Goal: Information Seeking & Learning: Compare options

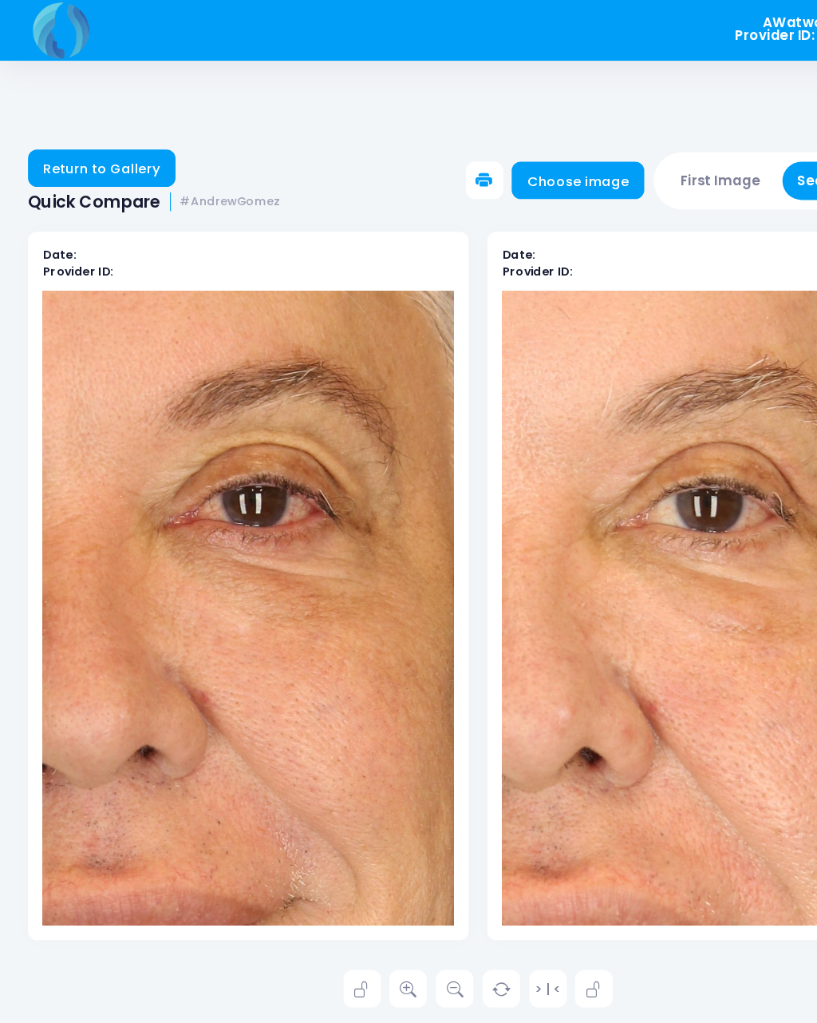
click at [53, 31] on img at bounding box center [52, 26] width 57 height 52
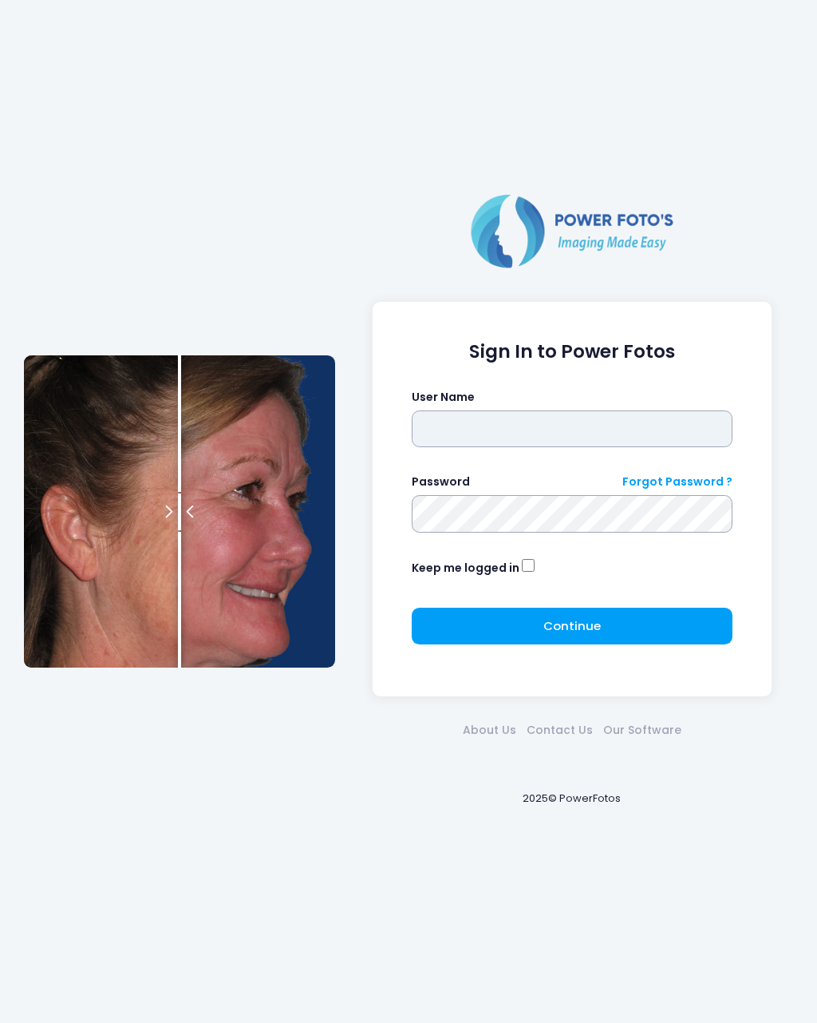
click at [469, 432] on input "text" at bounding box center [573, 428] width 322 height 37
type input "********"
click at [611, 623] on button "Continue Please wait..." at bounding box center [573, 625] width 322 height 37
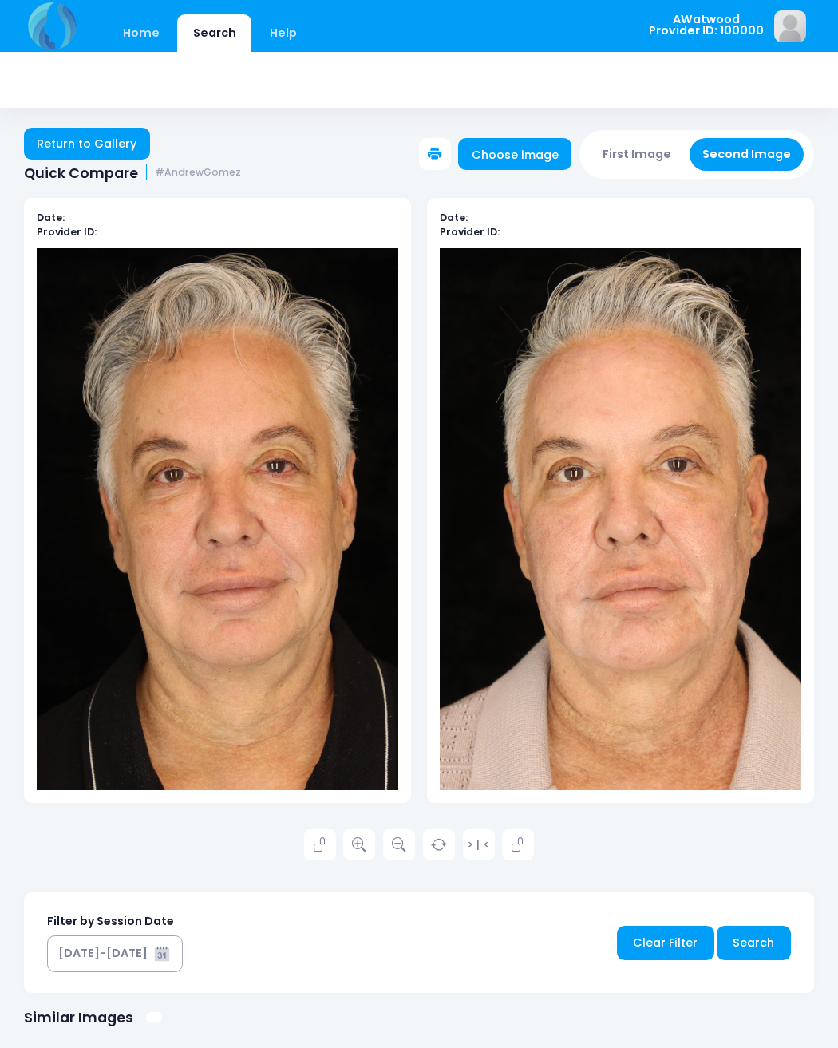
scroll to position [2, 0]
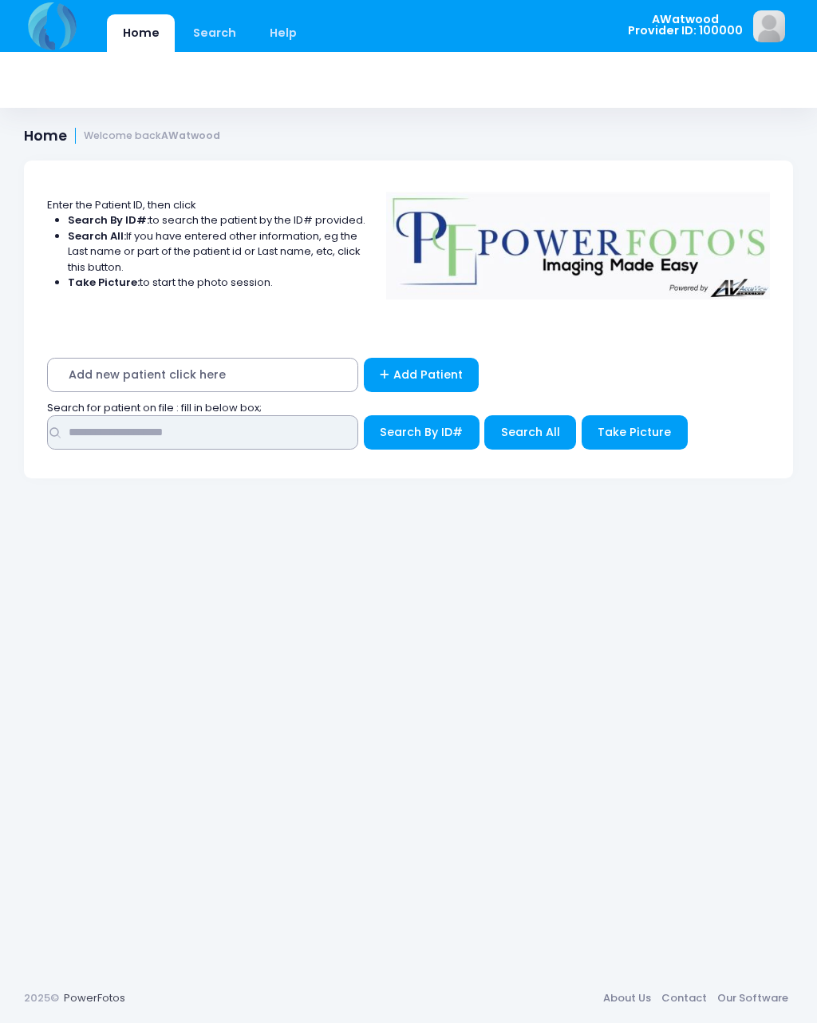
click at [106, 423] on input "text" at bounding box center [202, 432] width 311 height 34
type input "******"
click at [530, 424] on span "Search All" at bounding box center [530, 432] width 59 height 16
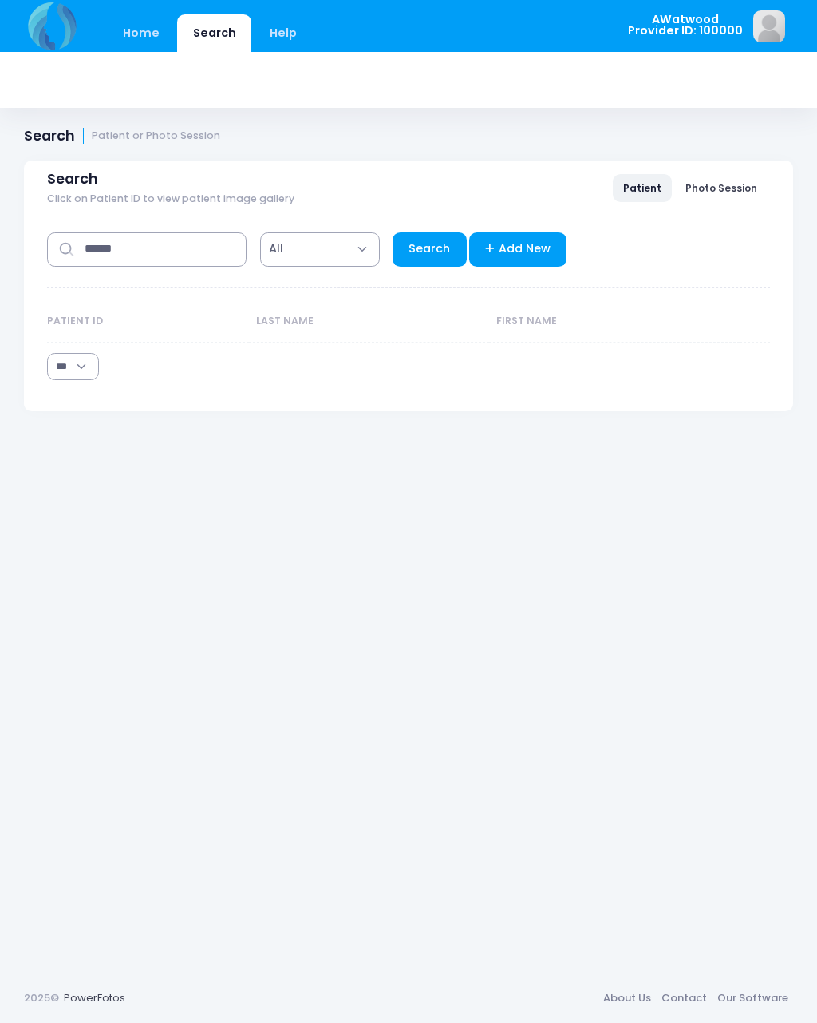
select select "***"
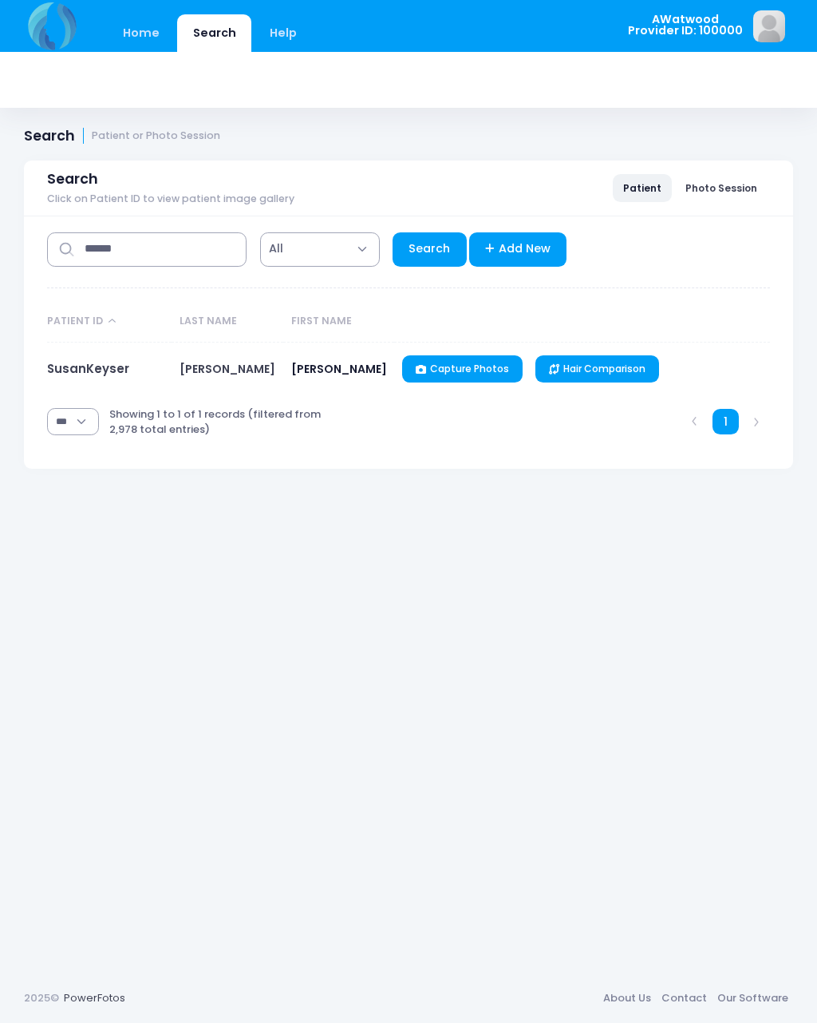
click at [113, 368] on link "SusanKeyser" at bounding box center [88, 368] width 82 height 17
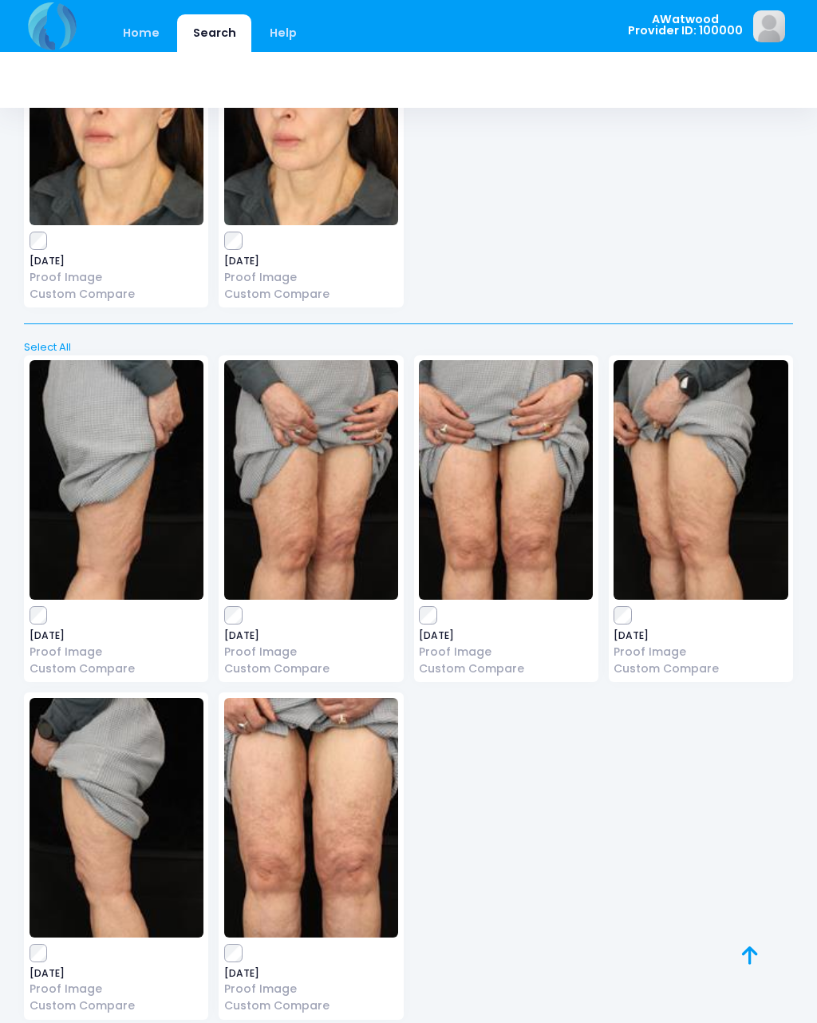
scroll to position [10510, 0]
click at [524, 441] on img at bounding box center [506, 480] width 174 height 239
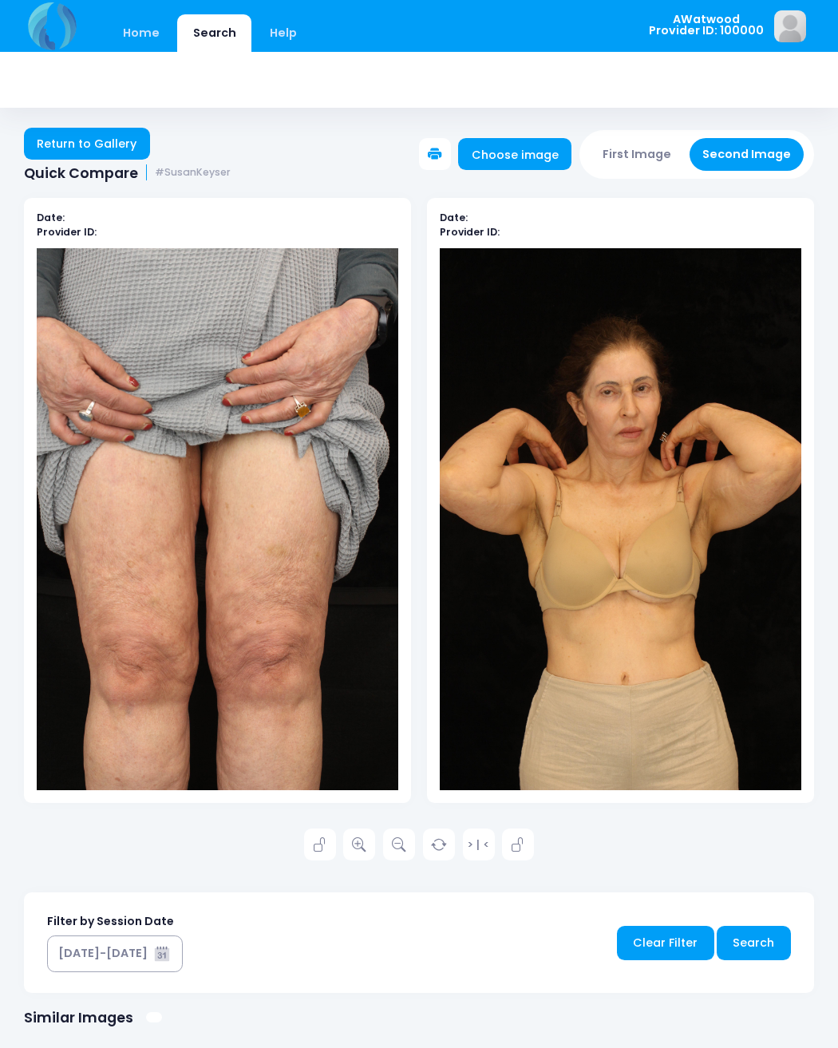
scroll to position [2, 0]
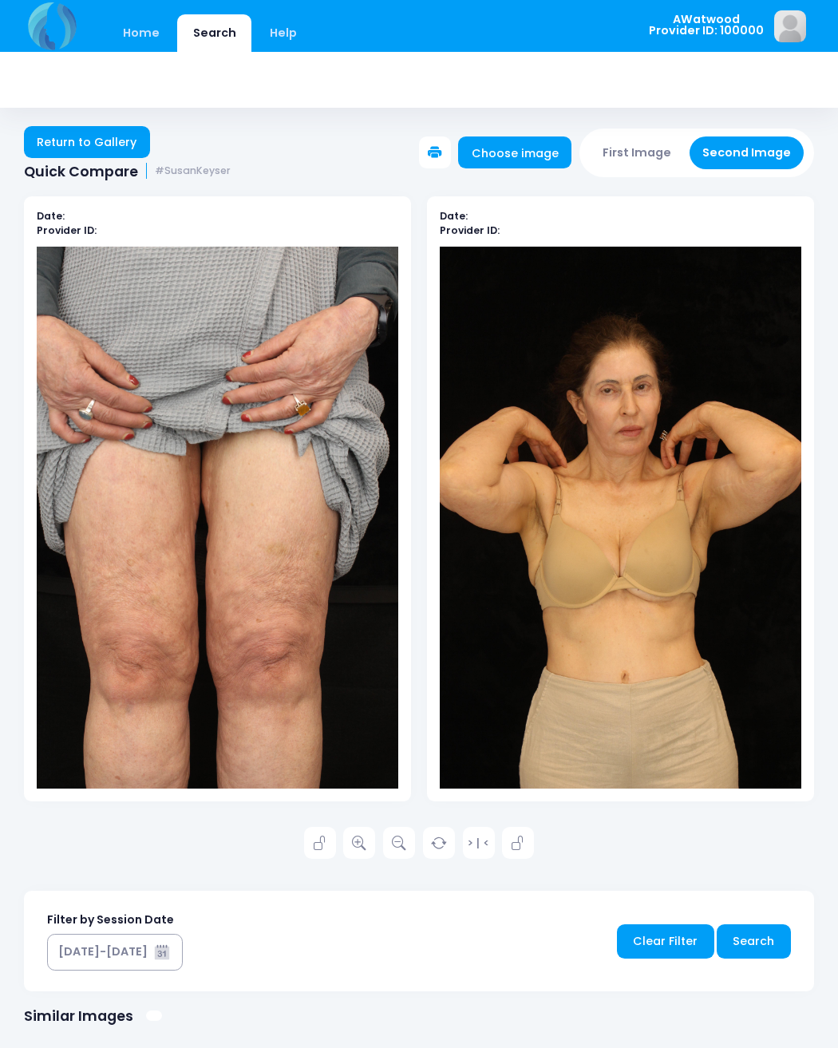
click at [103, 126] on link "Return to Gallery" at bounding box center [87, 142] width 126 height 32
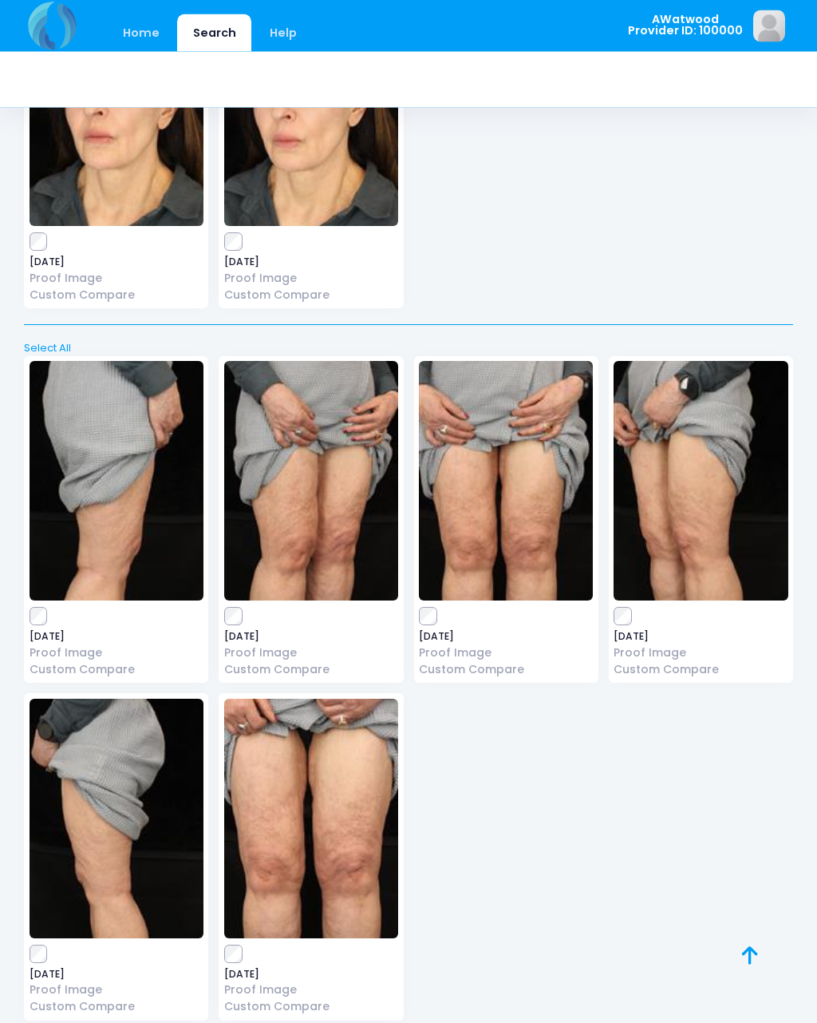
scroll to position [10499, 0]
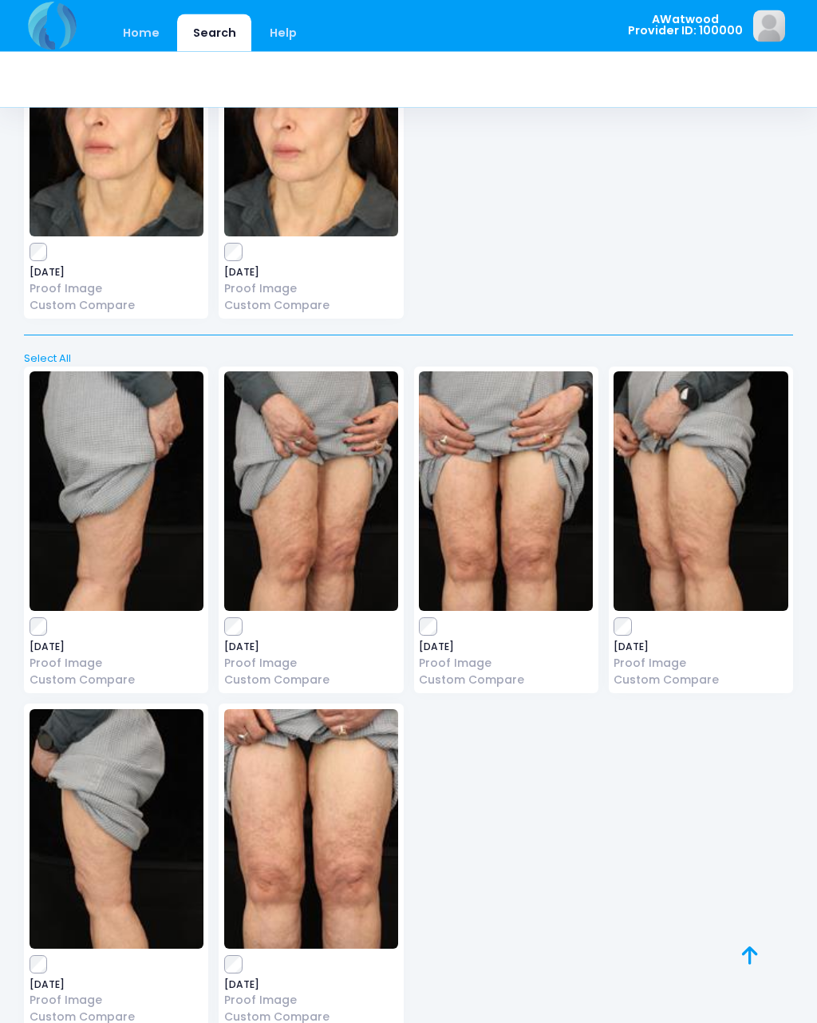
click at [424, 549] on img at bounding box center [506, 491] width 174 height 239
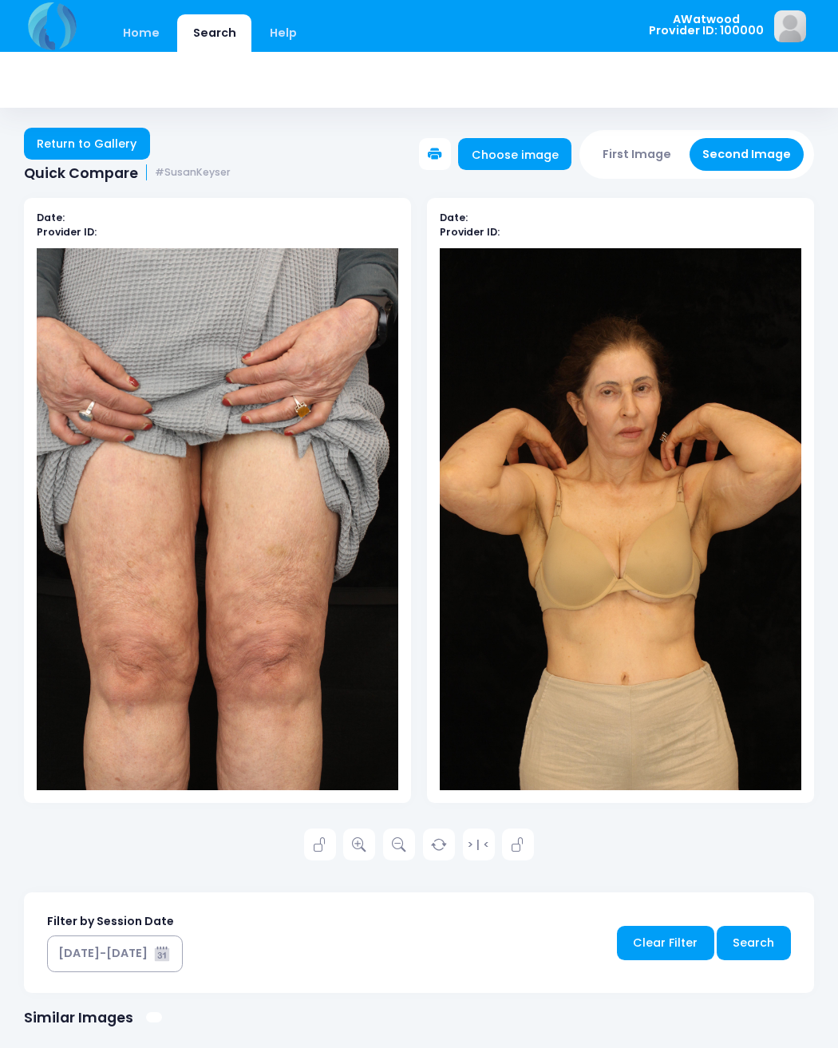
scroll to position [2, 0]
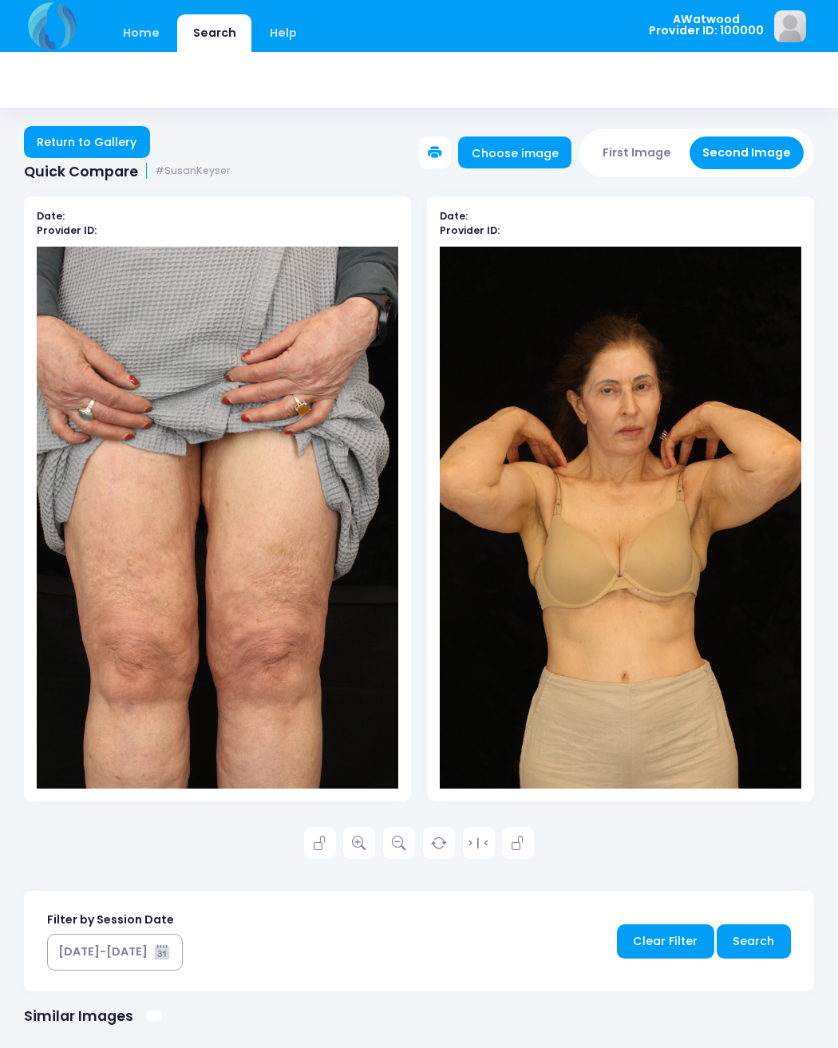
click at [93, 131] on link "Return to Gallery" at bounding box center [87, 142] width 126 height 32
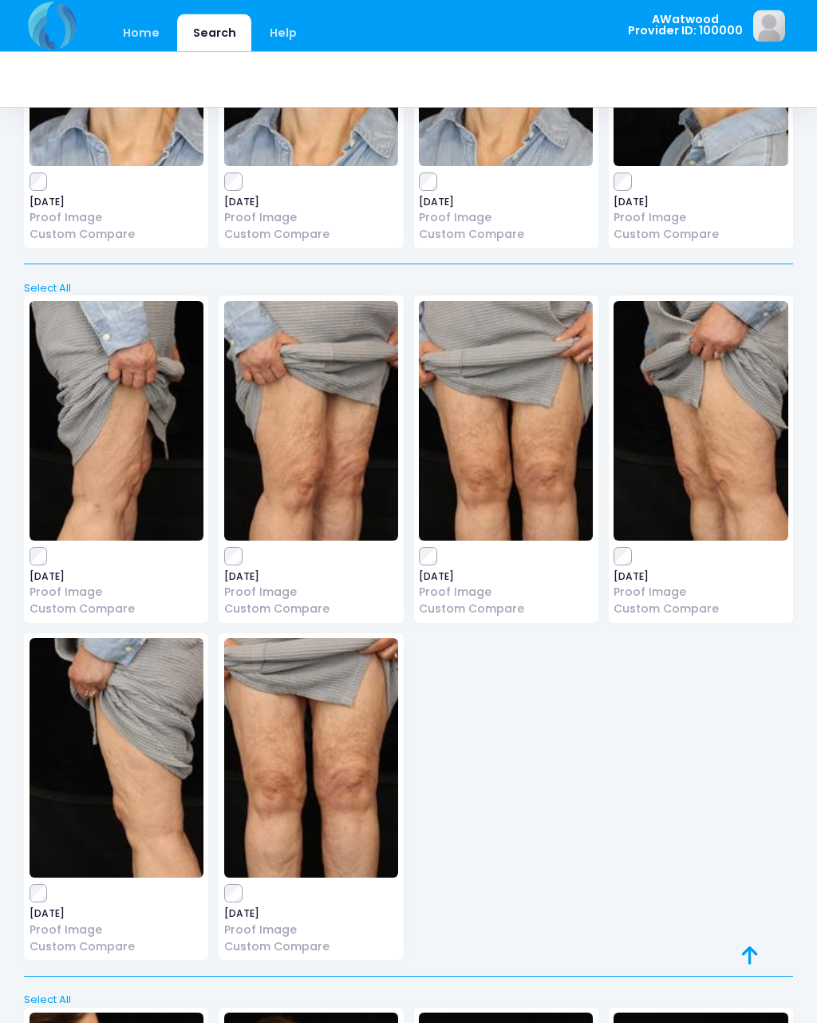
scroll to position [12693, 0]
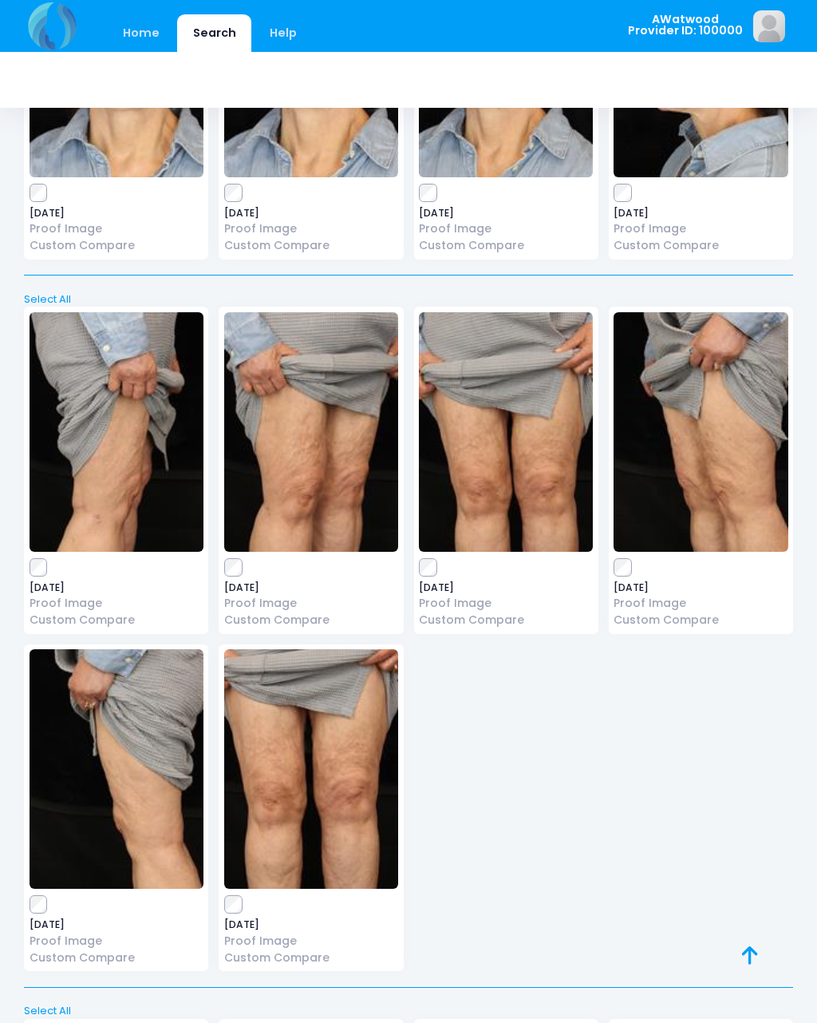
click at [757, 955] on icon at bounding box center [750, 955] width 16 height 1
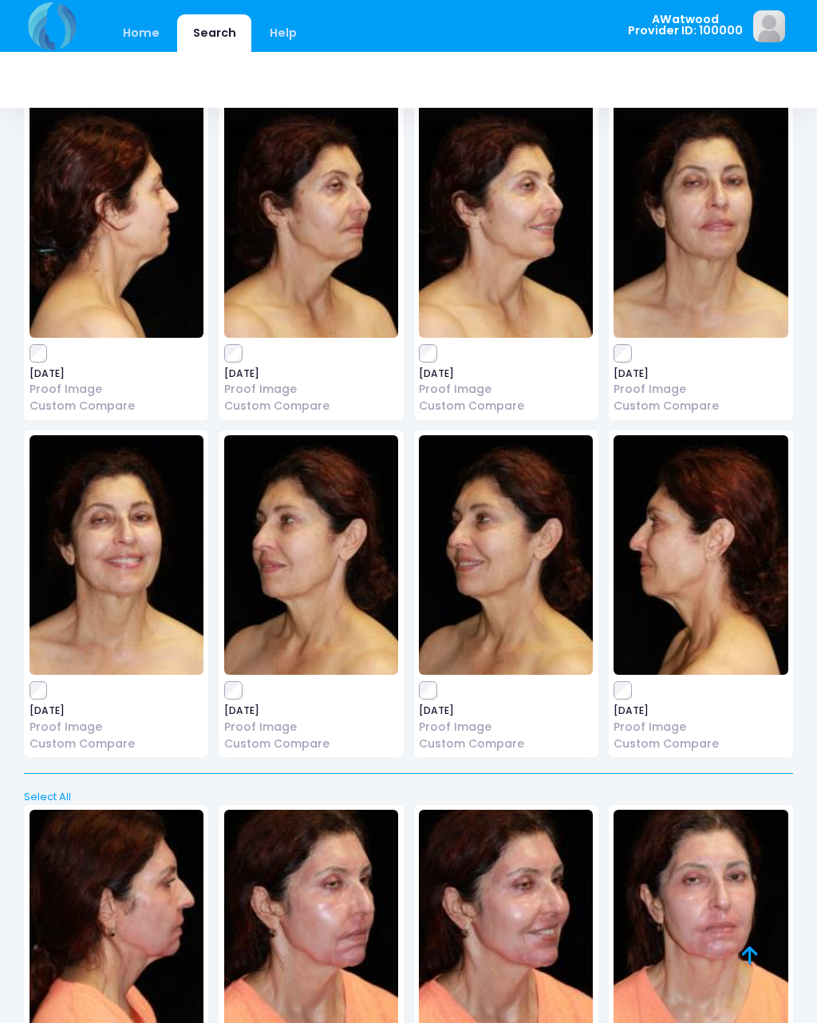
scroll to position [0, 0]
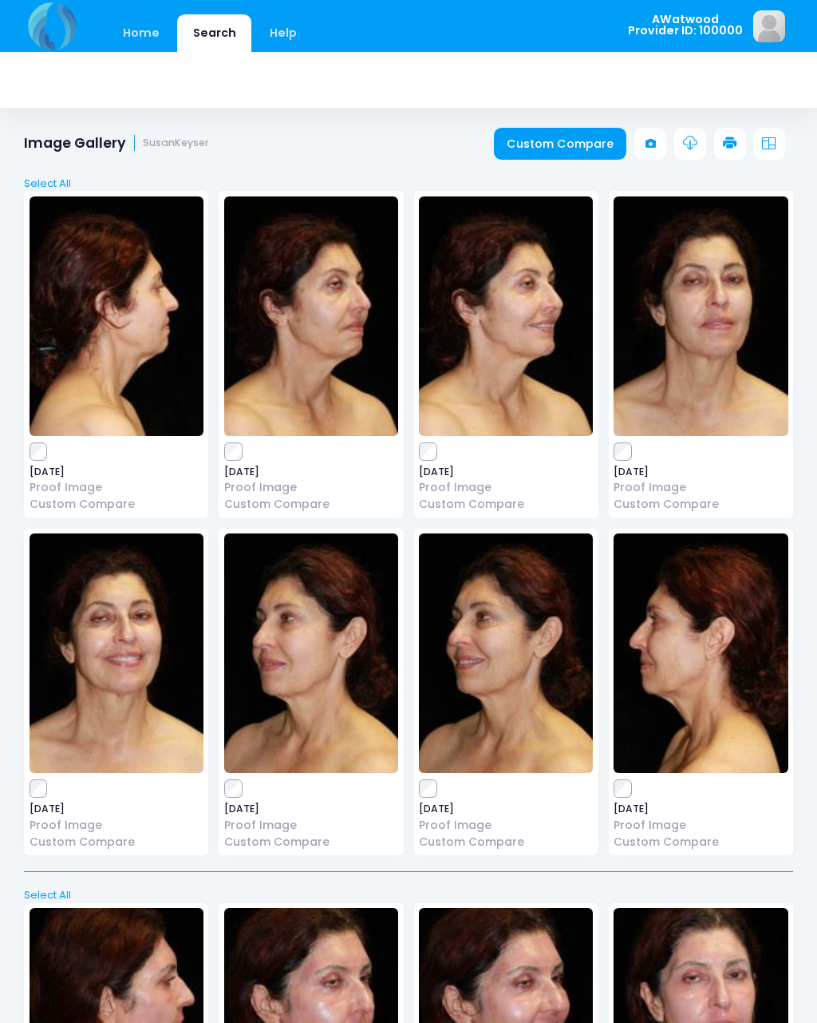
click at [578, 133] on link "Custom Compare" at bounding box center [560, 144] width 133 height 32
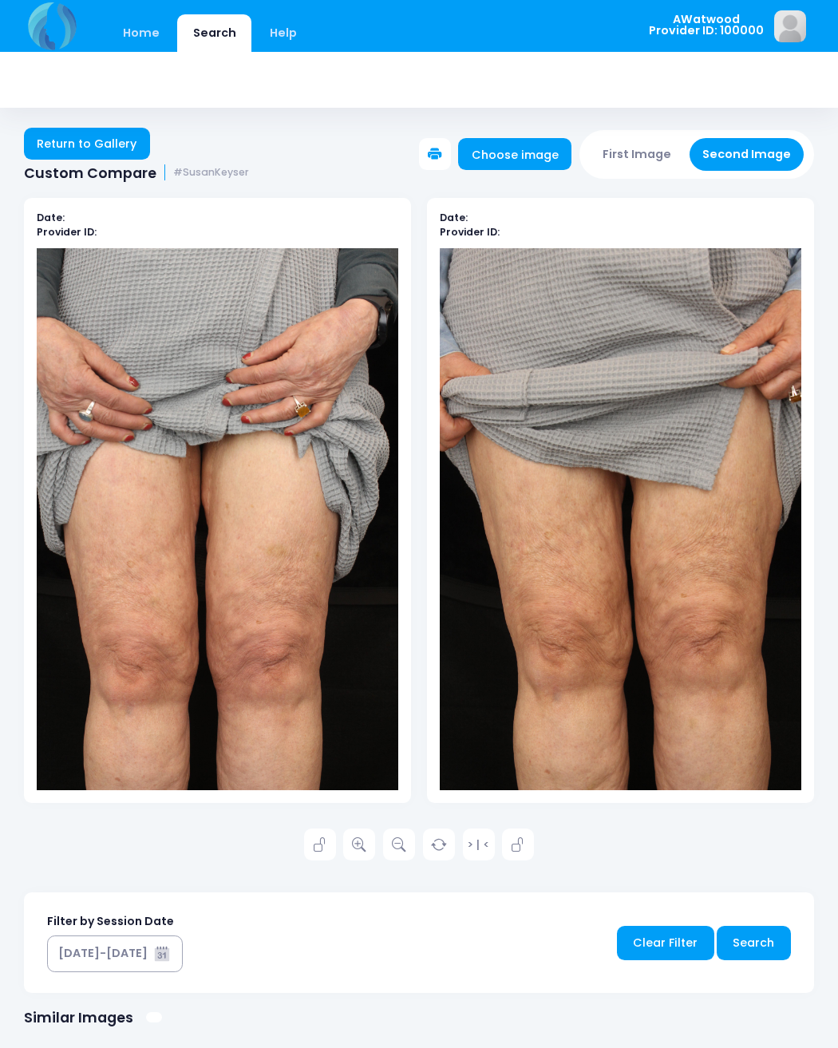
scroll to position [2, 0]
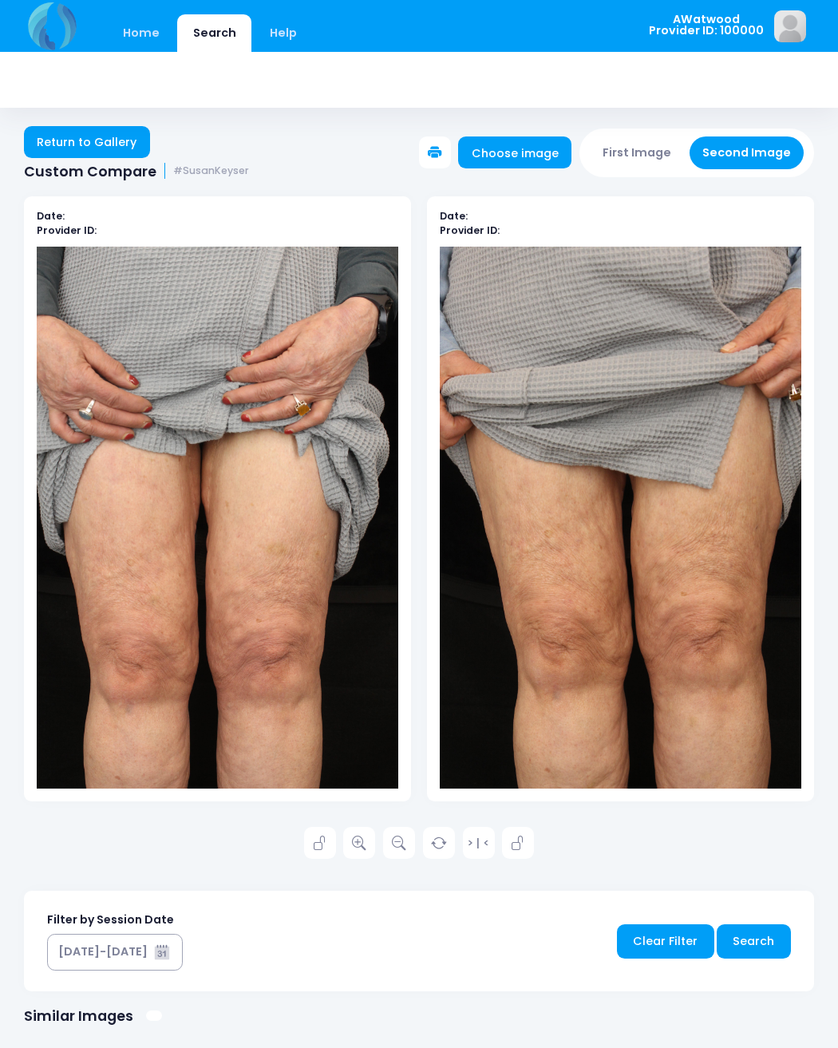
click at [129, 147] on link "Return to Gallery" at bounding box center [87, 142] width 126 height 32
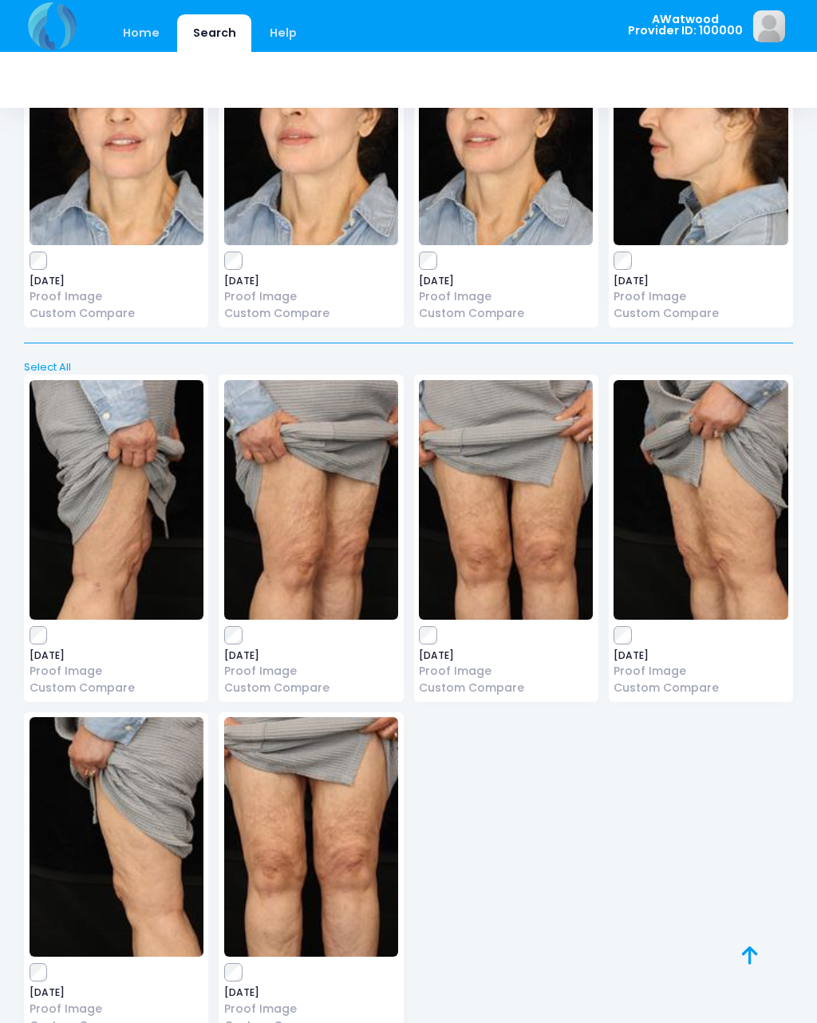
scroll to position [12630, 0]
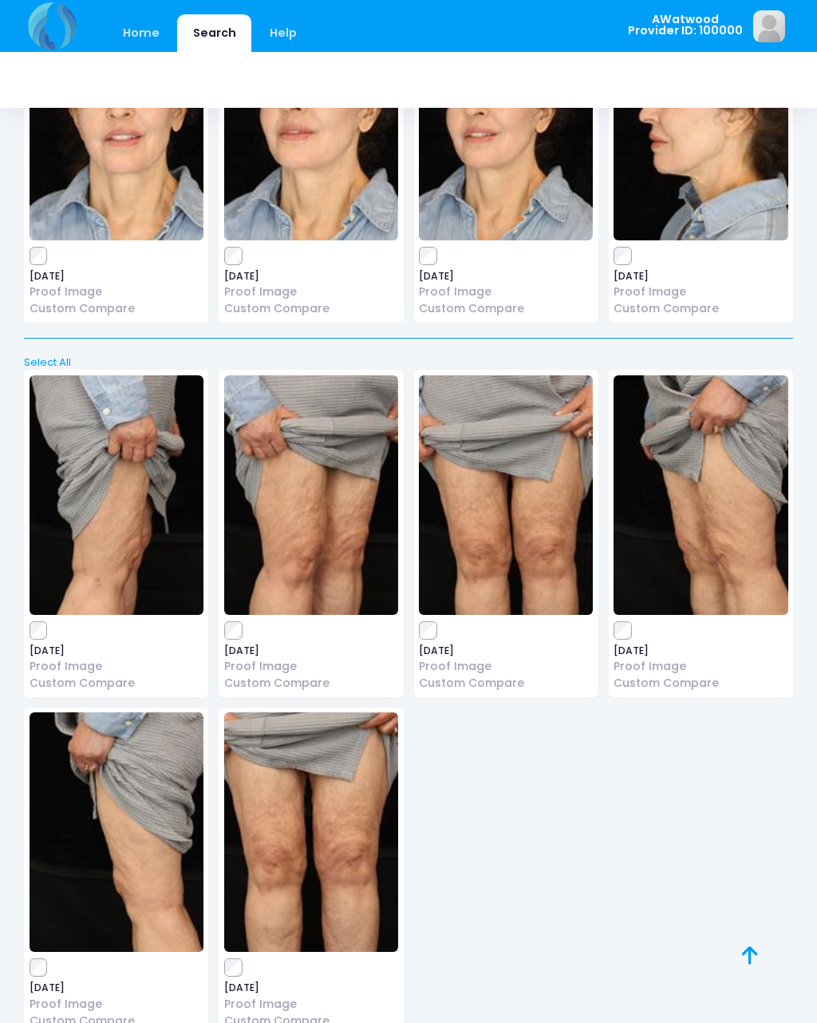
click at [754, 956] on icon at bounding box center [750, 955] width 16 height 1
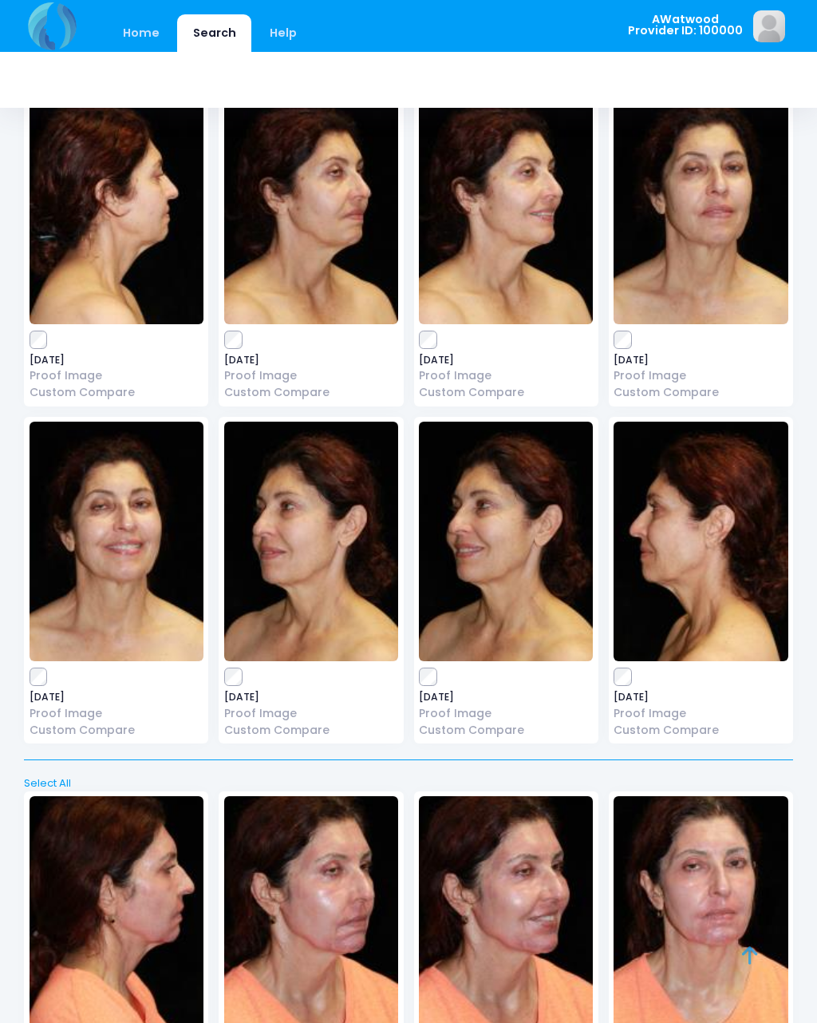
scroll to position [0, 0]
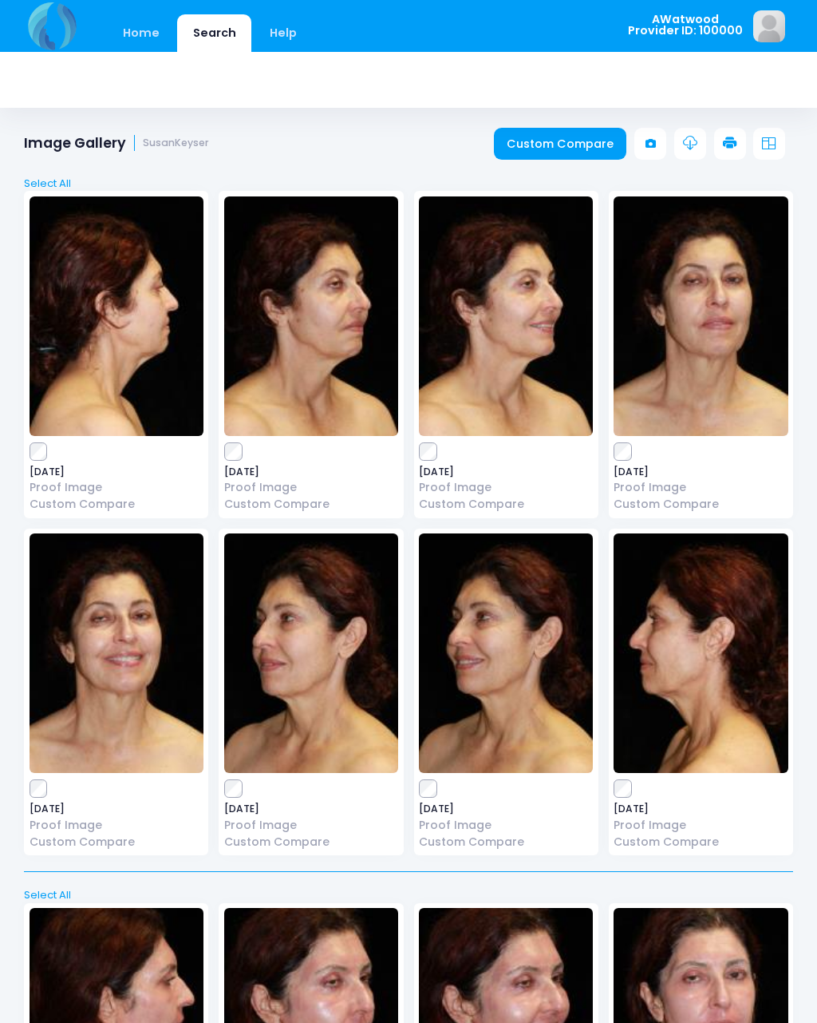
click at [562, 133] on link "Custom Compare" at bounding box center [560, 144] width 133 height 32
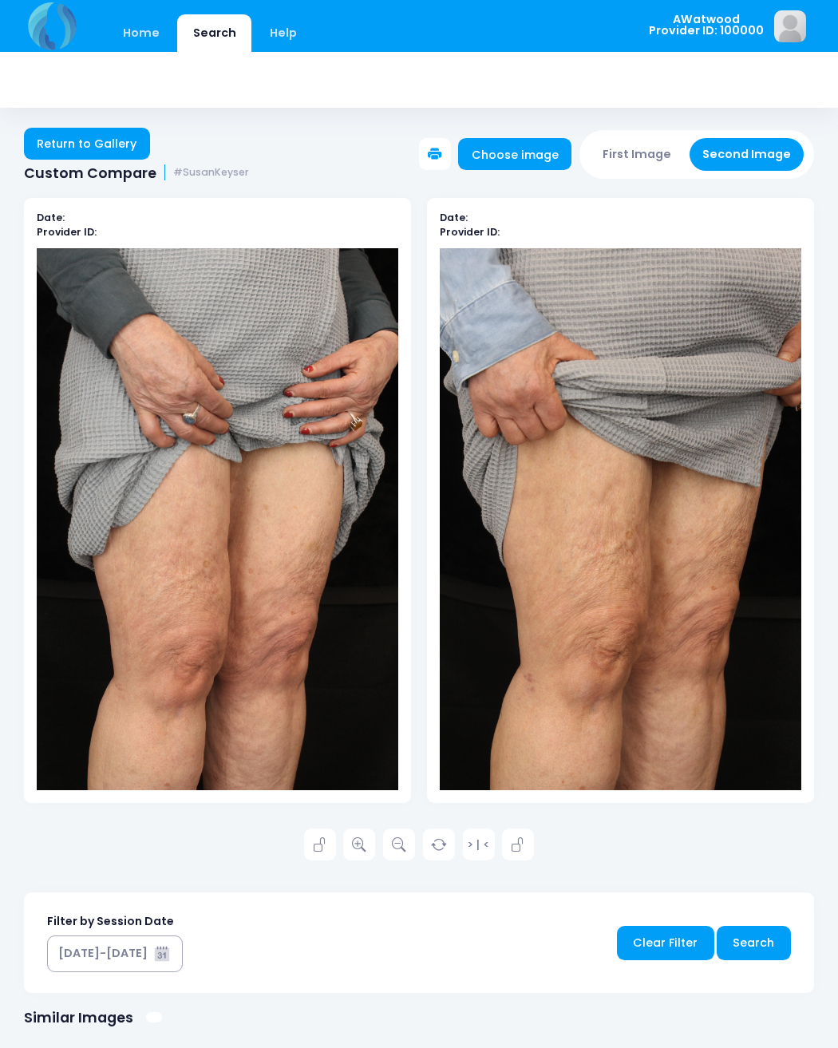
scroll to position [2, 0]
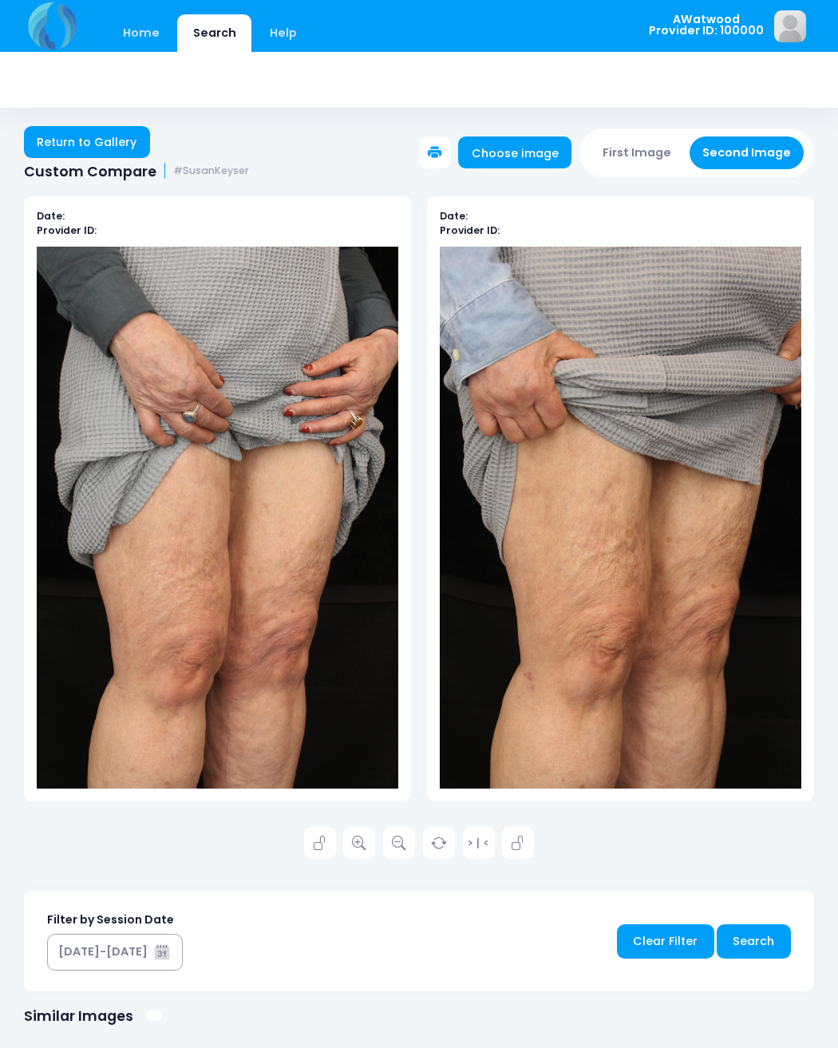
click at [361, 838] on icon at bounding box center [359, 844] width 14 height 14
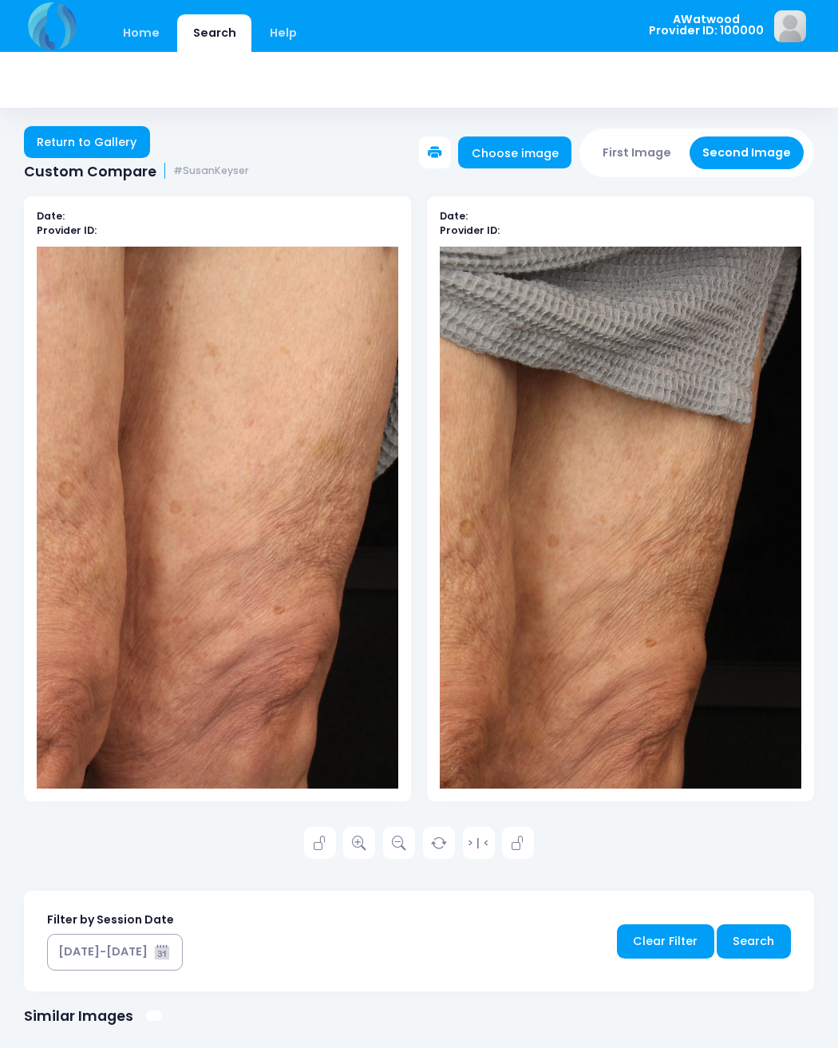
click at [130, 141] on link "Return to Gallery" at bounding box center [87, 142] width 126 height 32
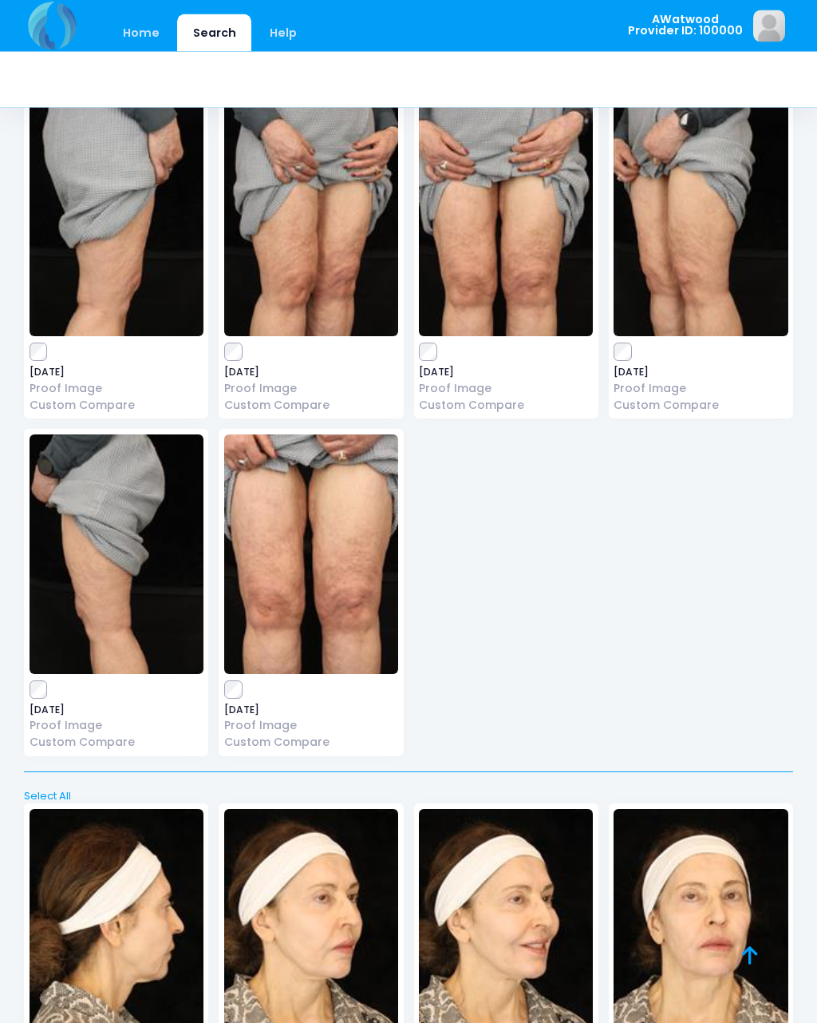
scroll to position [10759, 0]
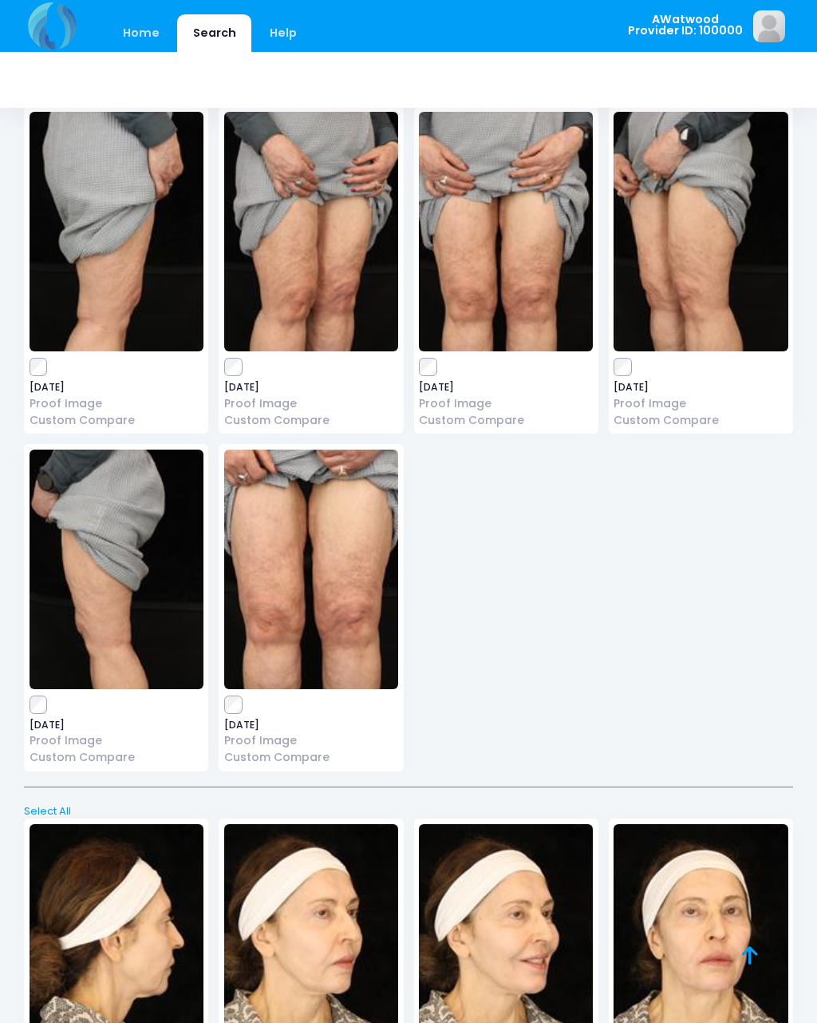
click at [748, 955] on icon at bounding box center [750, 955] width 16 height 1
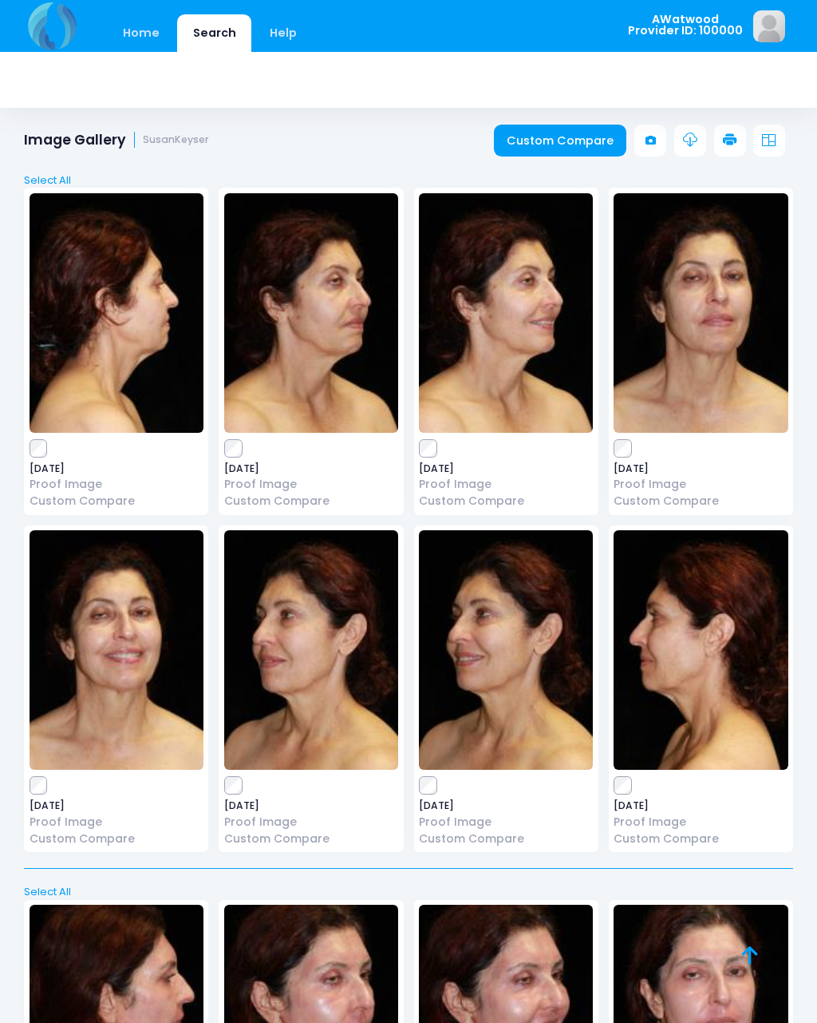
scroll to position [0, 0]
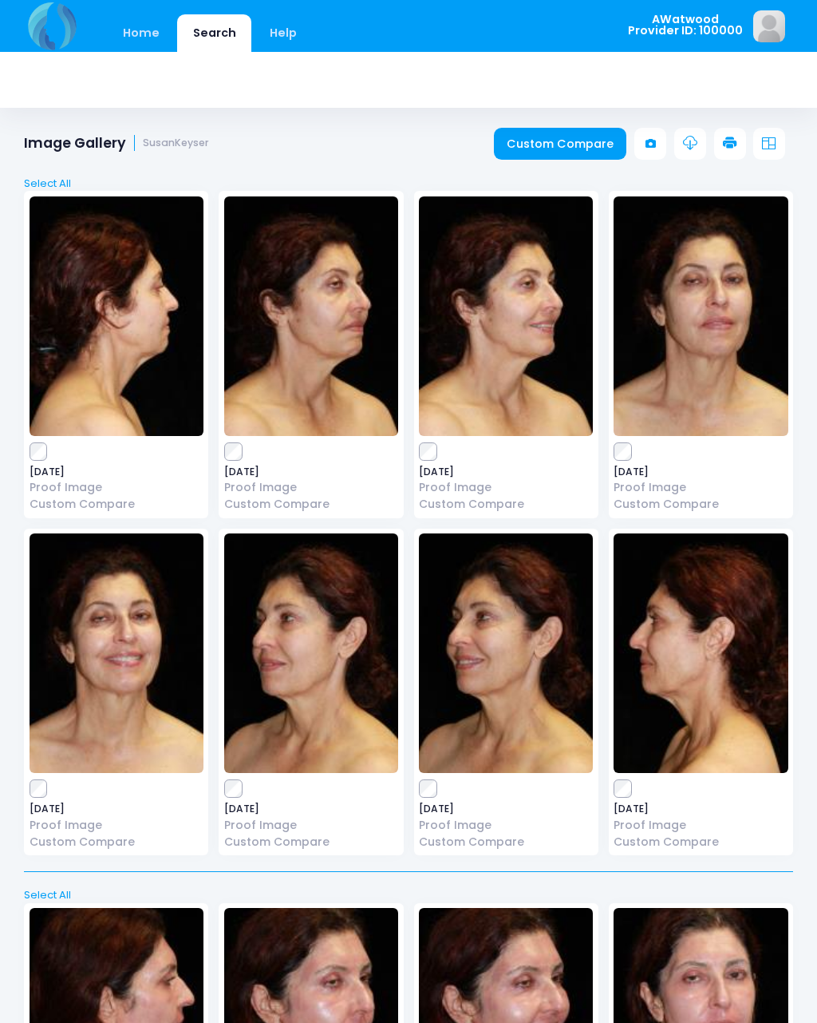
click at [573, 140] on link "Custom Compare" at bounding box center [560, 144] width 133 height 32
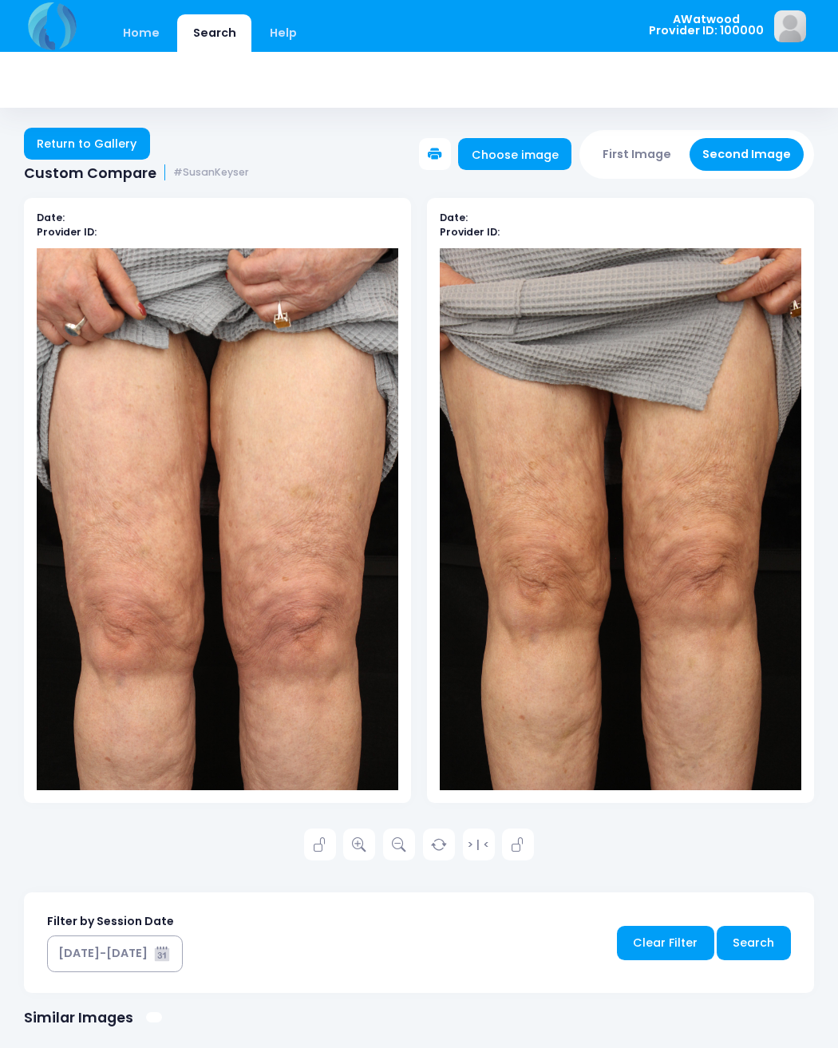
scroll to position [2, 0]
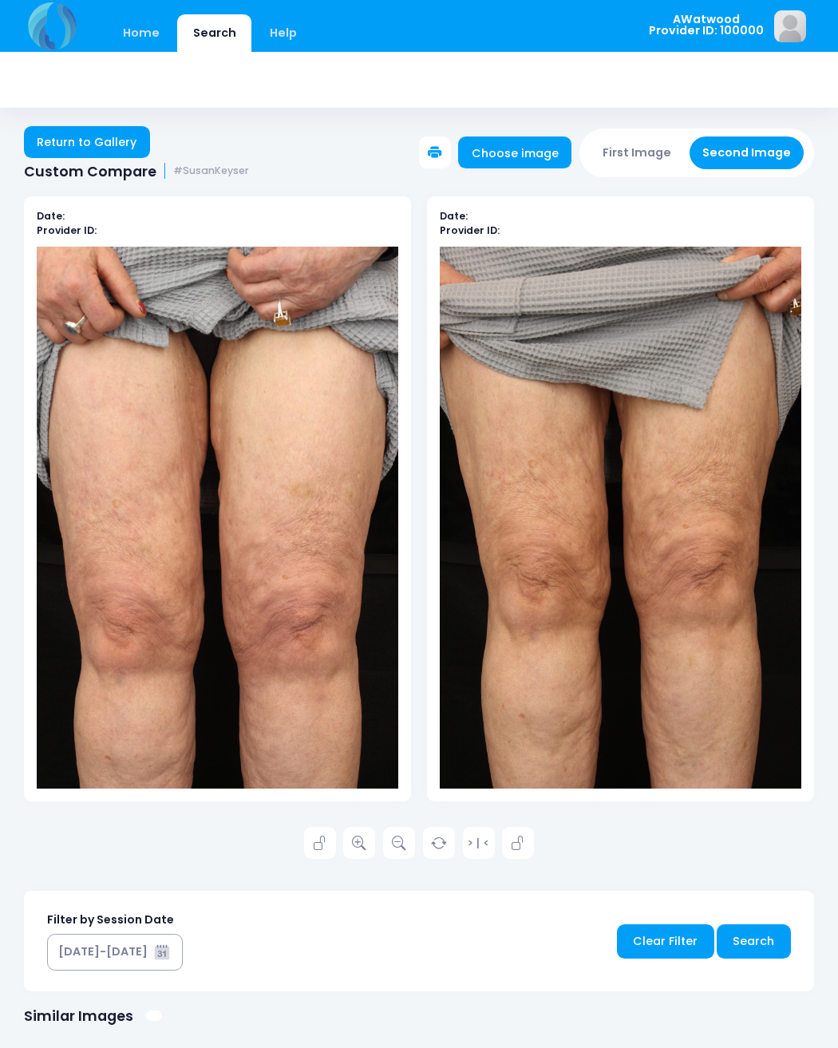
click at [362, 838] on icon at bounding box center [359, 844] width 14 height 14
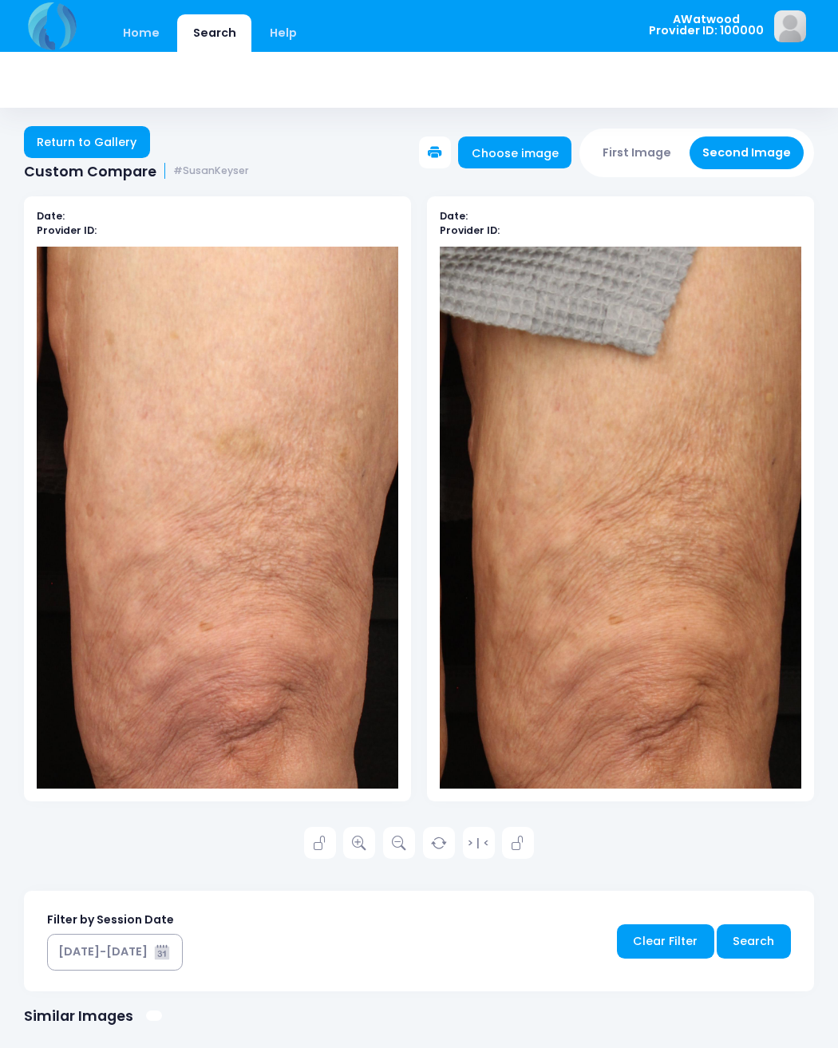
click at [85, 141] on link "Return to Gallery" at bounding box center [87, 142] width 126 height 32
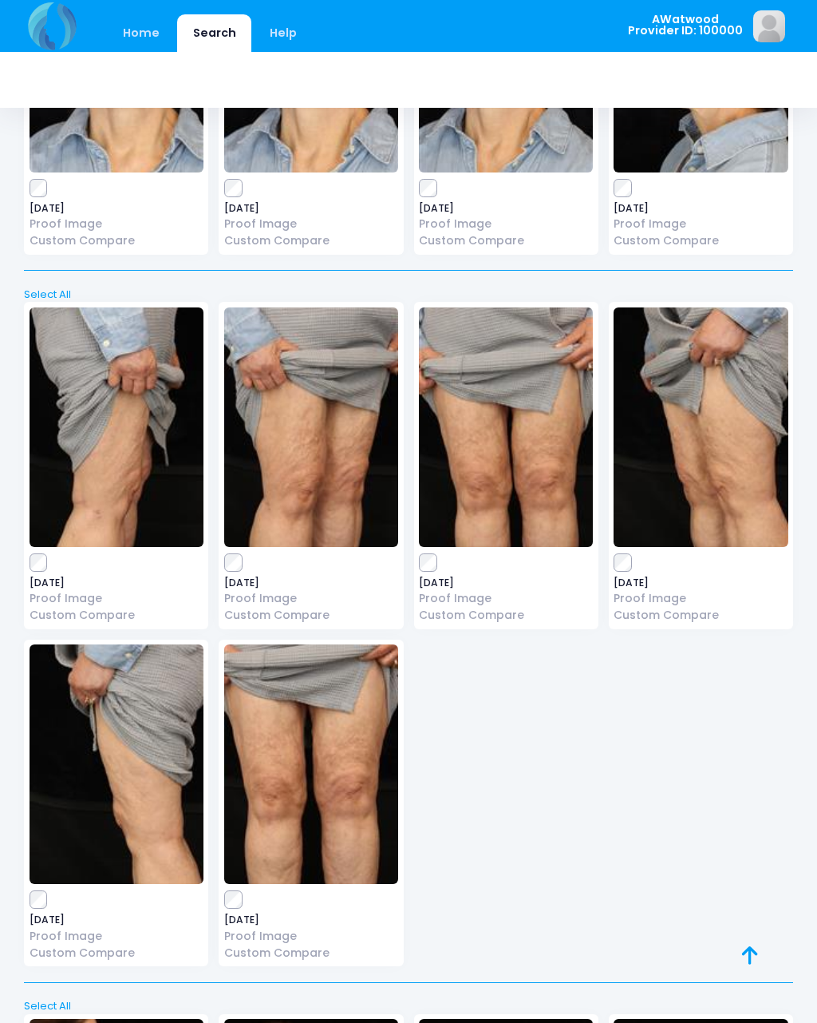
scroll to position [12724, 0]
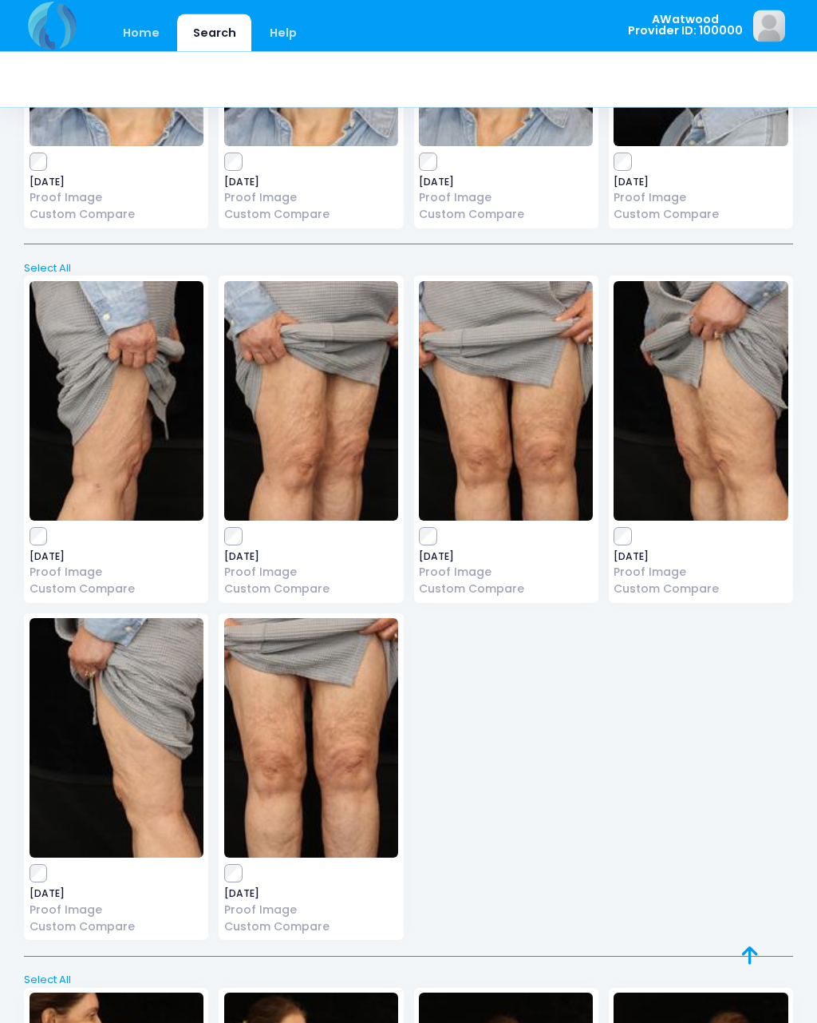
click at [635, 529] on label at bounding box center [701, 537] width 174 height 16
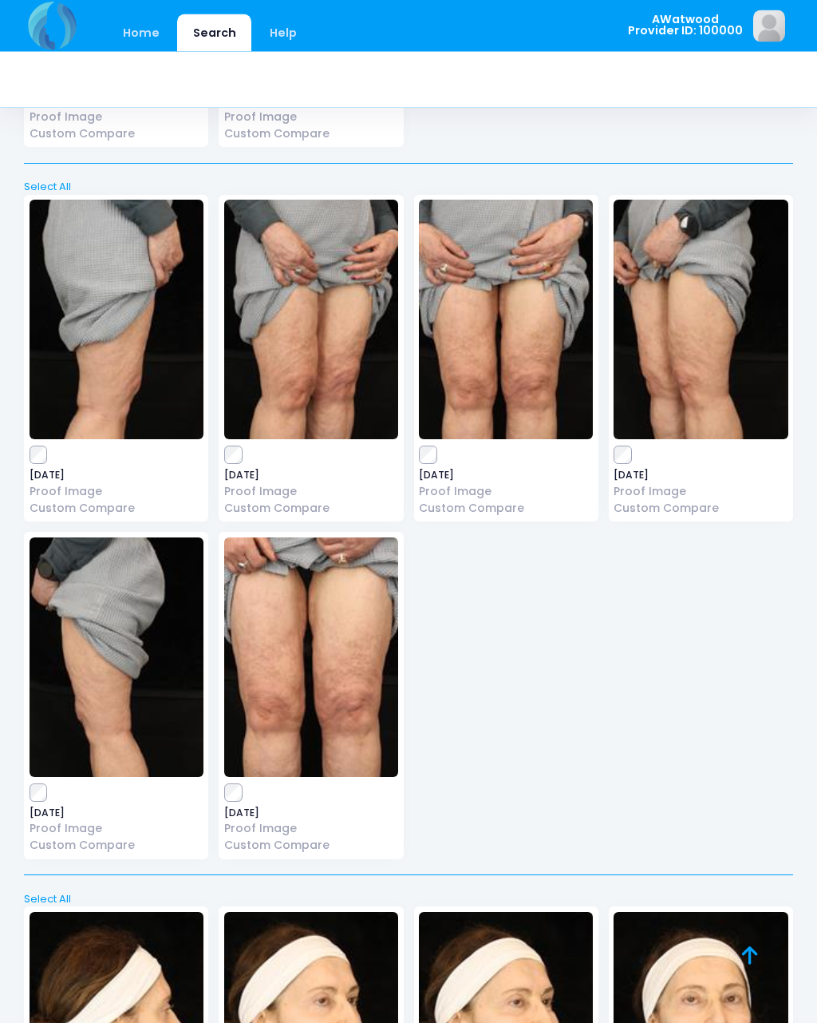
scroll to position [10559, 0]
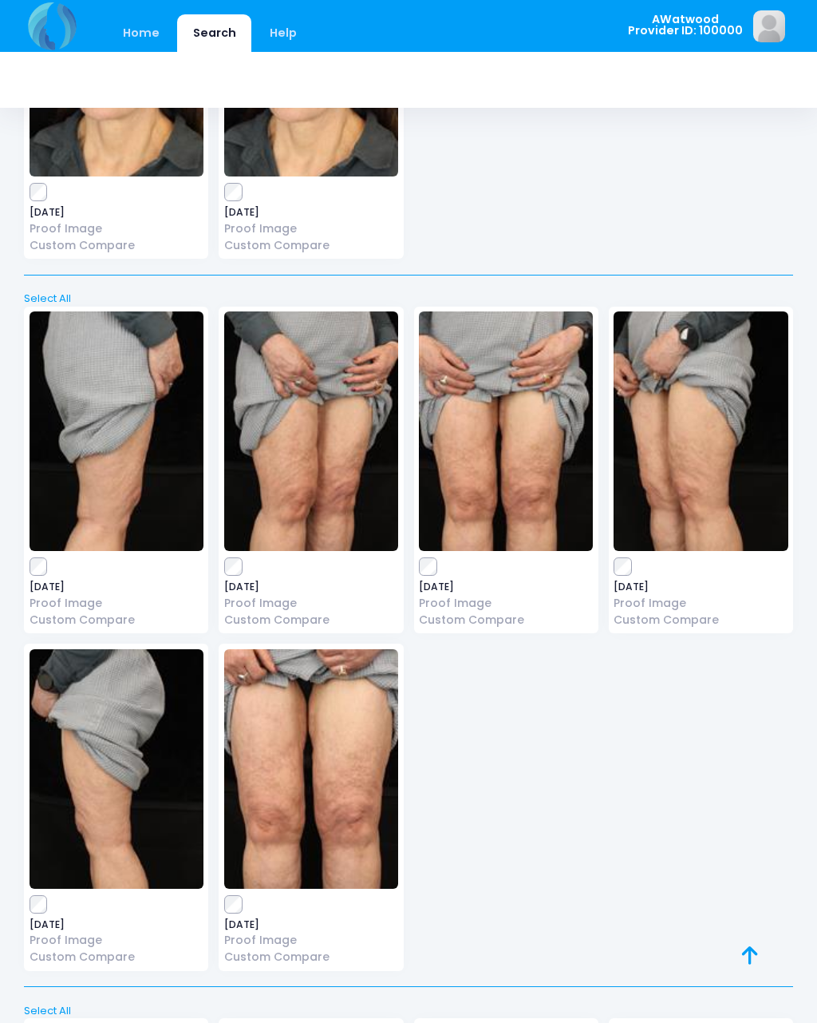
click at [616, 490] on img at bounding box center [701, 430] width 174 height 239
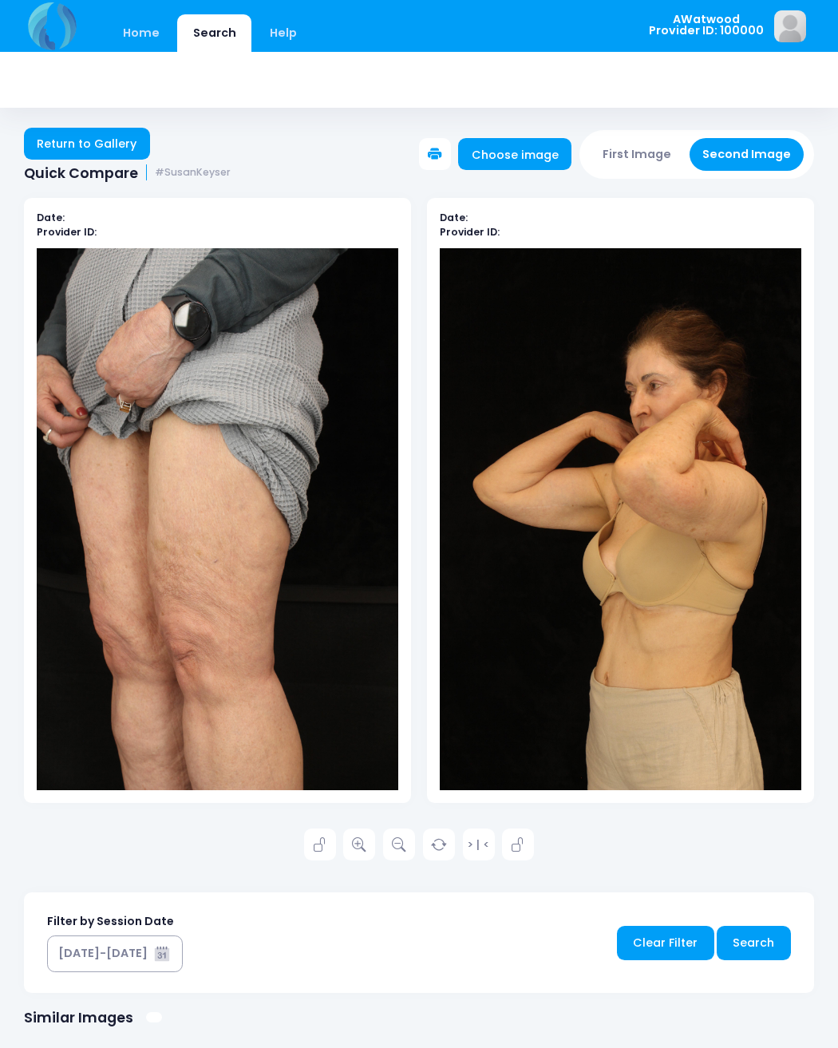
scroll to position [2, 0]
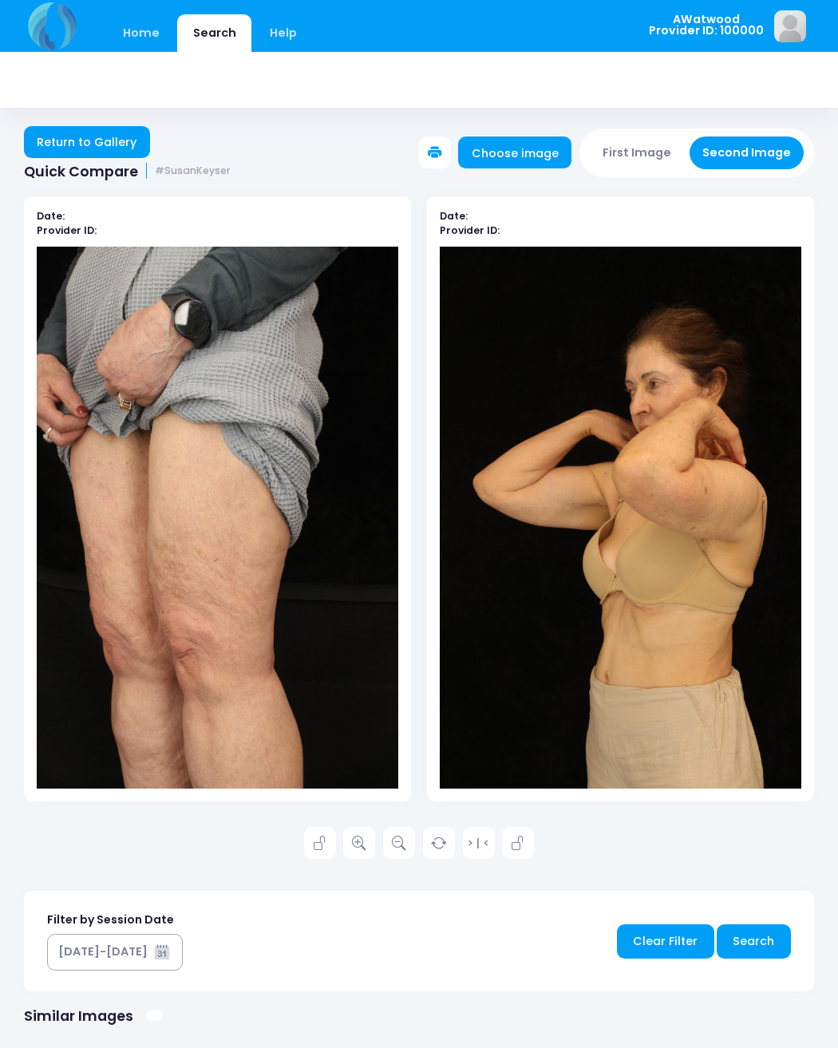
click at [117, 129] on link "Return to Gallery" at bounding box center [87, 142] width 126 height 32
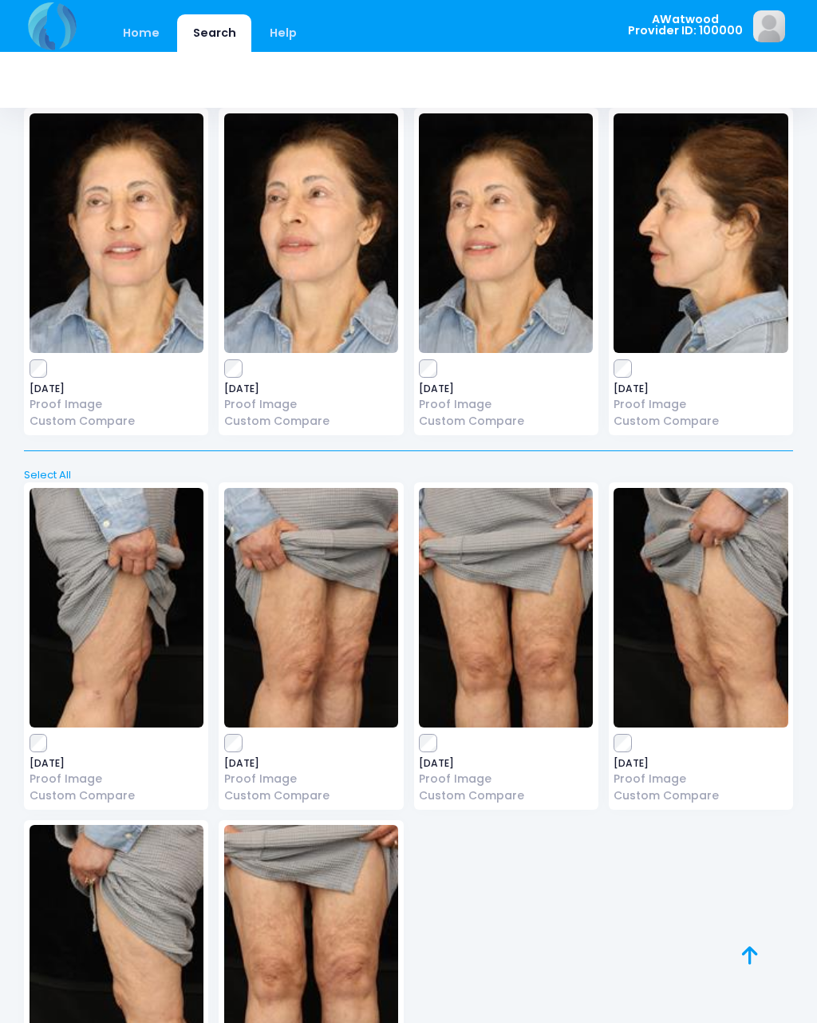
scroll to position [12518, 0]
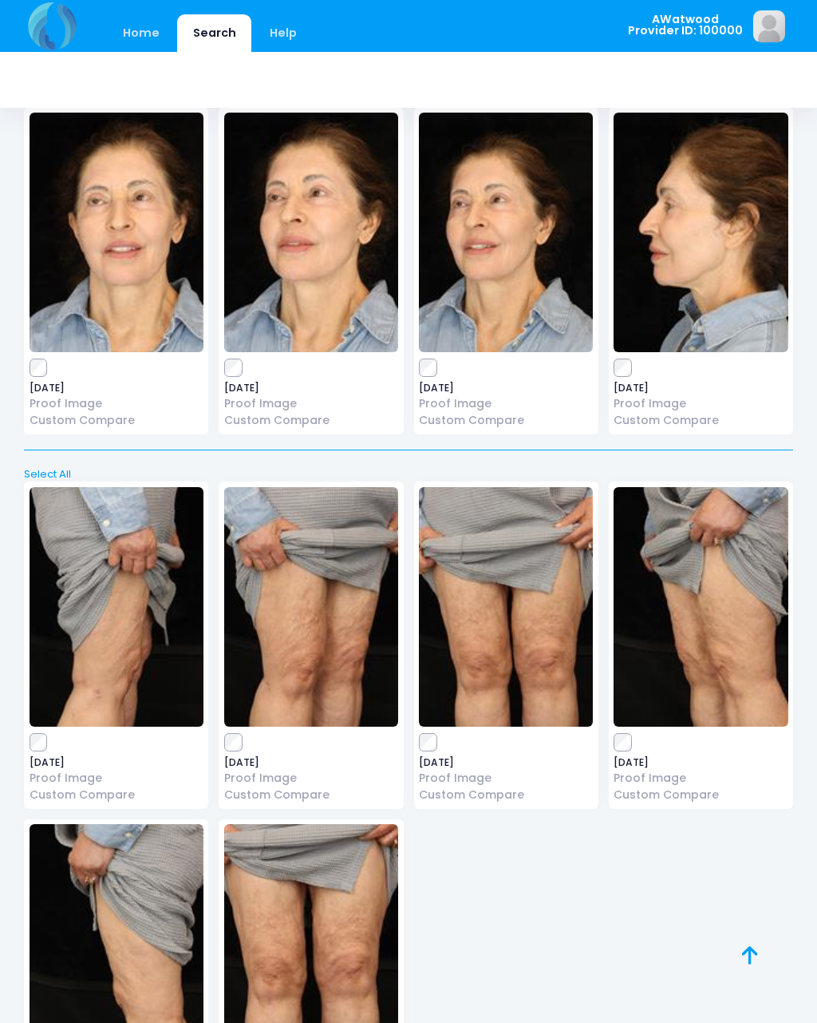
click at [758, 955] on icon at bounding box center [750, 955] width 16 height 1
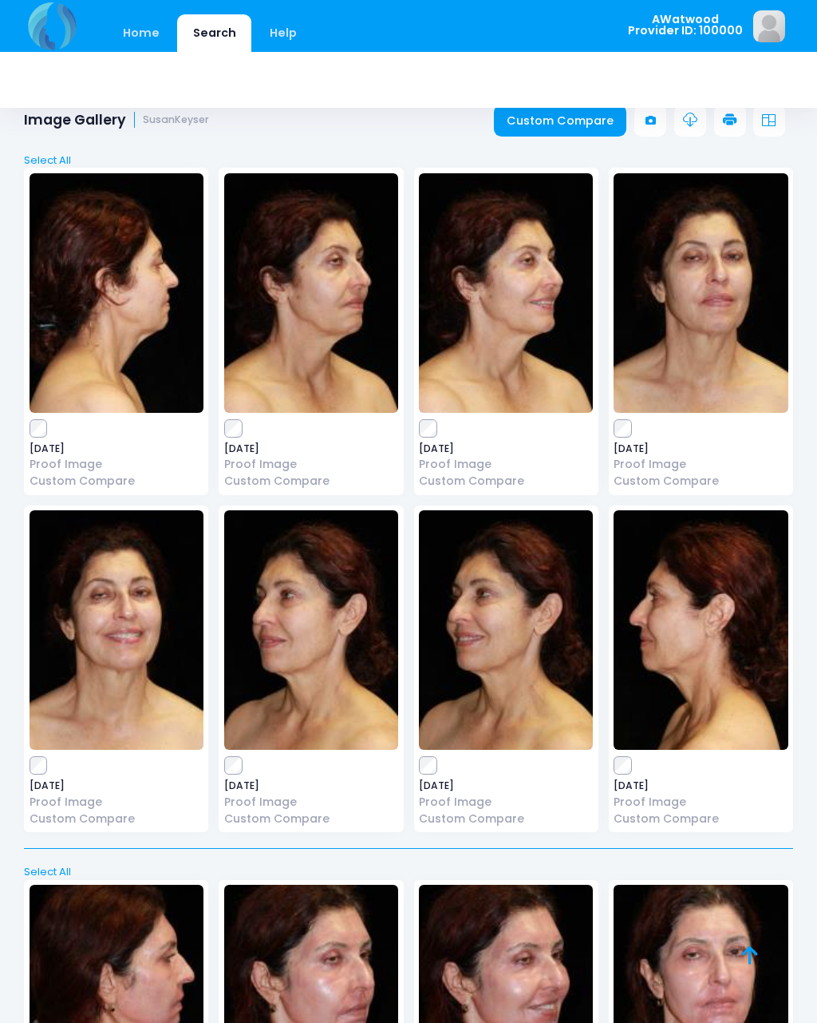
scroll to position [0, 0]
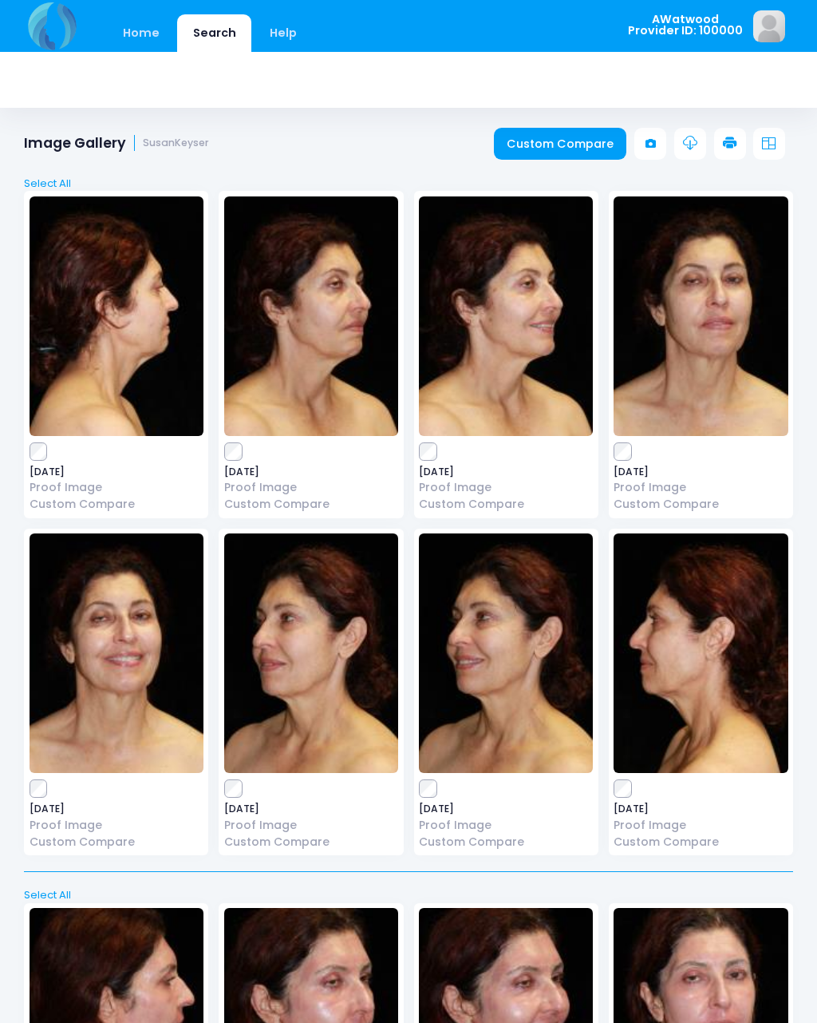
click at [562, 141] on link "Custom Compare" at bounding box center [560, 144] width 133 height 32
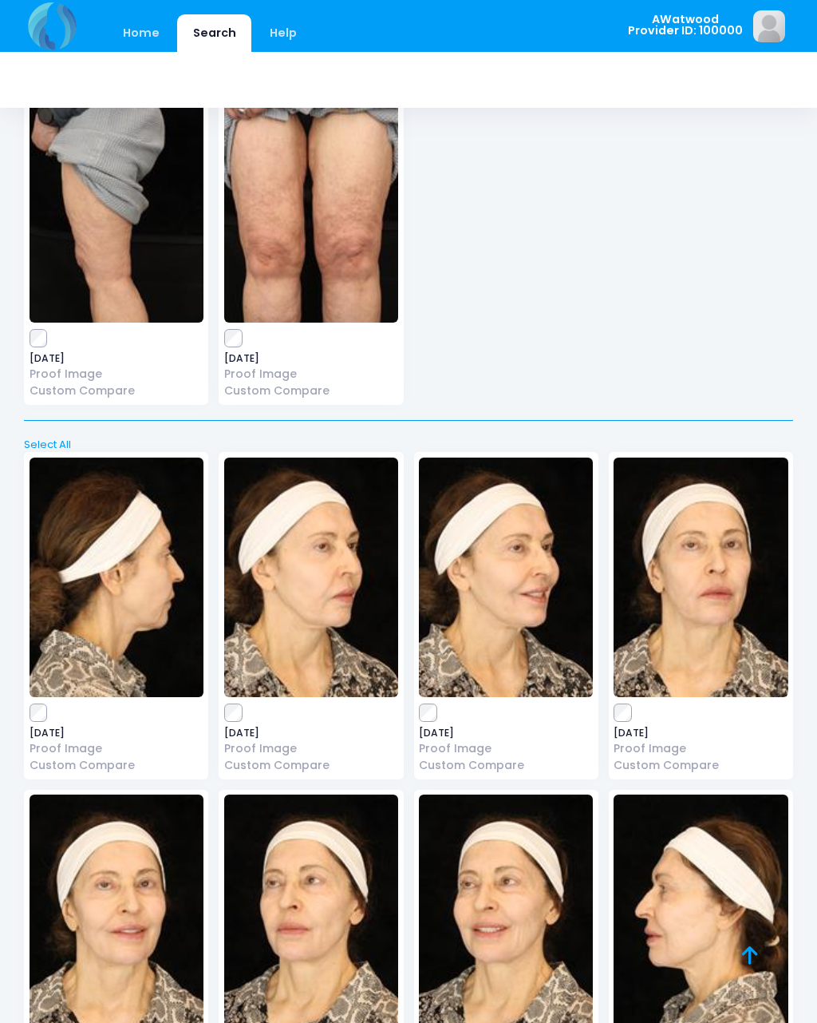
scroll to position [11126, 0]
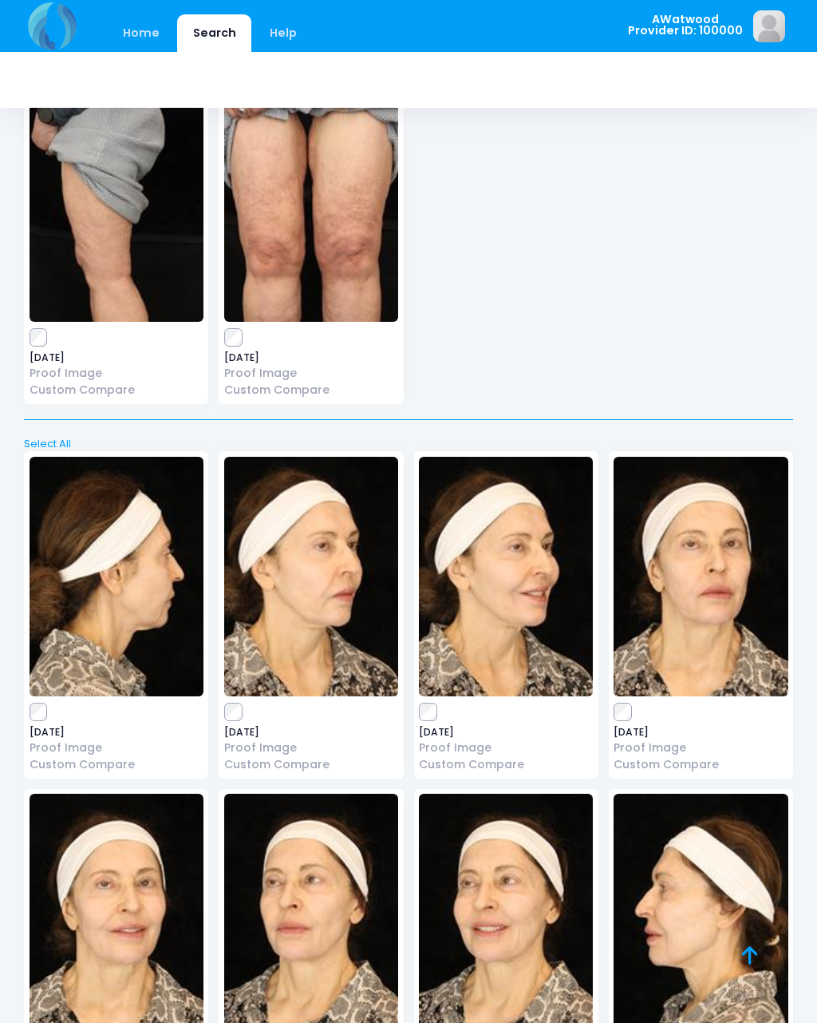
click at [310, 849] on img at bounding box center [311, 912] width 174 height 239
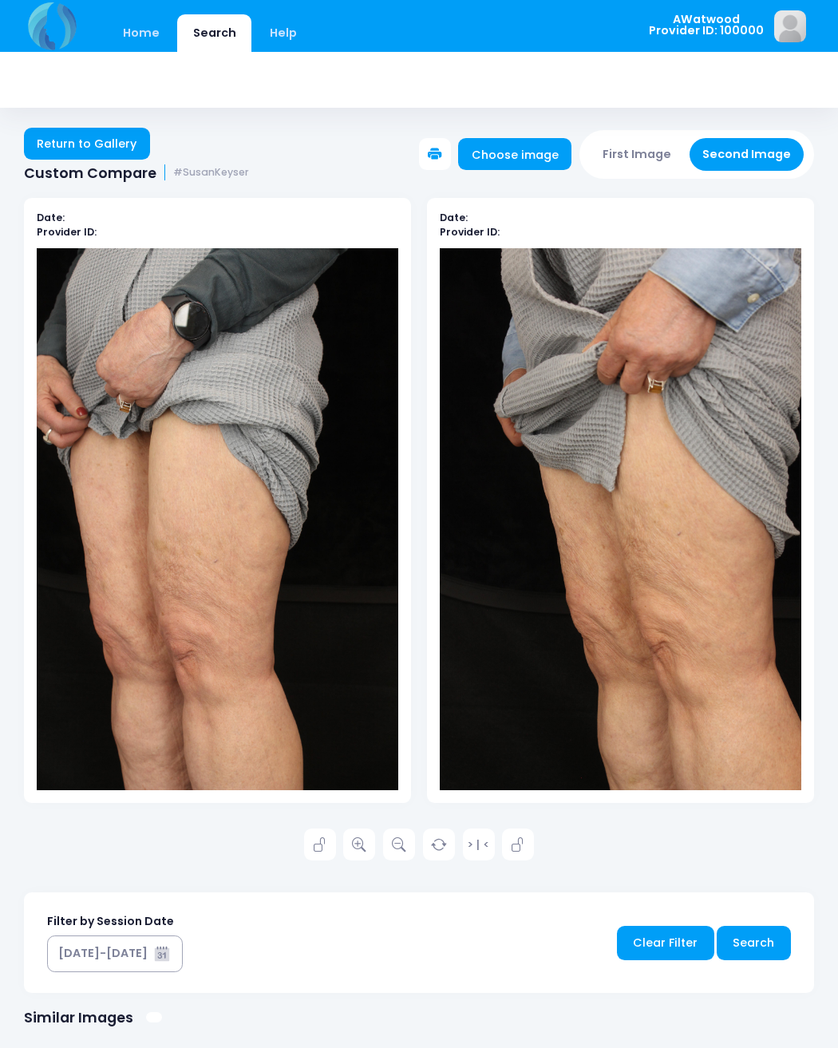
scroll to position [2, 0]
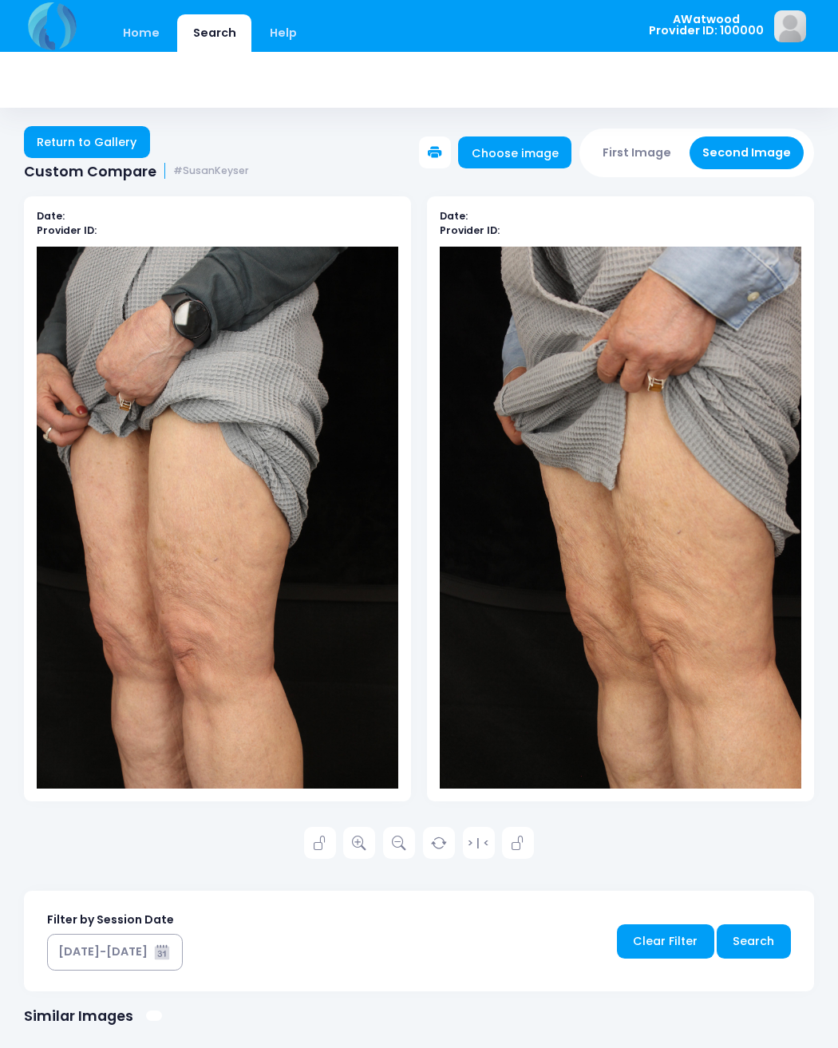
click at [362, 844] on icon at bounding box center [359, 844] width 14 height 14
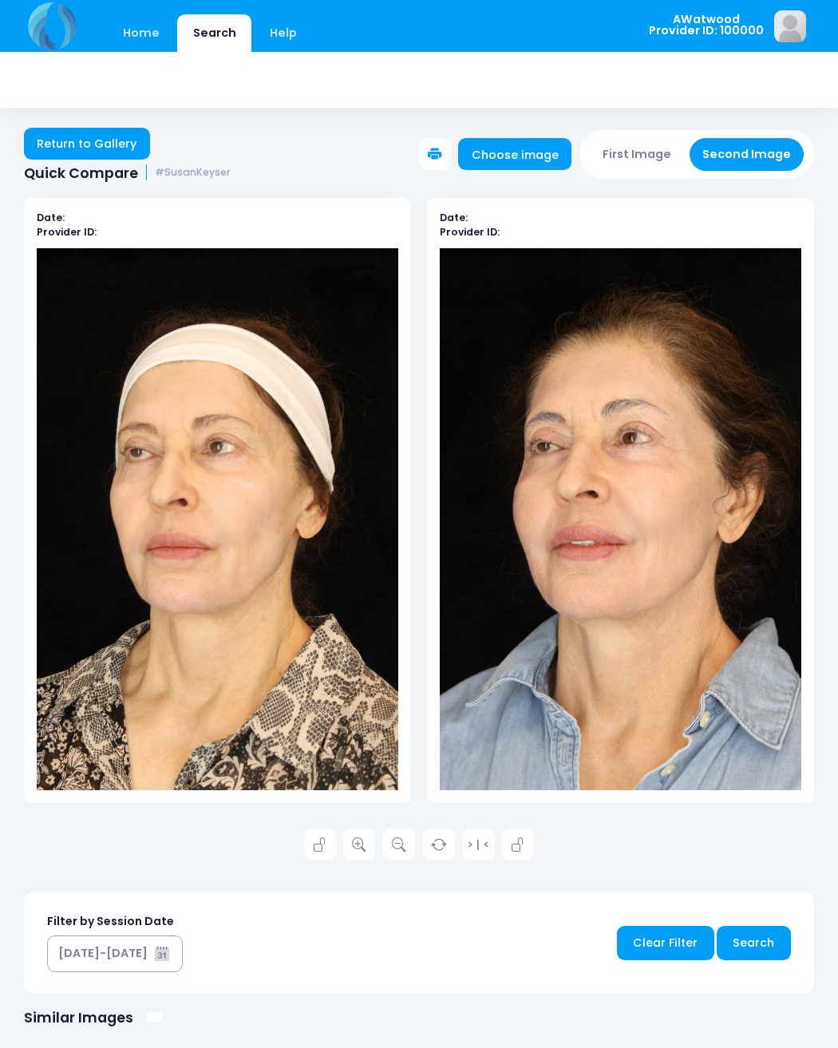
scroll to position [2, 0]
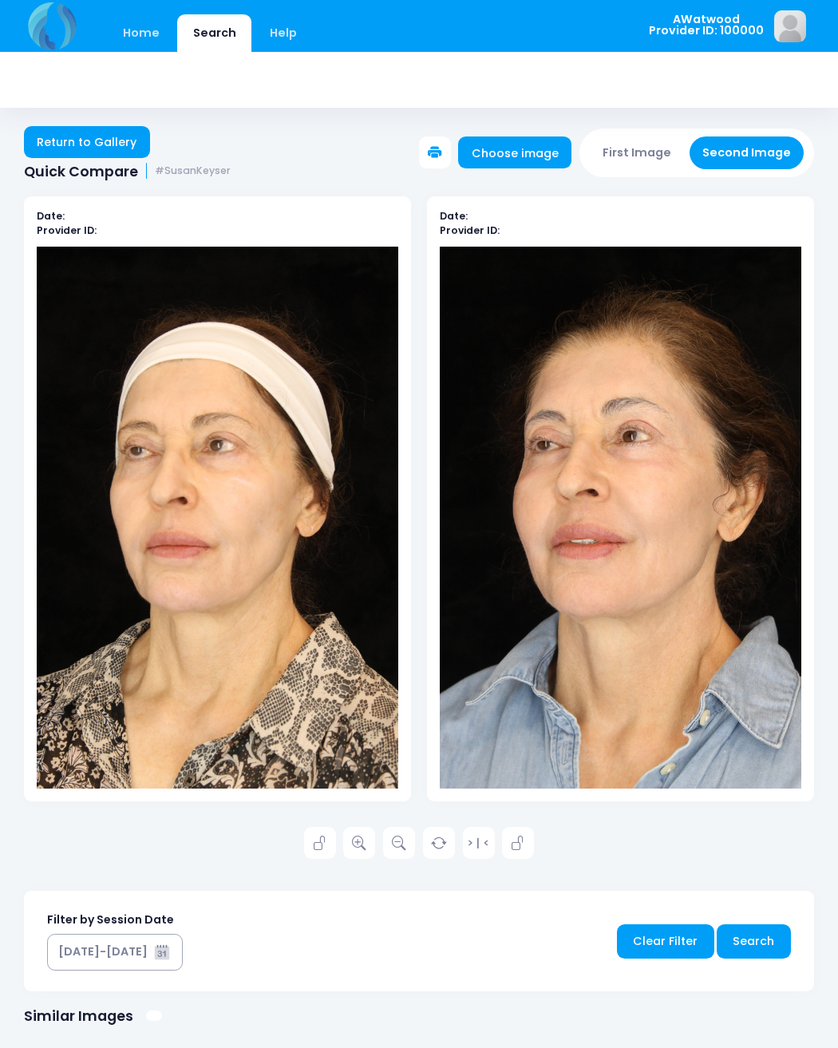
click at [365, 837] on icon at bounding box center [359, 844] width 14 height 14
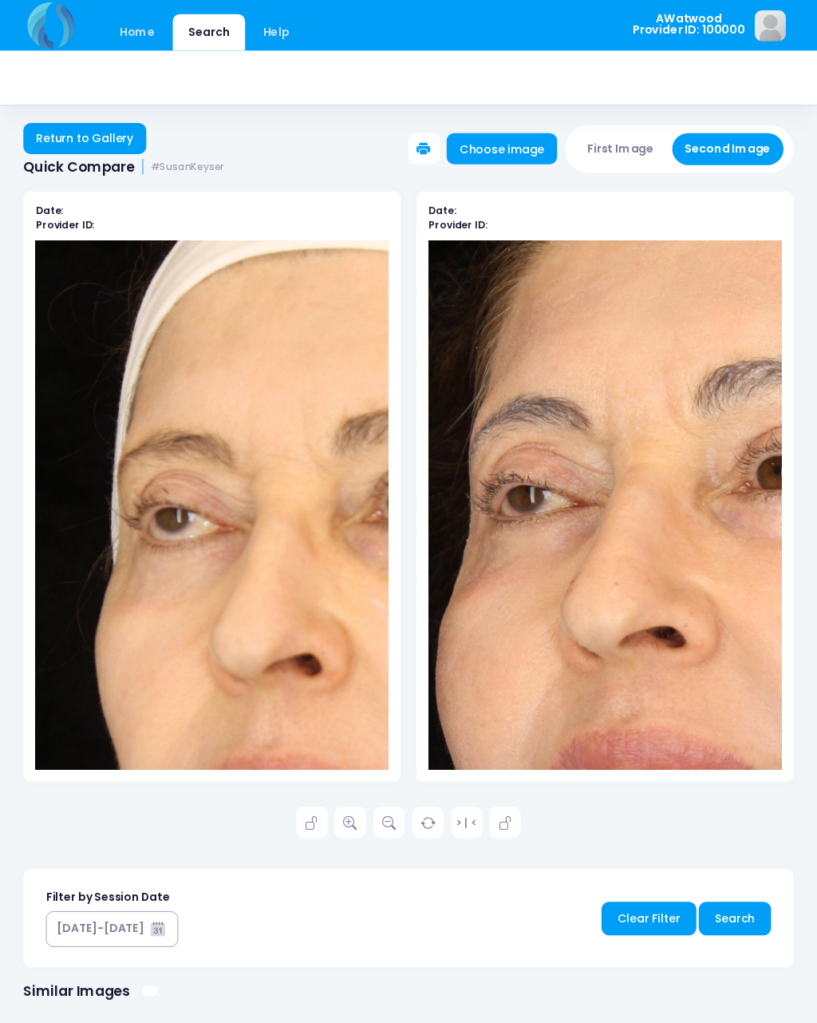
scroll to position [0, 0]
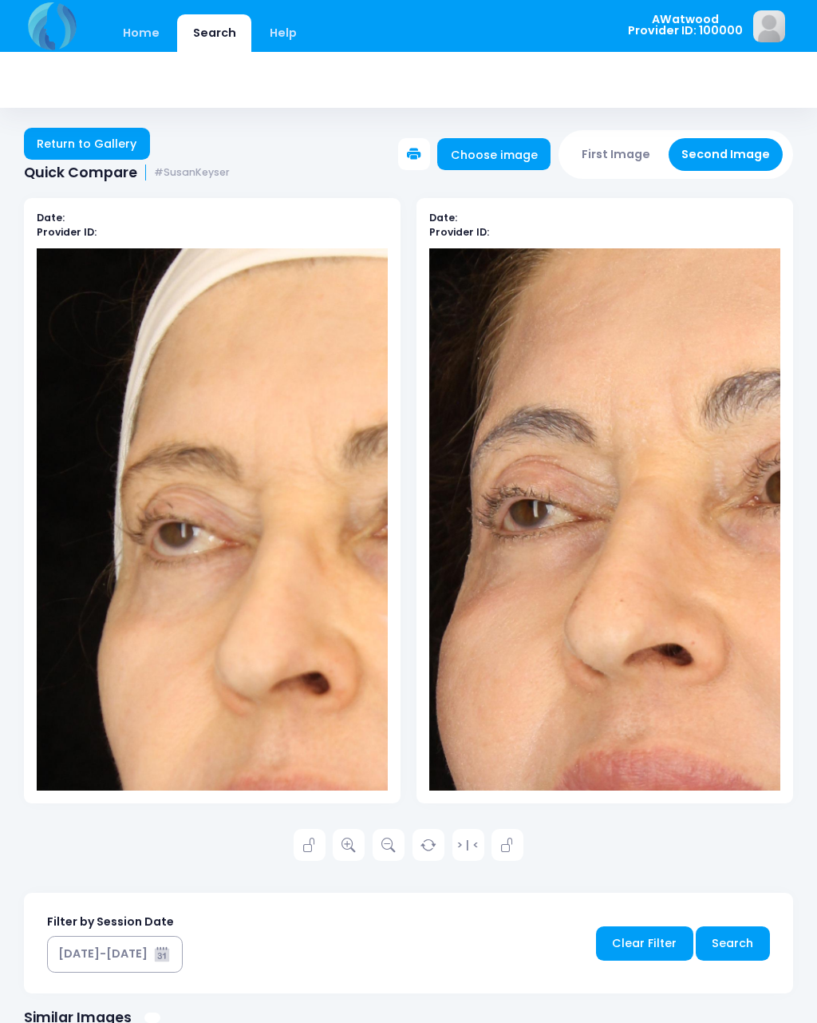
click at [105, 143] on link "Return to Gallery" at bounding box center [87, 144] width 126 height 32
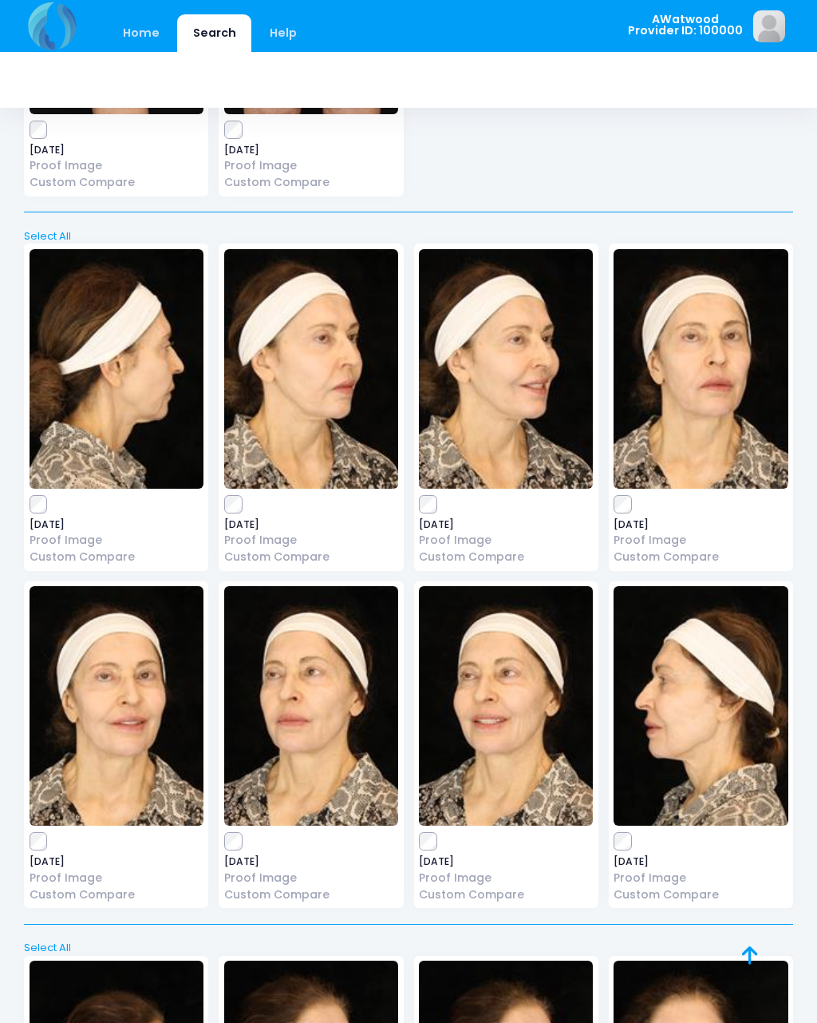
scroll to position [11333, 0]
click at [326, 322] on img at bounding box center [311, 369] width 174 height 239
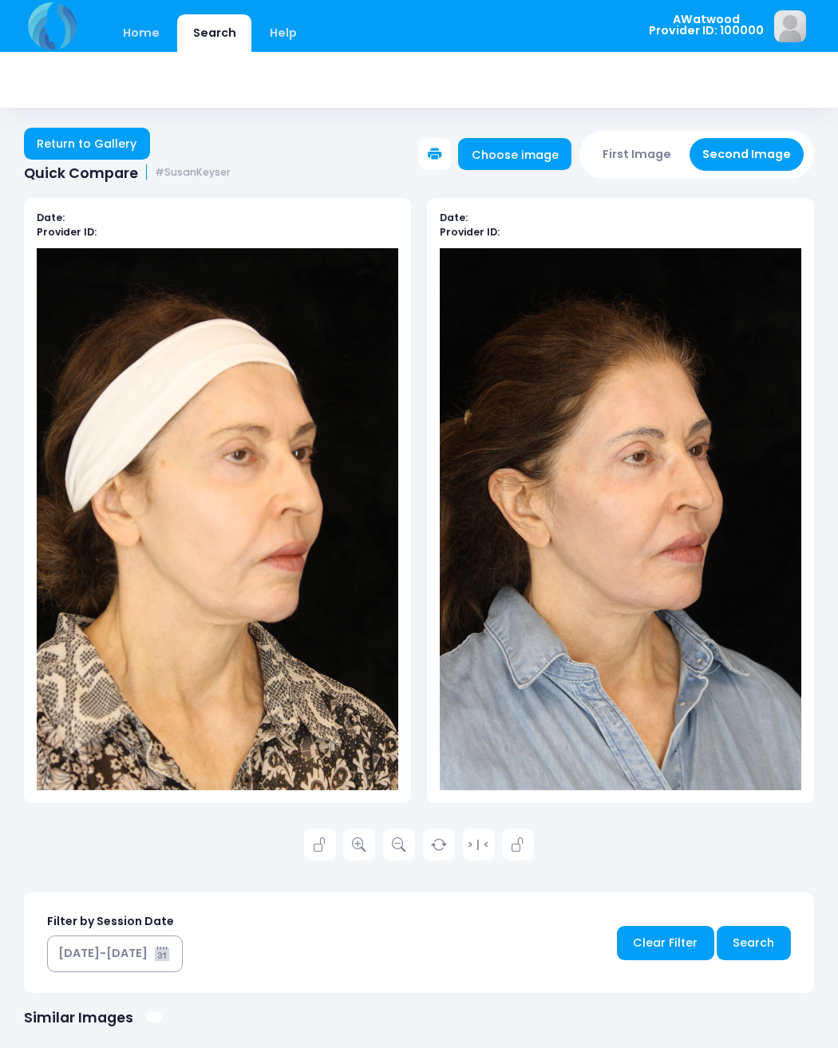
scroll to position [2, 0]
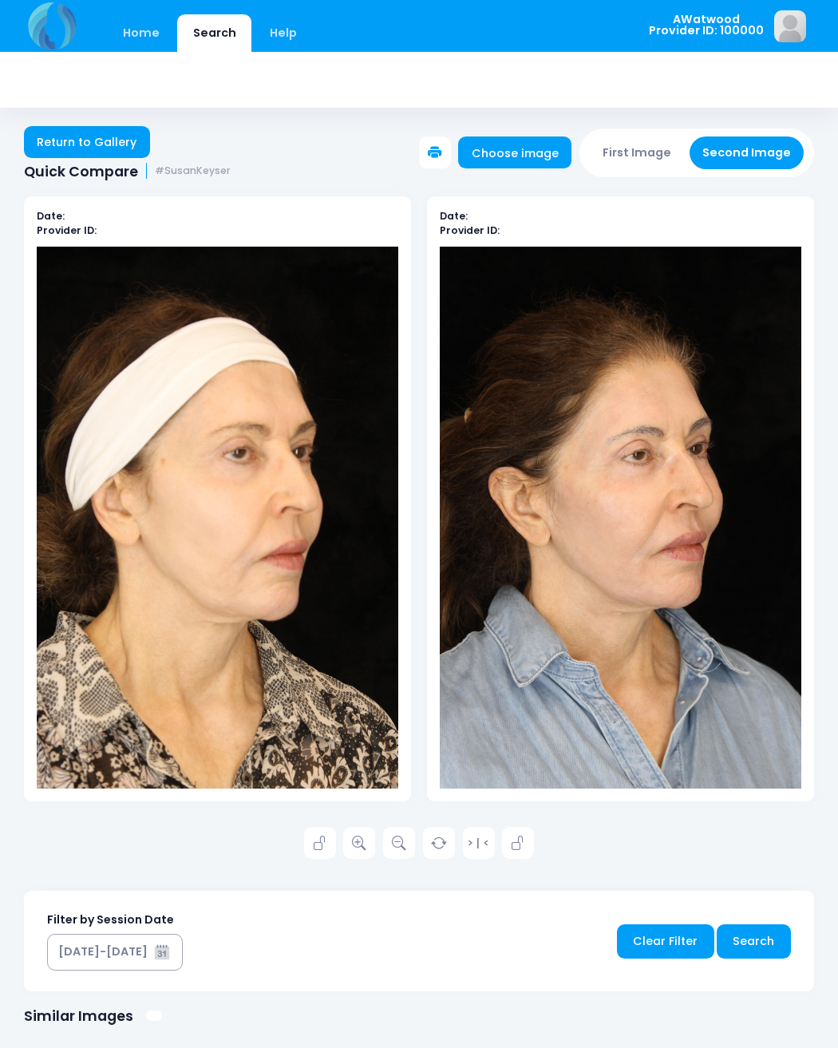
click at [365, 845] on icon at bounding box center [359, 844] width 14 height 14
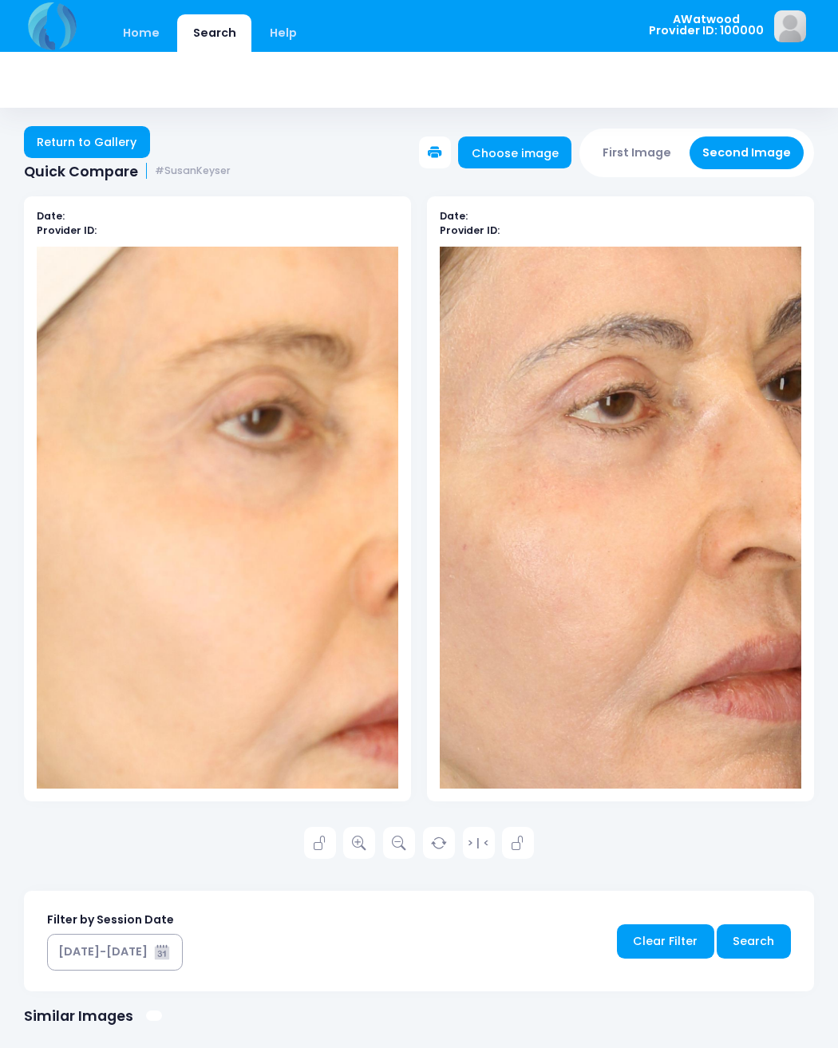
click at [96, 140] on link "Return to Gallery" at bounding box center [87, 142] width 126 height 32
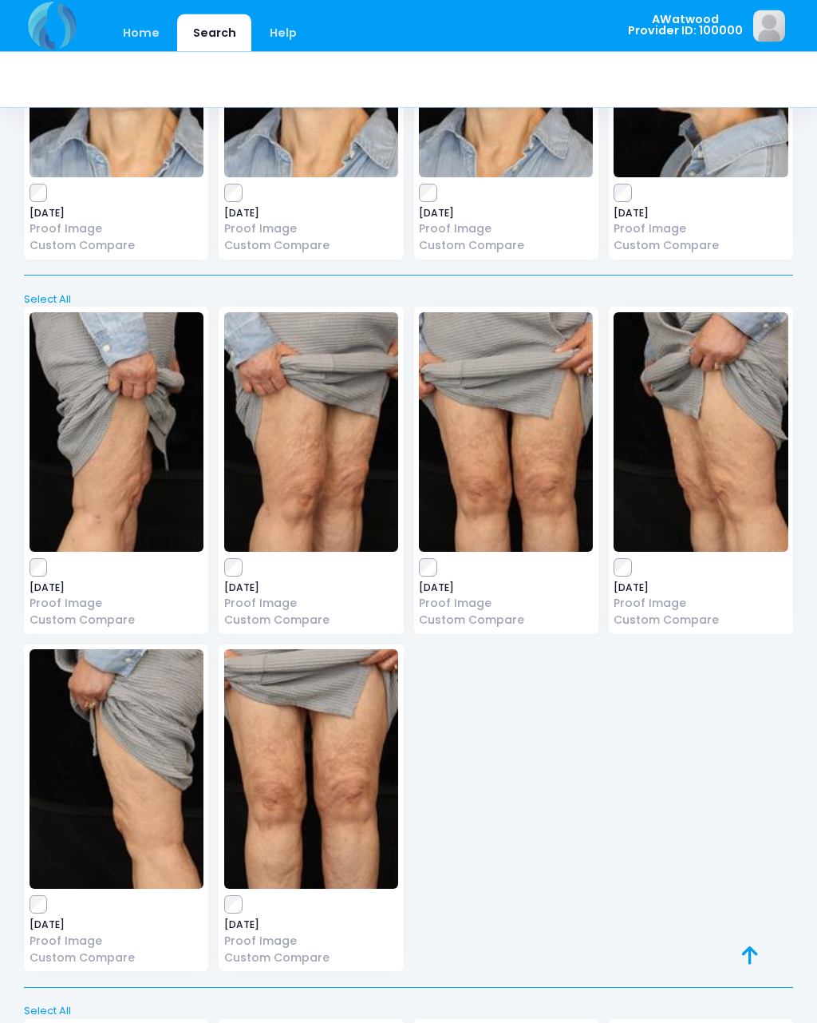
scroll to position [12681, 0]
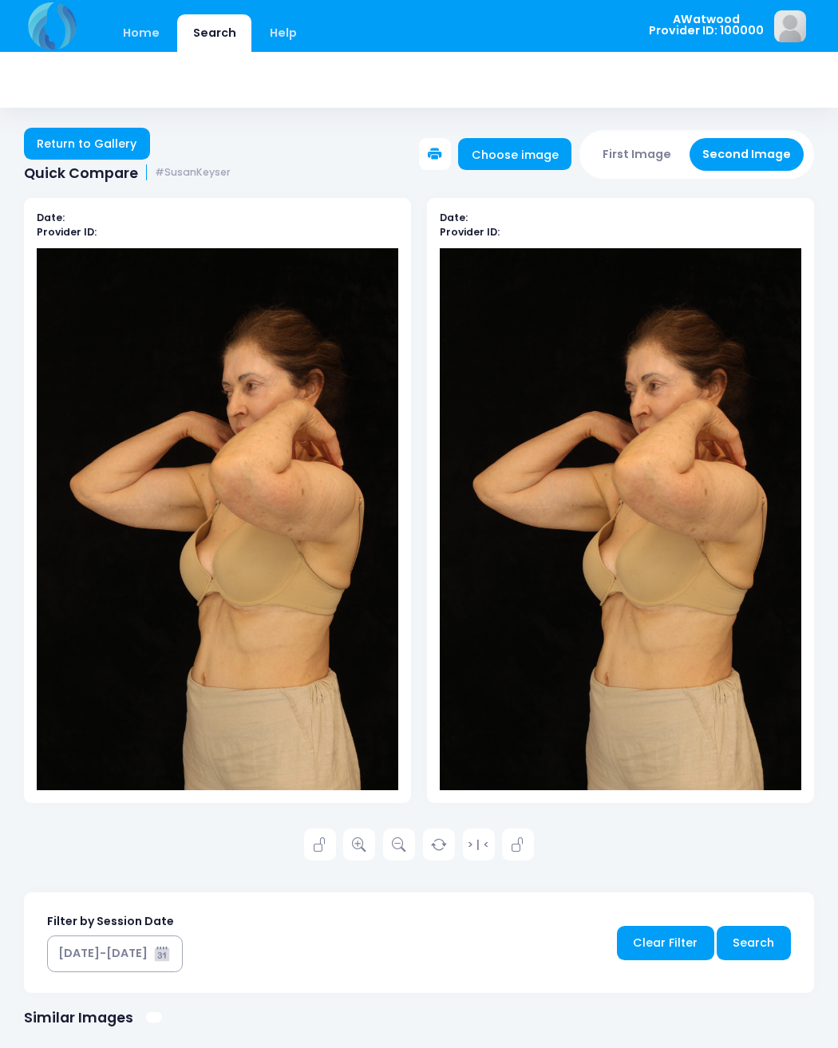
scroll to position [2, 0]
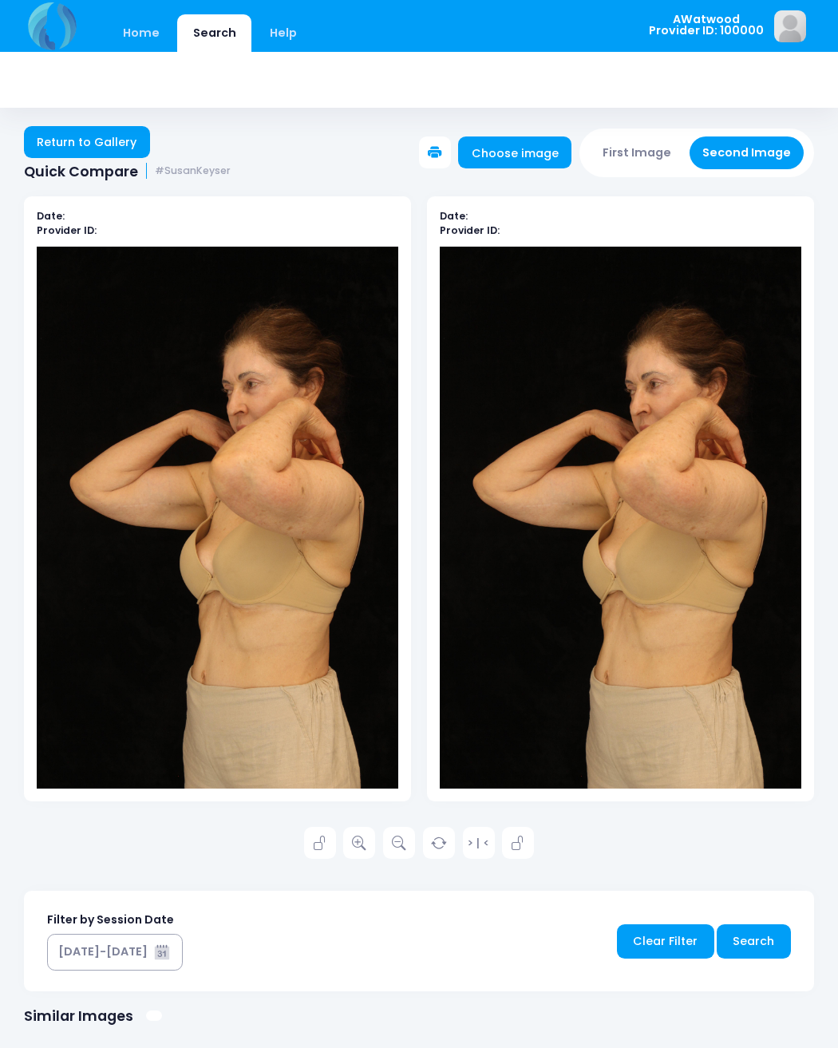
click at [114, 130] on link "Return to Gallery" at bounding box center [87, 142] width 126 height 32
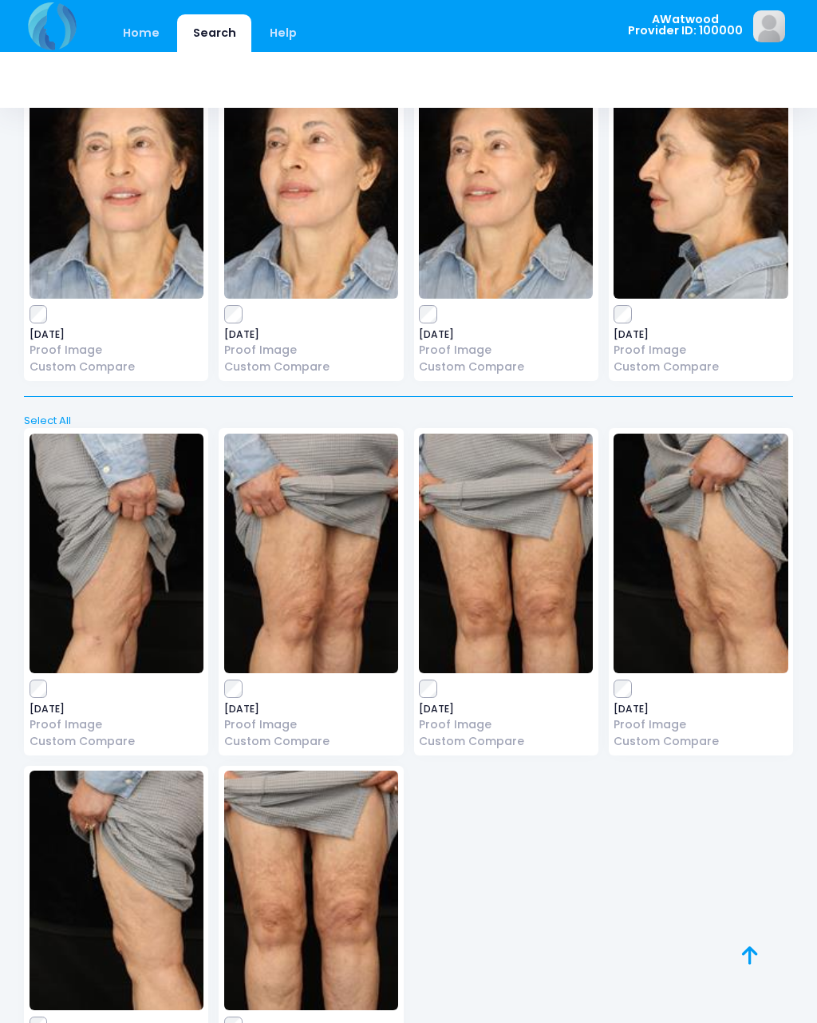
scroll to position [12576, 0]
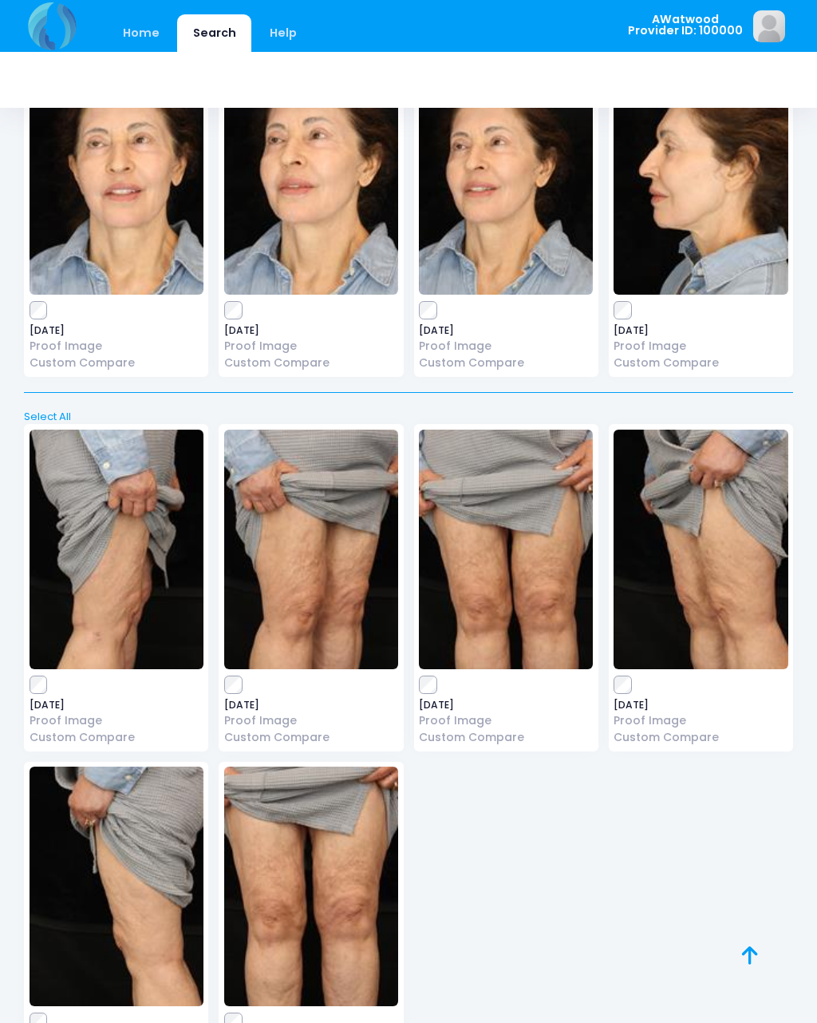
click at [748, 956] on icon at bounding box center [750, 955] width 16 height 1
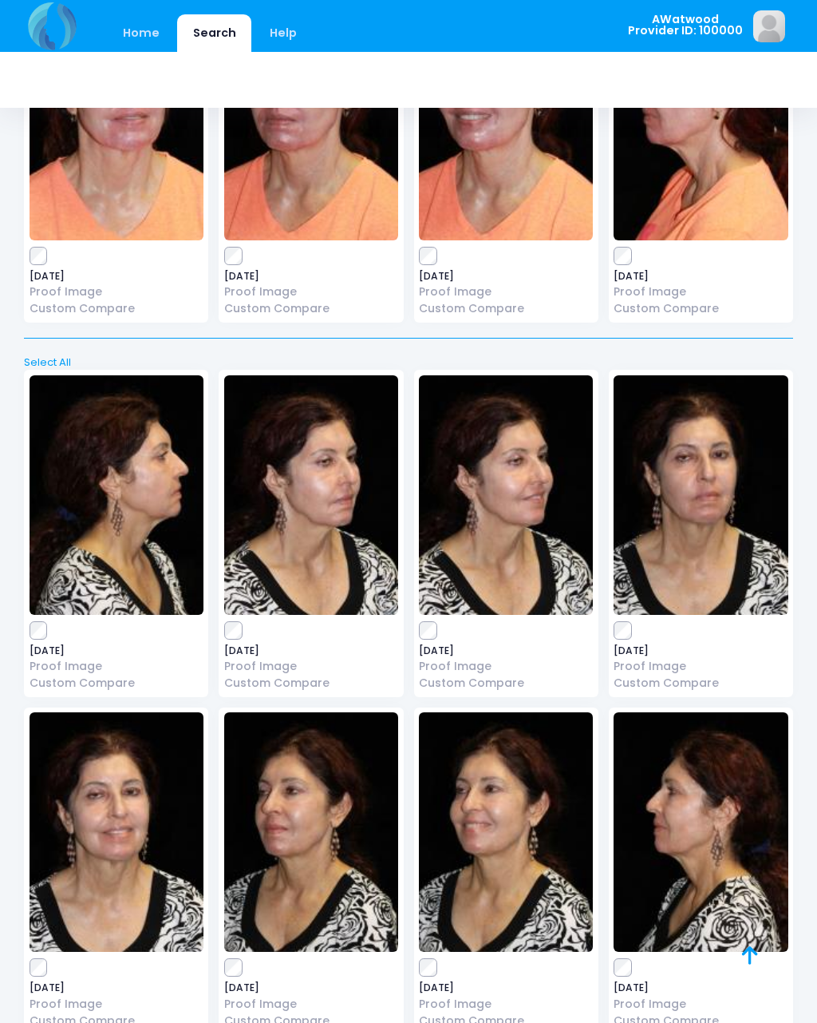
scroll to position [0, 0]
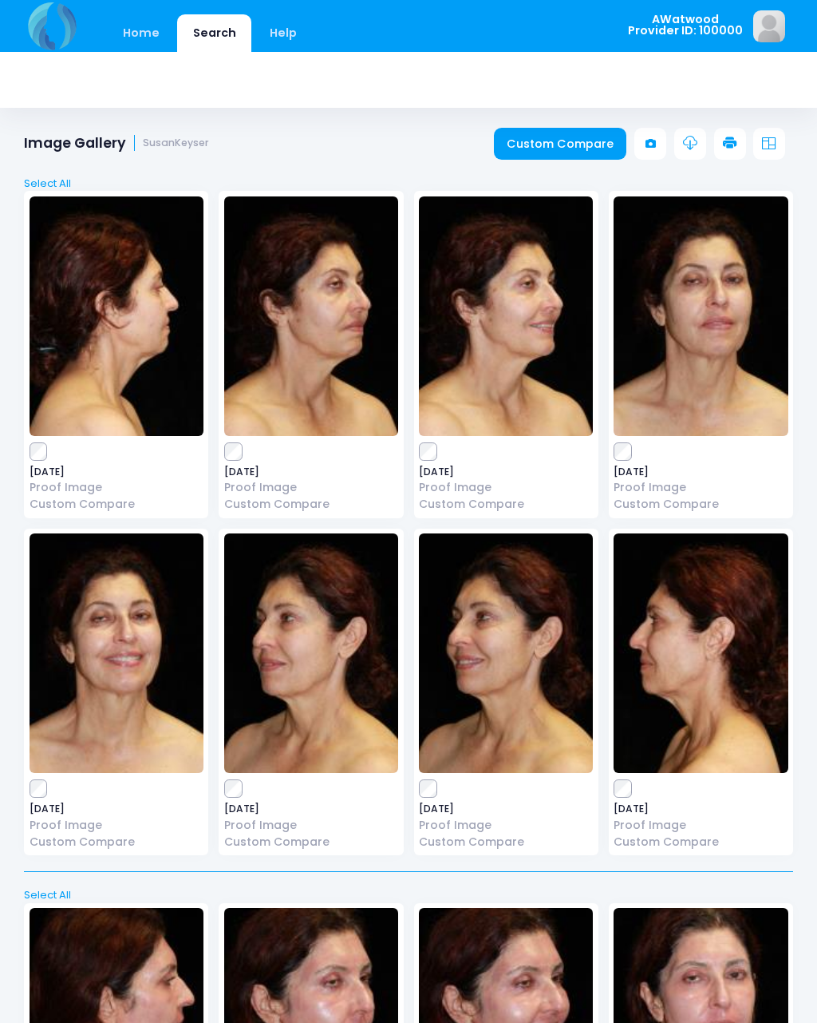
click at [580, 142] on link "Custom Compare" at bounding box center [560, 144] width 133 height 32
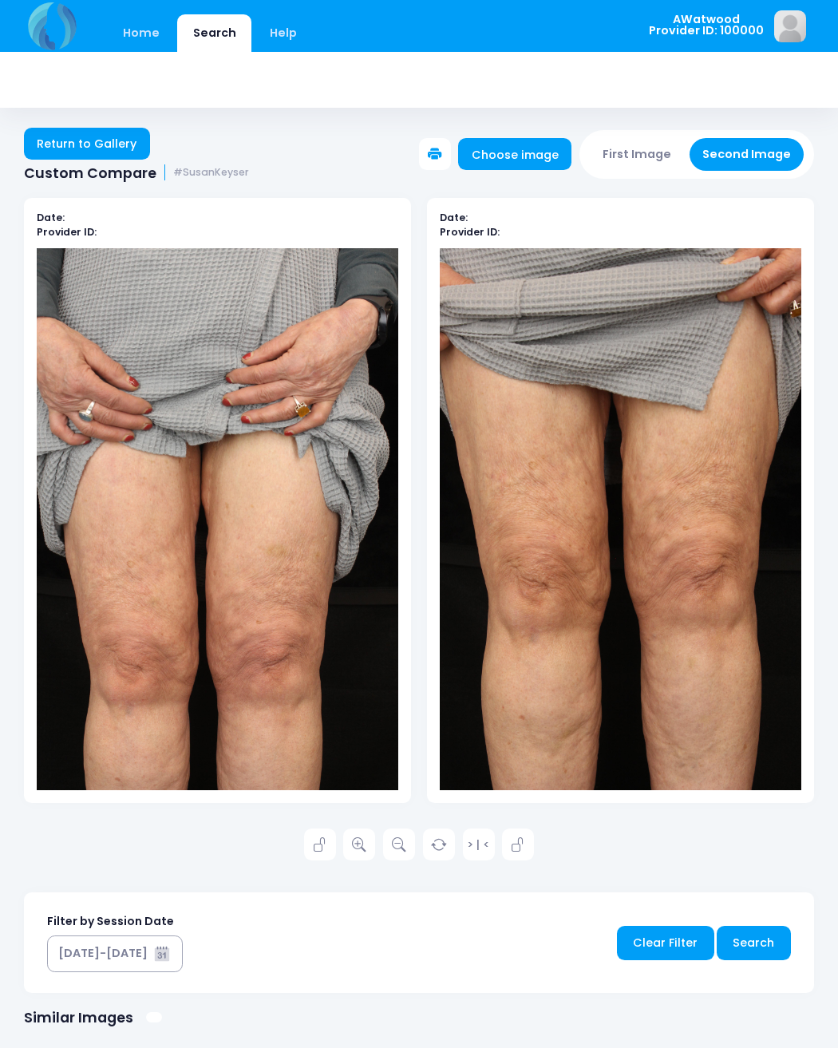
scroll to position [2, 0]
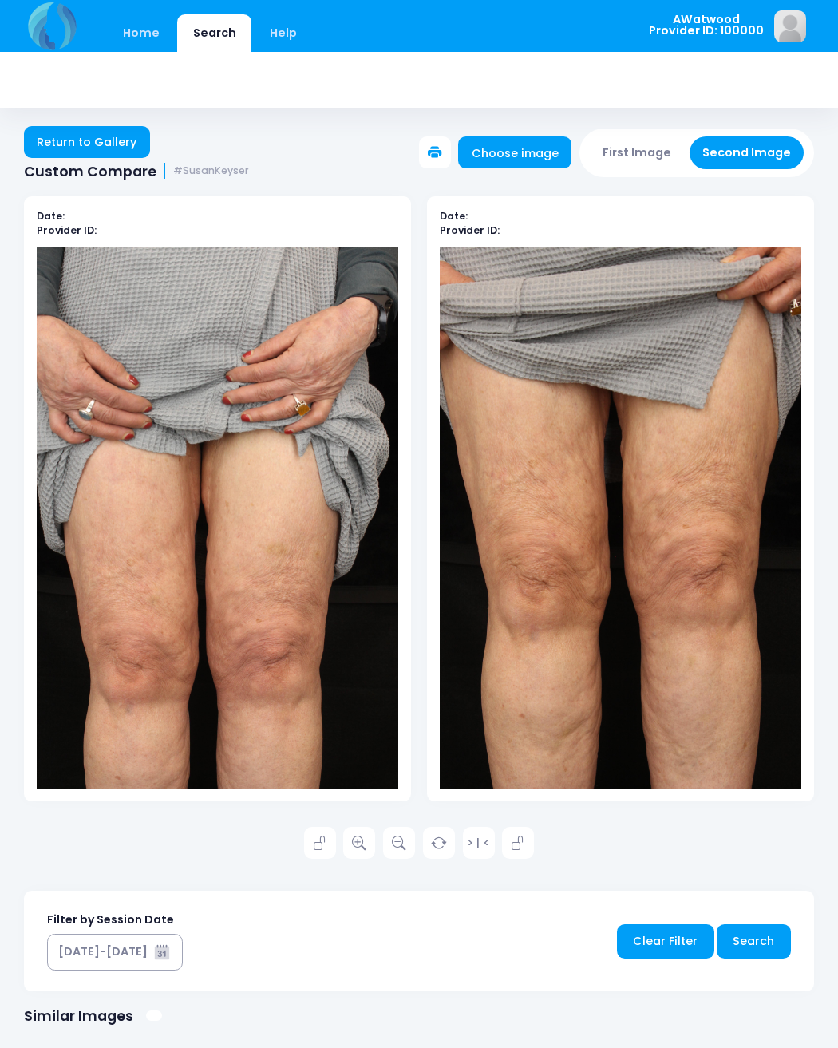
click at [362, 838] on icon at bounding box center [359, 844] width 14 height 14
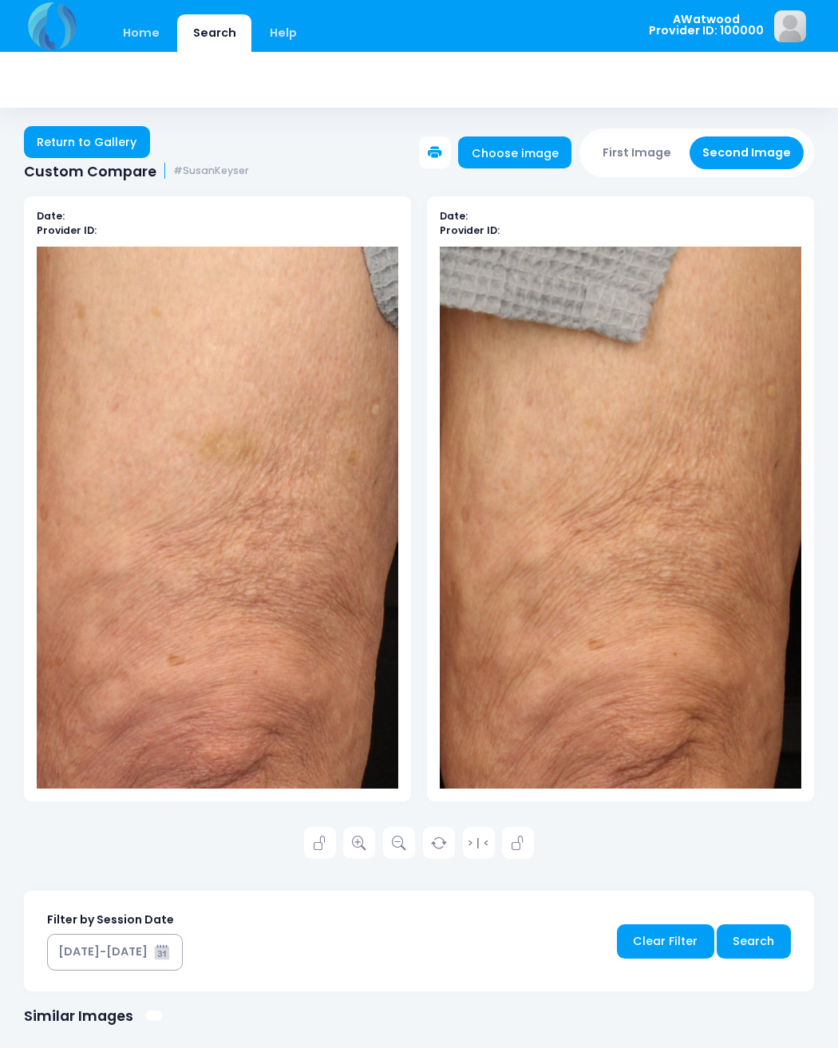
click at [313, 829] on link at bounding box center [320, 843] width 32 height 32
click at [519, 837] on icon at bounding box center [518, 844] width 14 height 14
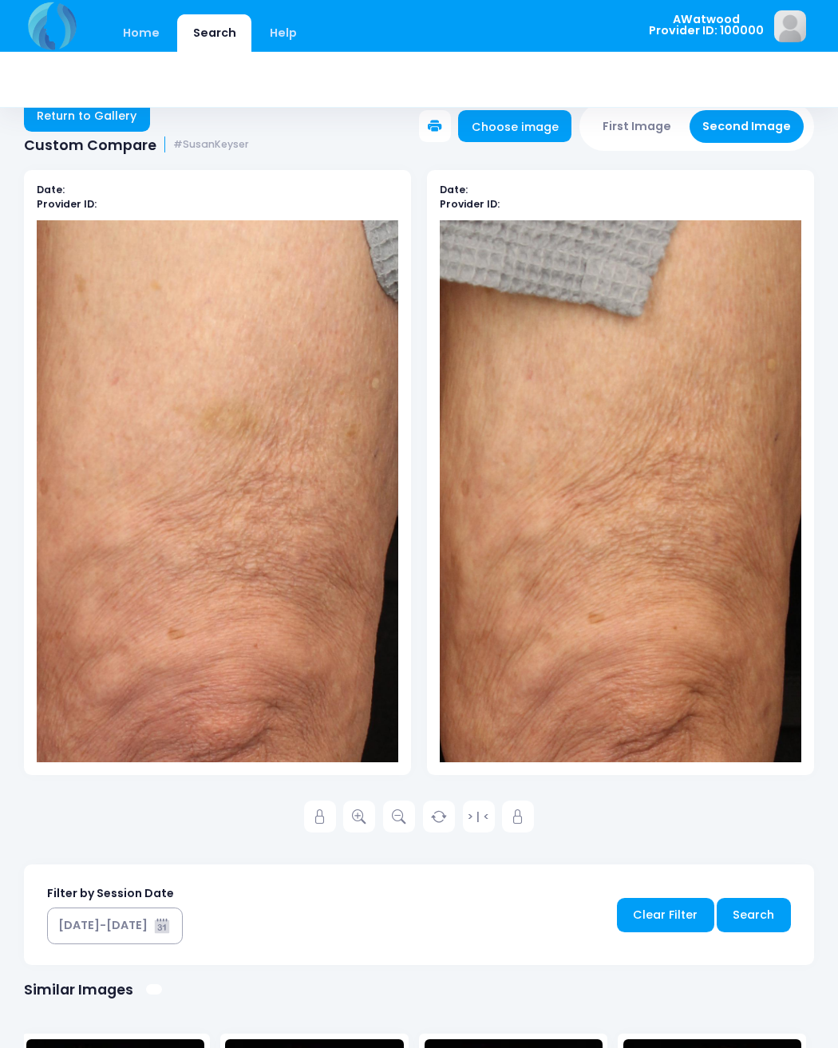
scroll to position [26, 0]
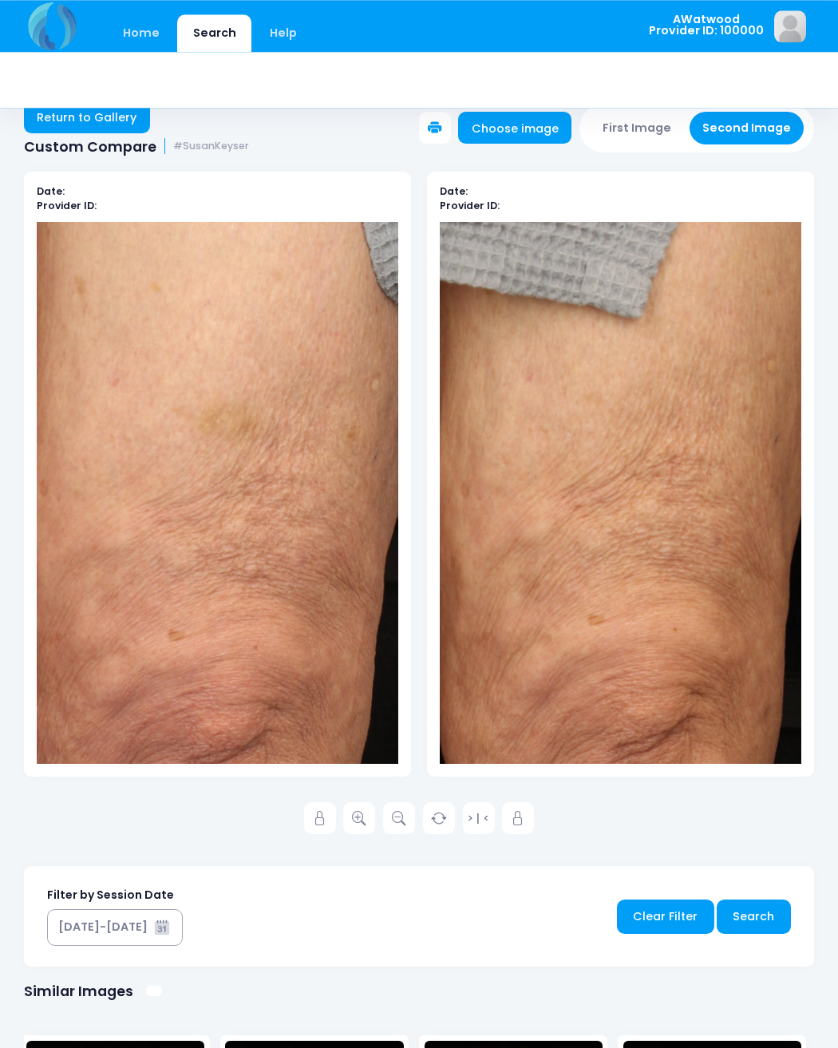
click at [331, 813] on link at bounding box center [320, 818] width 32 height 32
click at [508, 833] on link at bounding box center [518, 818] width 32 height 32
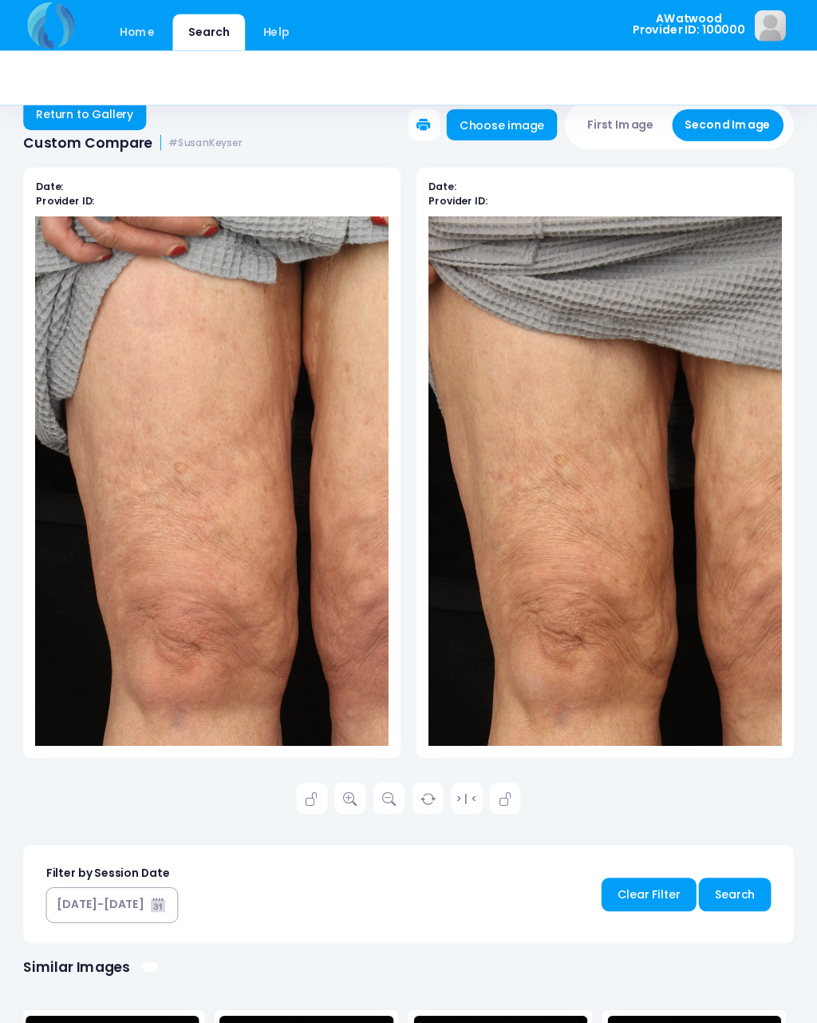
scroll to position [0, 0]
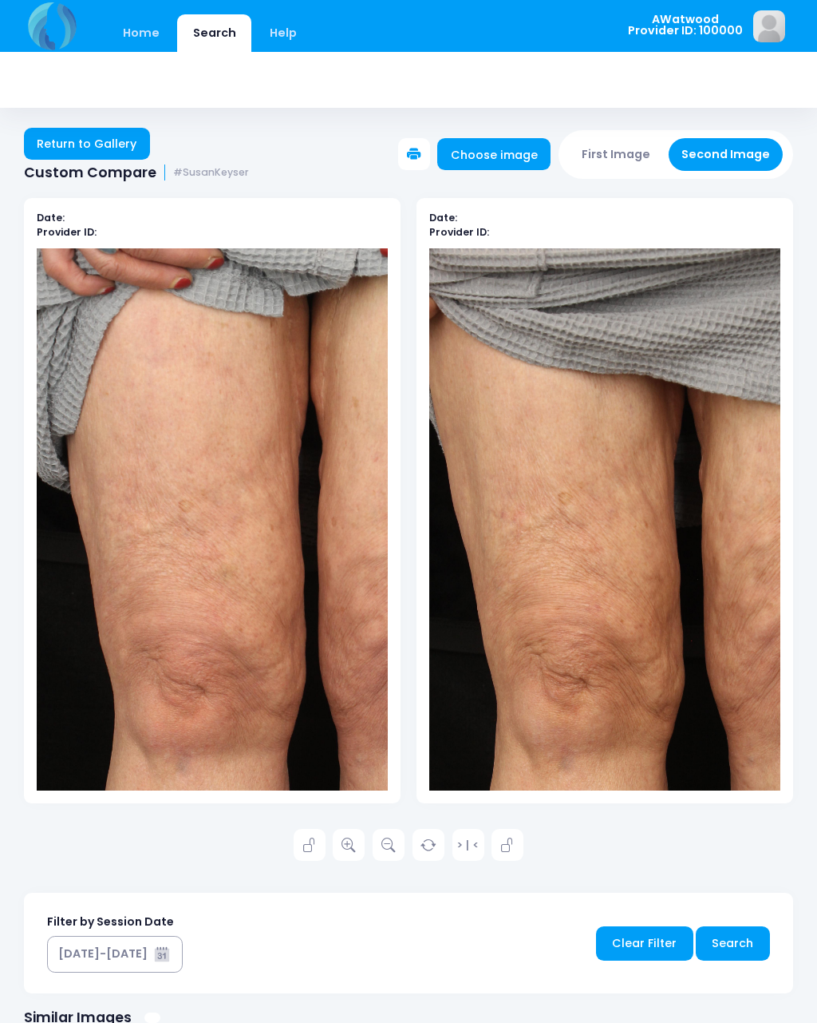
click at [125, 144] on link "Return to Gallery" at bounding box center [87, 144] width 126 height 32
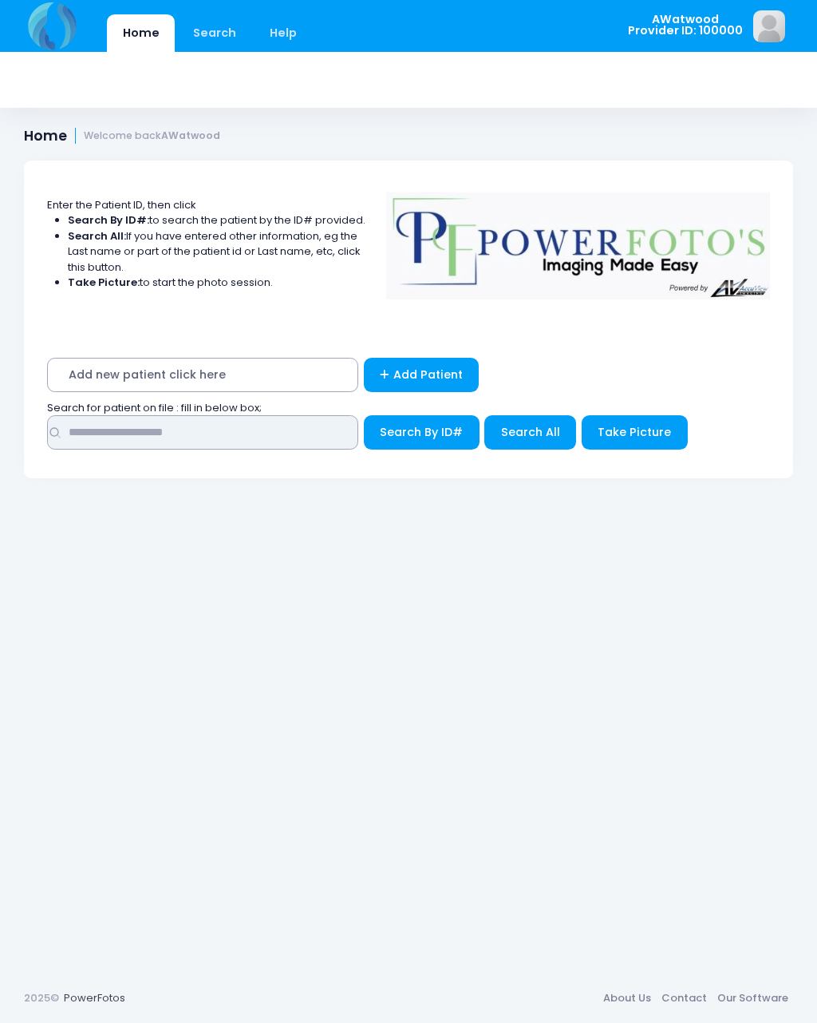
click at [156, 429] on input "text" at bounding box center [202, 432] width 311 height 34
type input "****"
click at [525, 434] on span "Search All" at bounding box center [530, 432] width 59 height 16
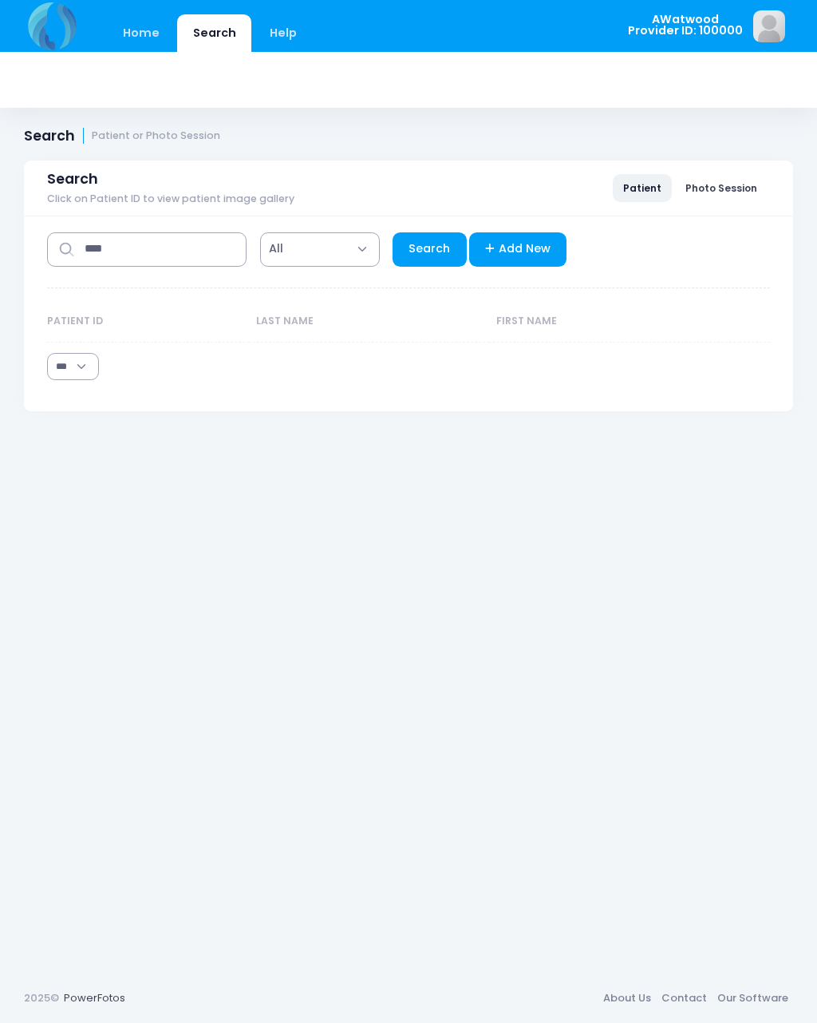
select select "***"
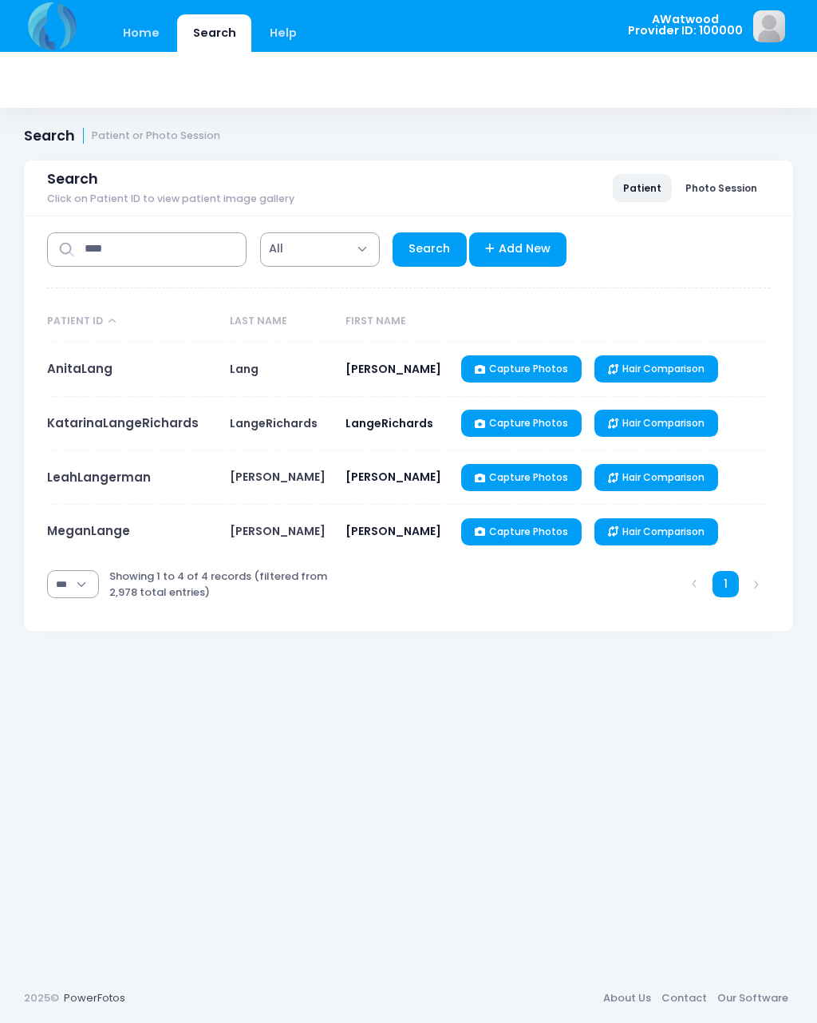
click at [99, 368] on link "AnitaLang" at bounding box center [79, 368] width 65 height 17
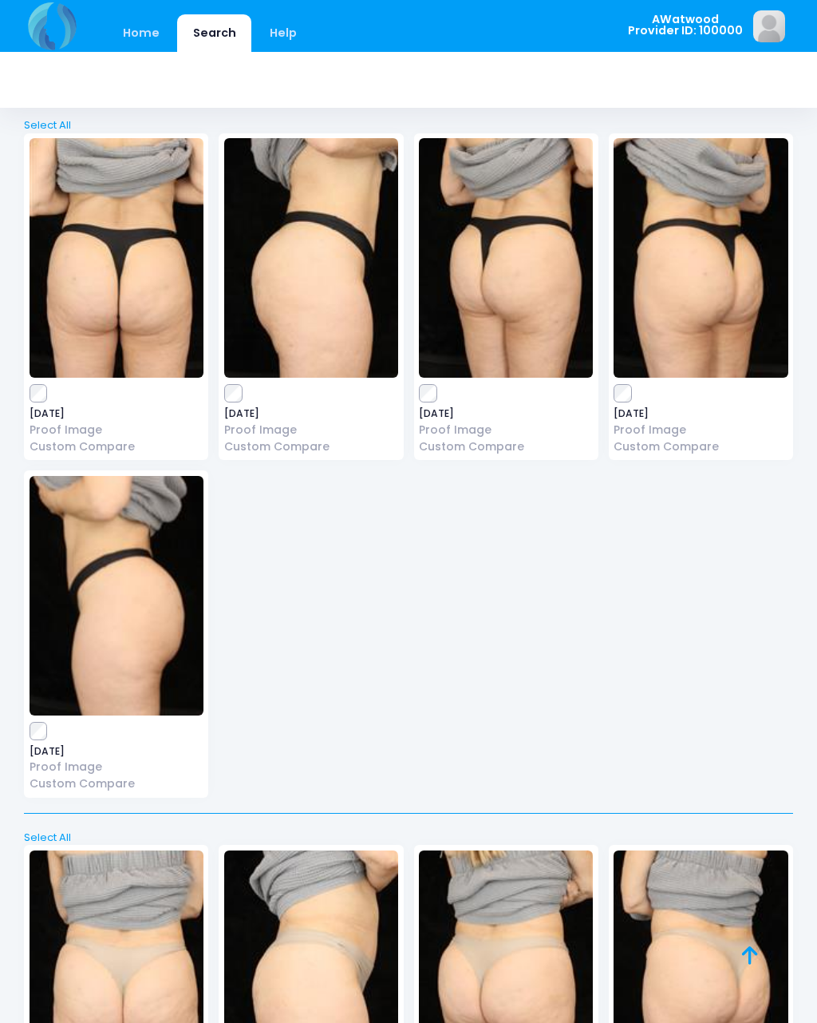
scroll to position [19279, 0]
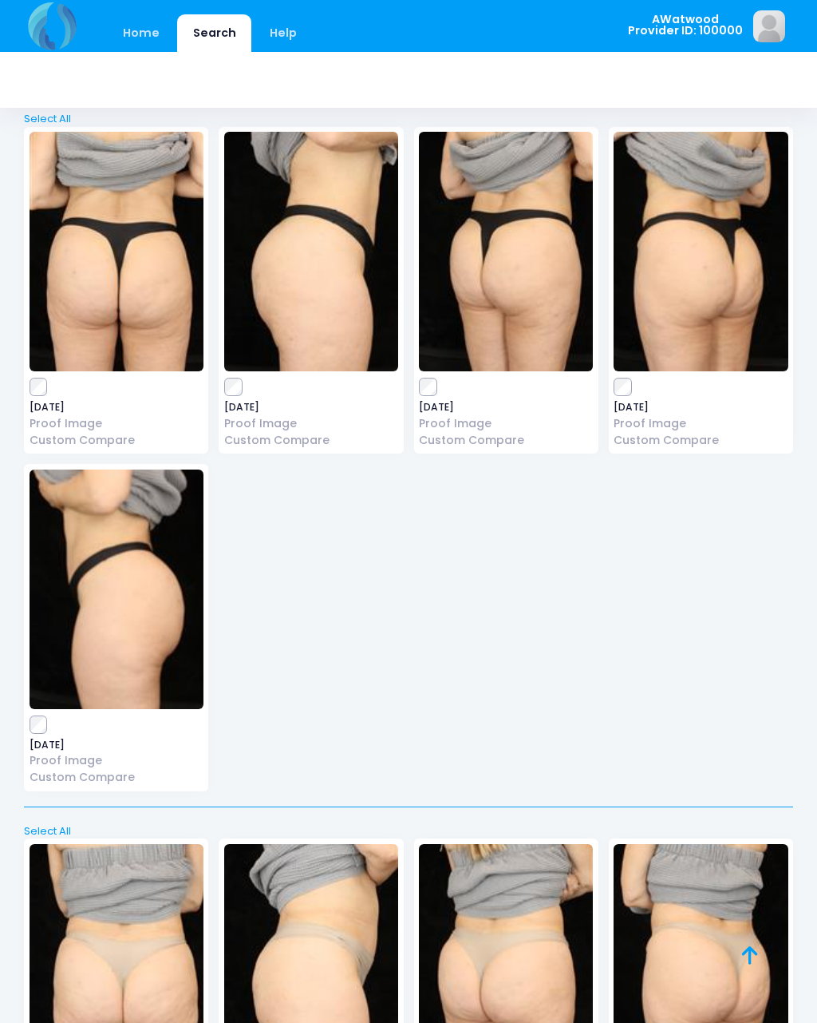
click at [748, 956] on icon at bounding box center [750, 955] width 16 height 1
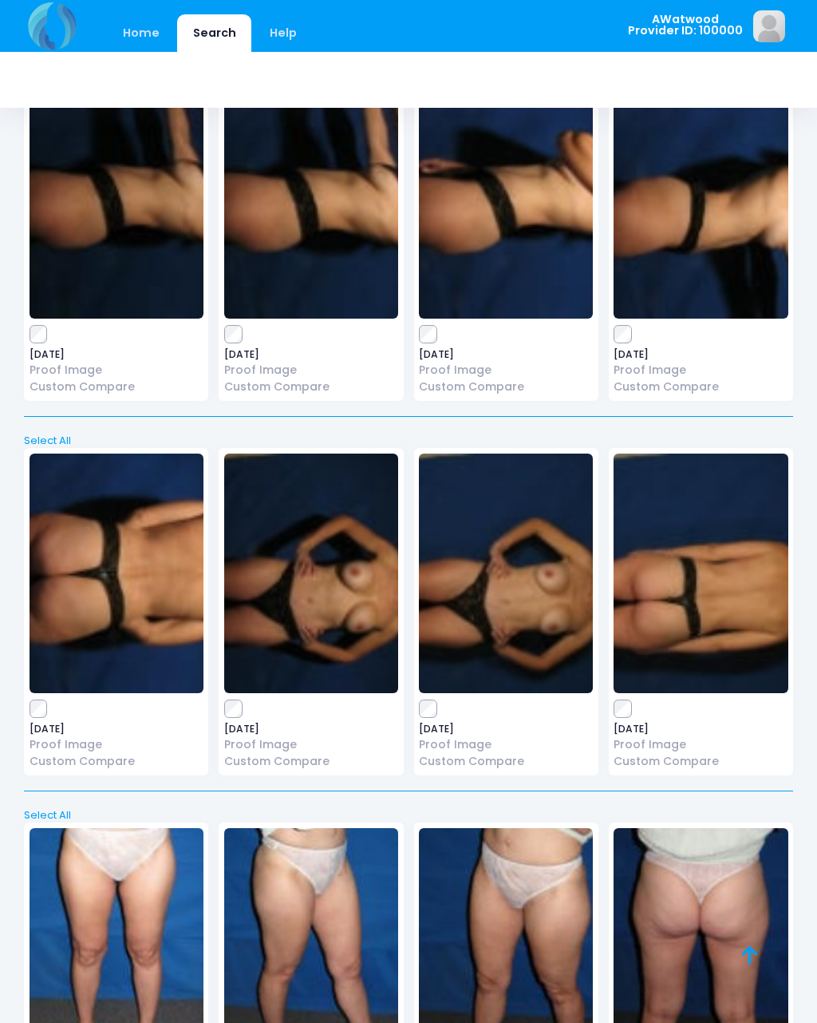
scroll to position [0, 0]
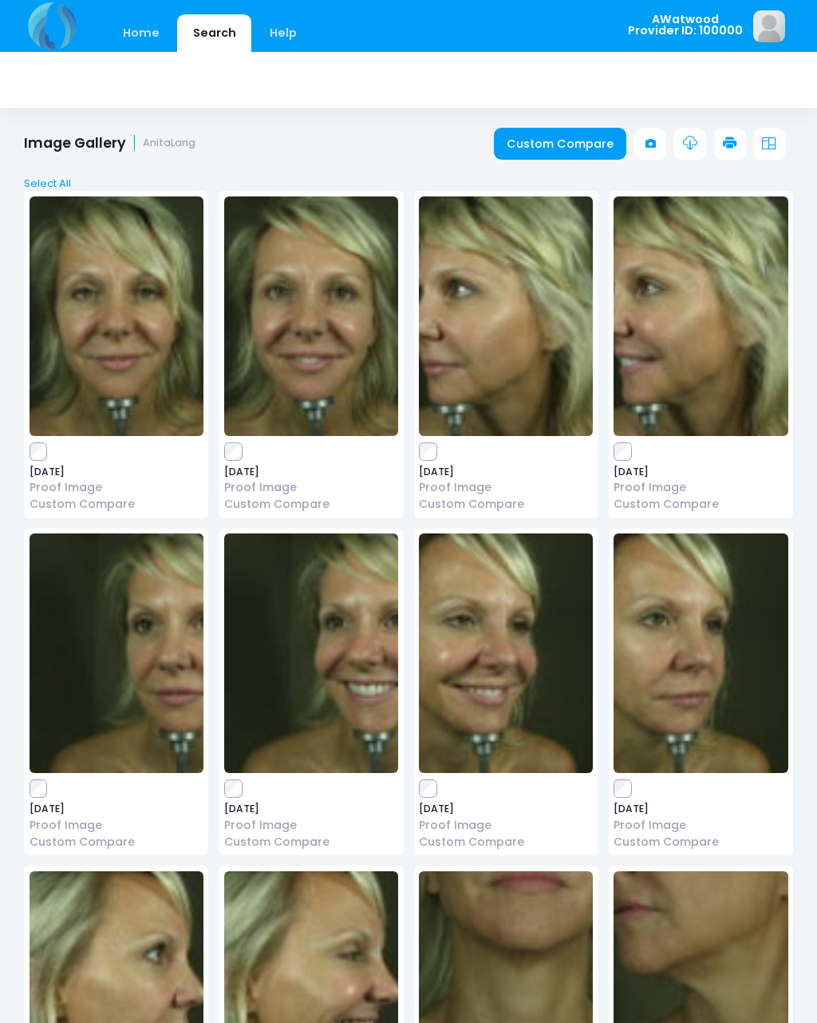
click at [559, 144] on link "Custom Compare" at bounding box center [560, 144] width 133 height 32
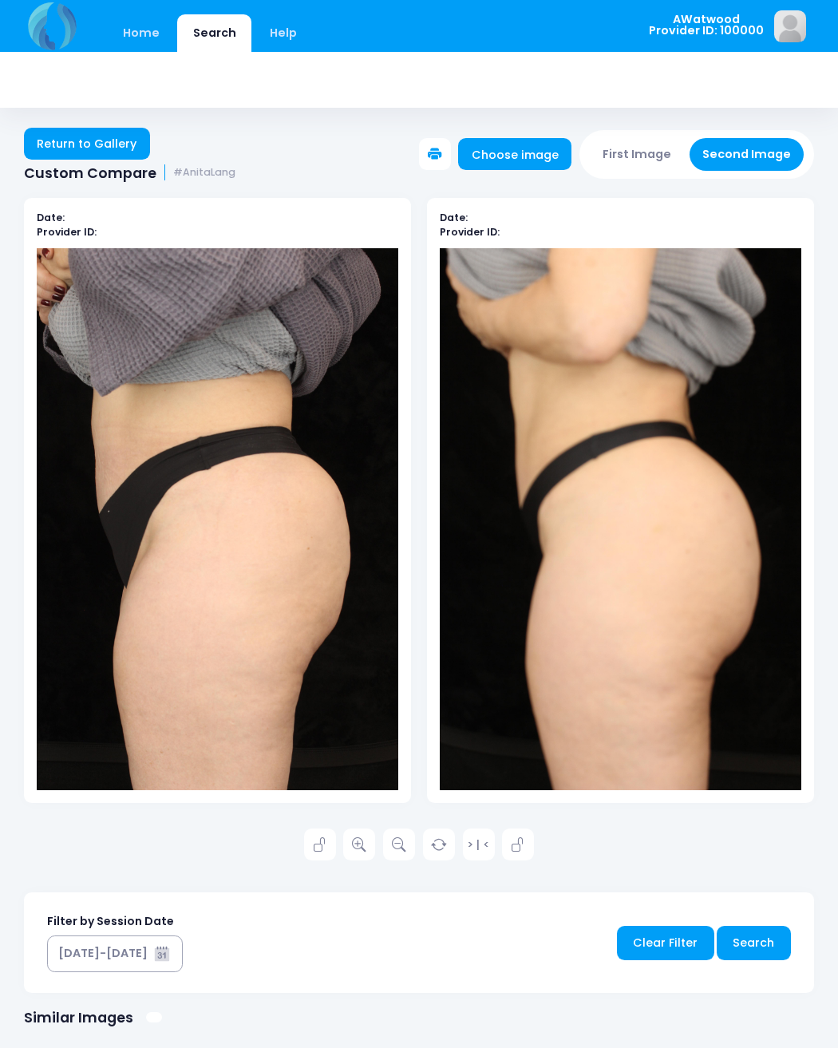
scroll to position [2, 0]
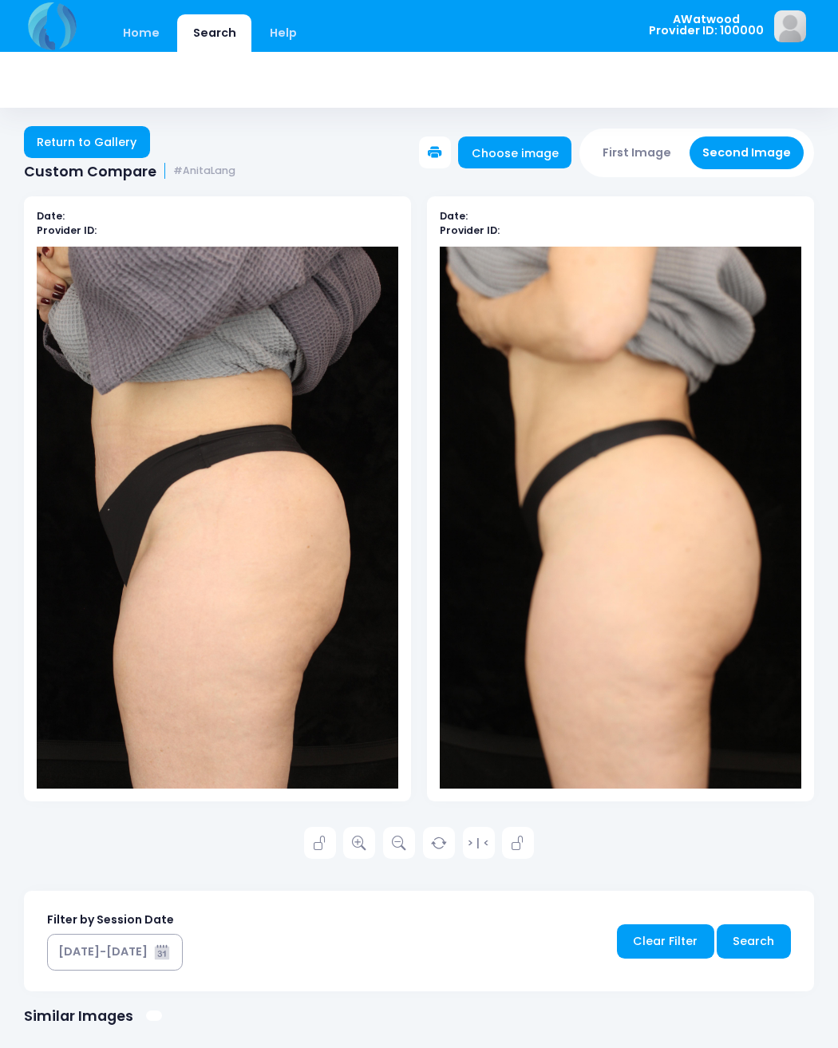
click at [100, 134] on link "Return to Gallery" at bounding box center [87, 142] width 126 height 32
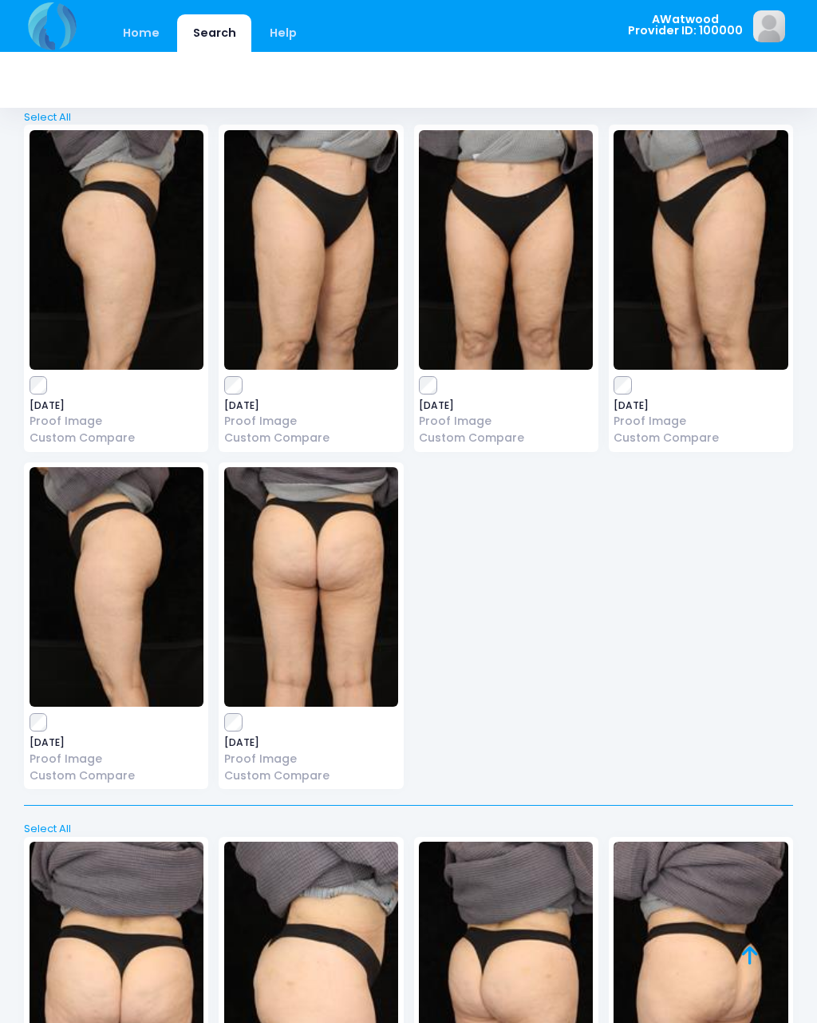
scroll to position [15726, 0]
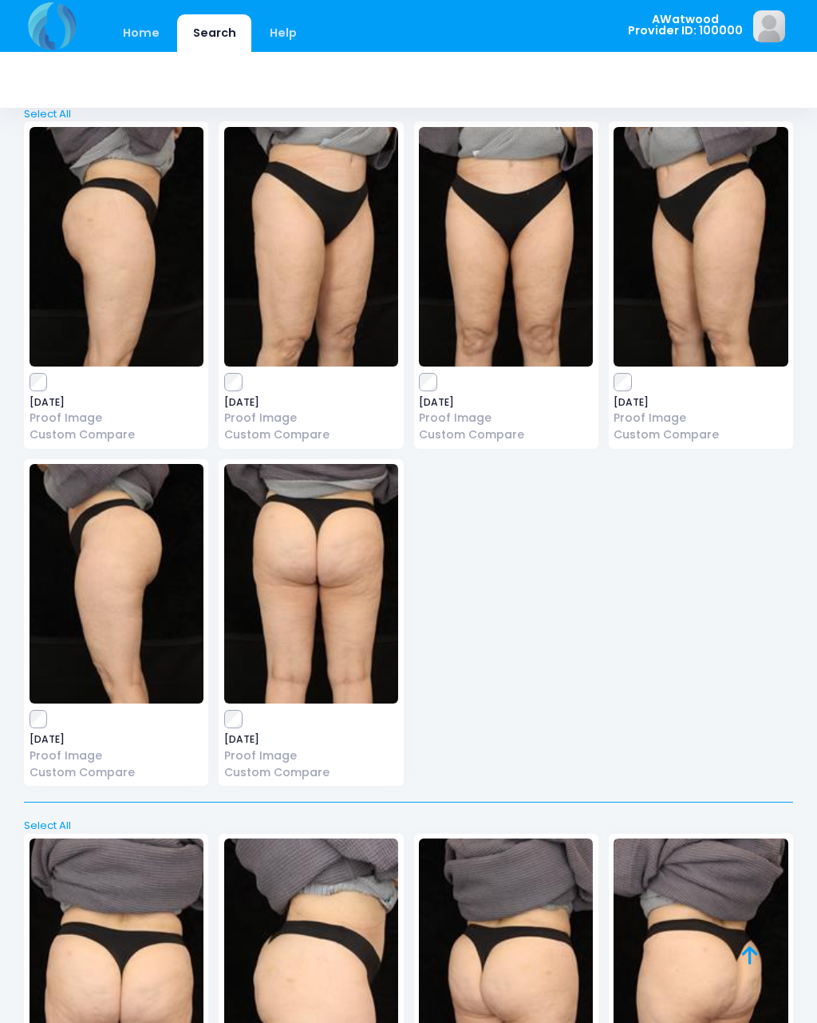
click at [120, 485] on img at bounding box center [117, 583] width 174 height 239
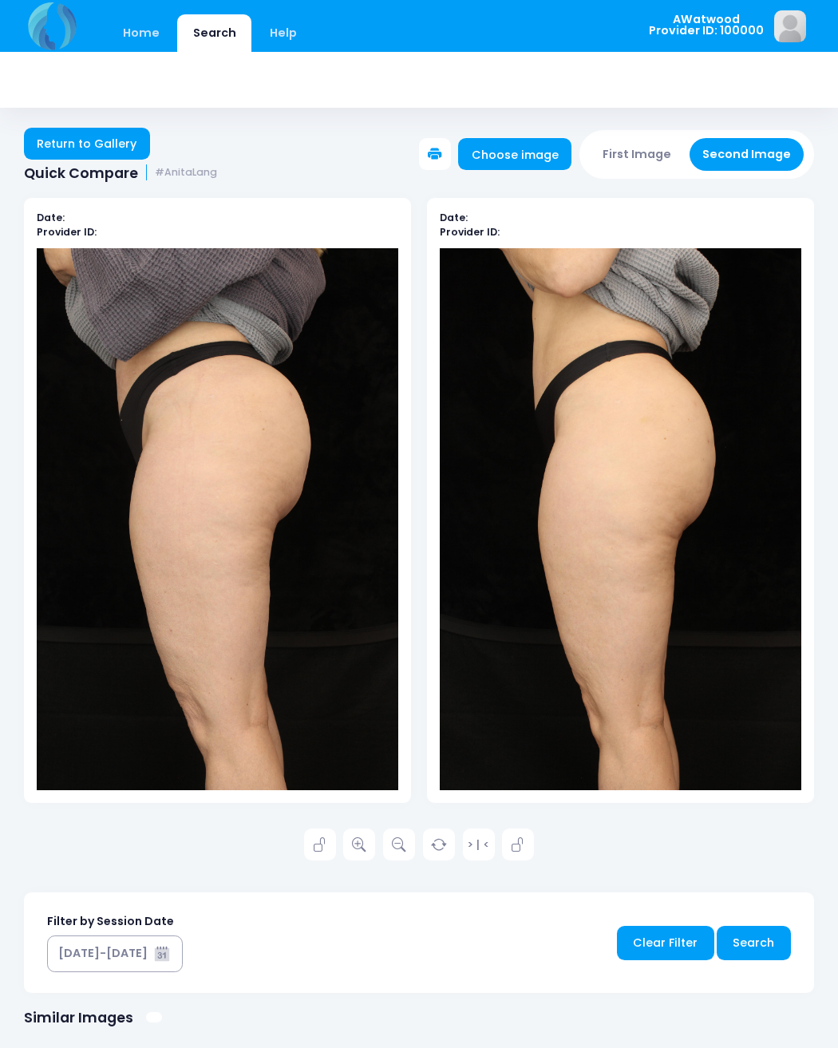
scroll to position [2, 0]
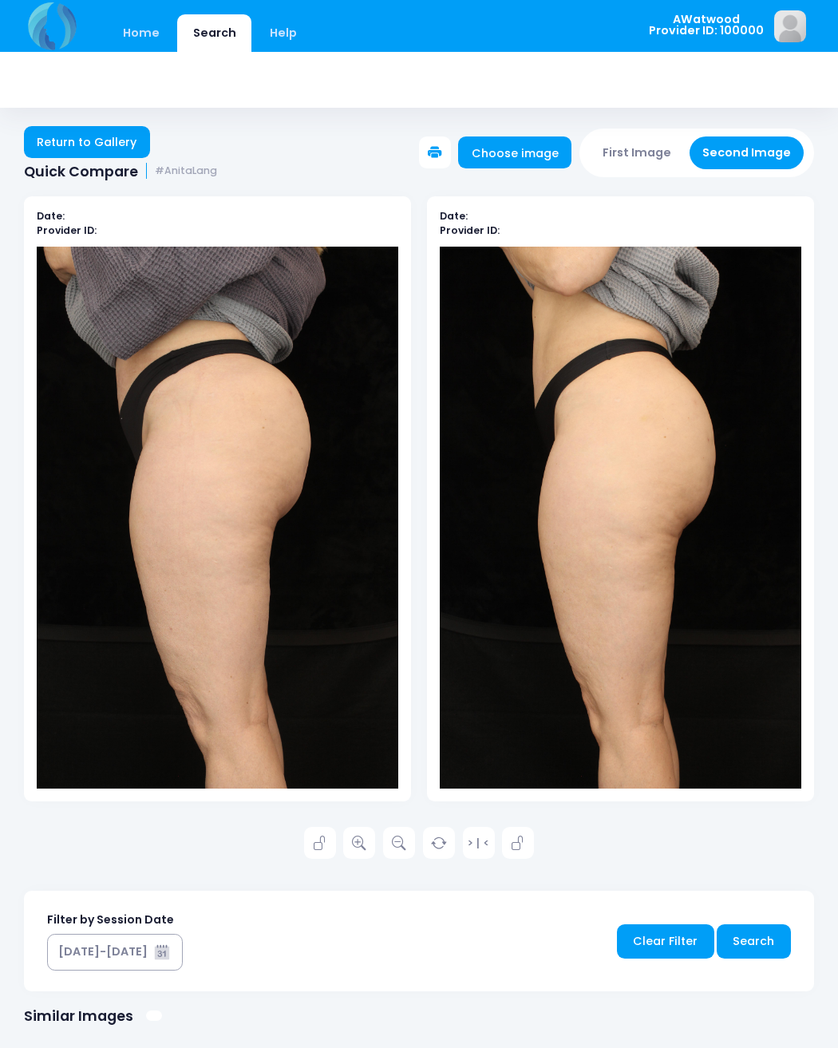
click at [367, 835] on link at bounding box center [359, 843] width 32 height 32
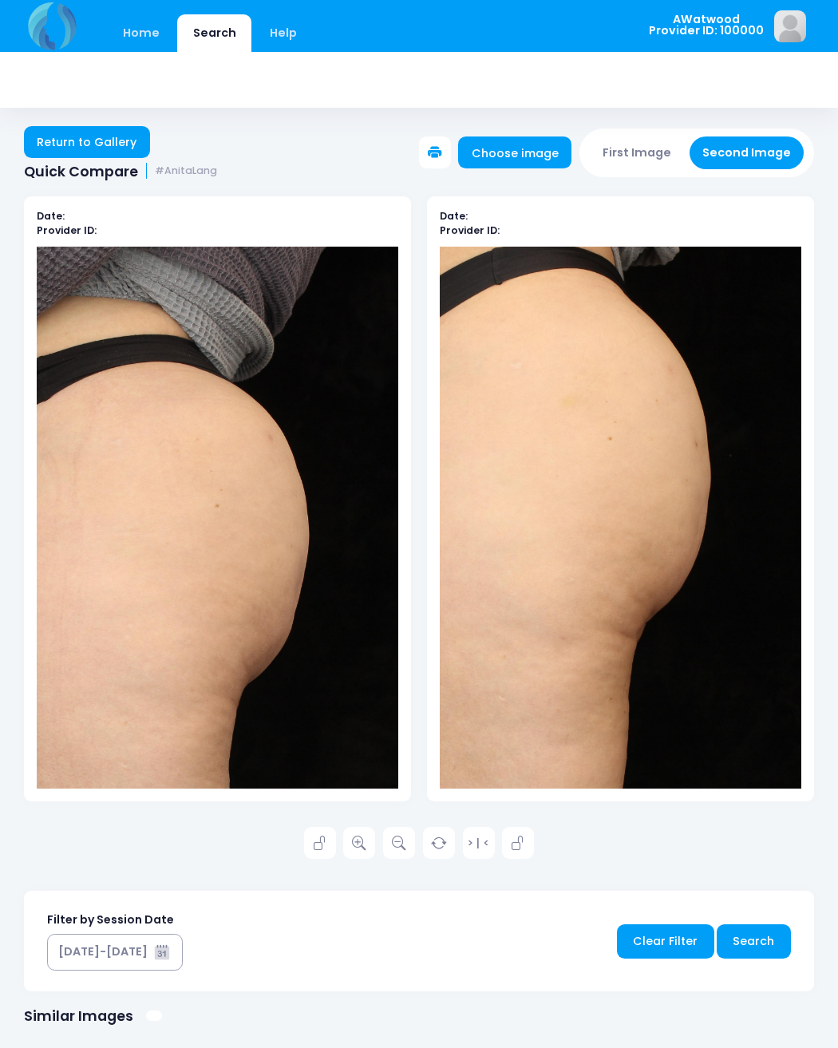
click at [116, 141] on link "Return to Gallery" at bounding box center [87, 142] width 126 height 32
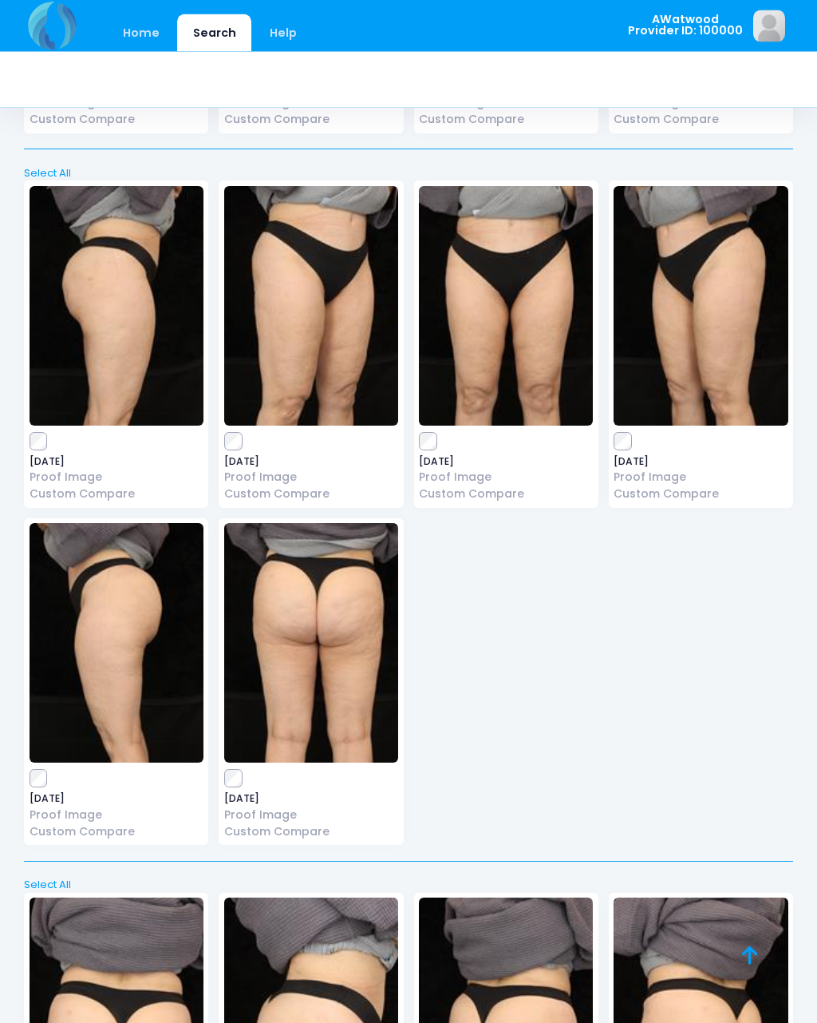
scroll to position [15668, 0]
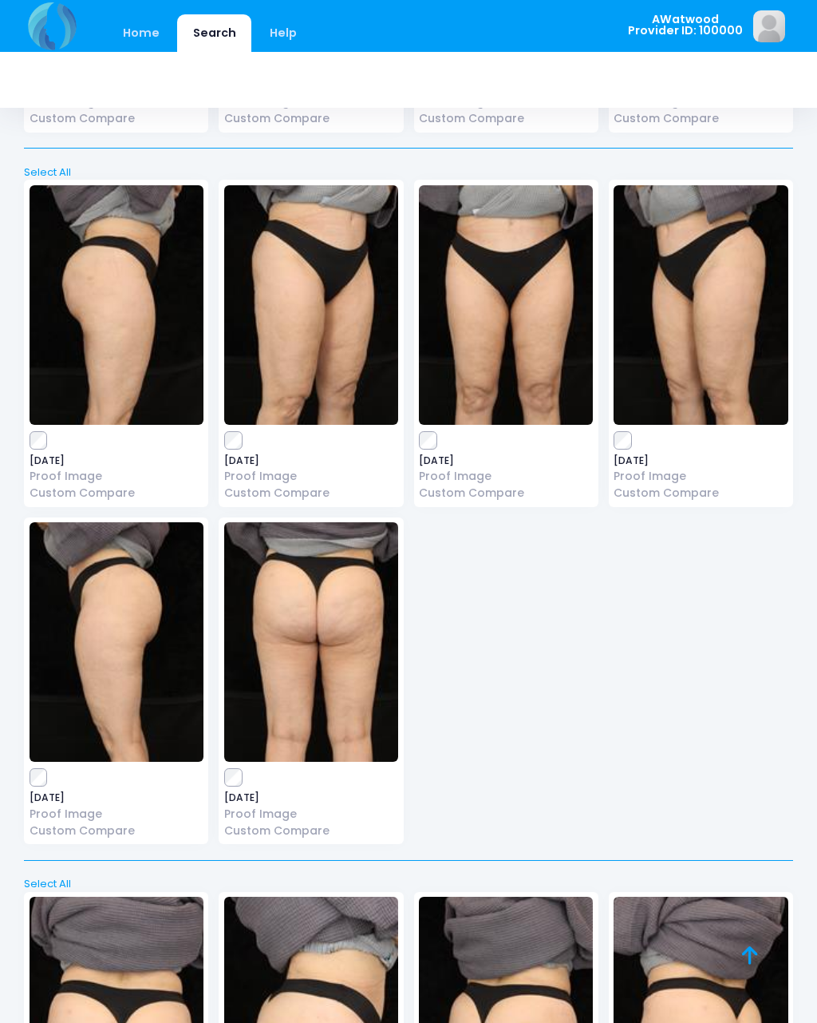
click at [311, 547] on img at bounding box center [311, 641] width 174 height 239
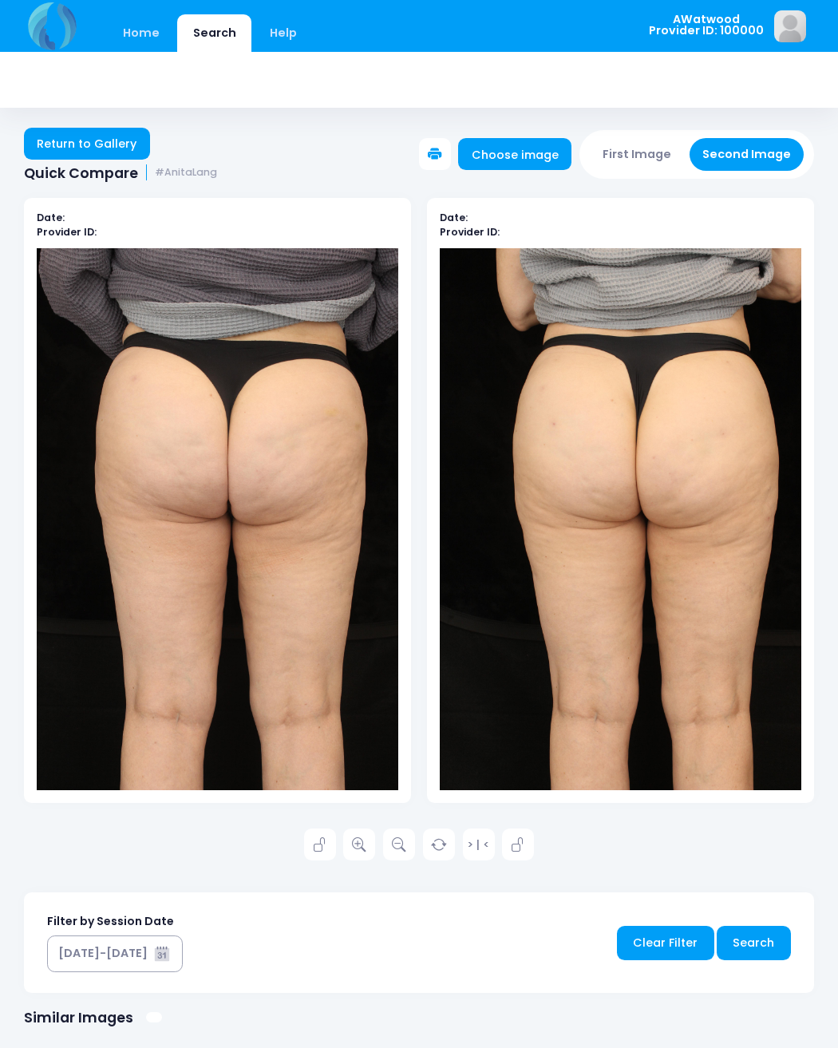
scroll to position [2, 0]
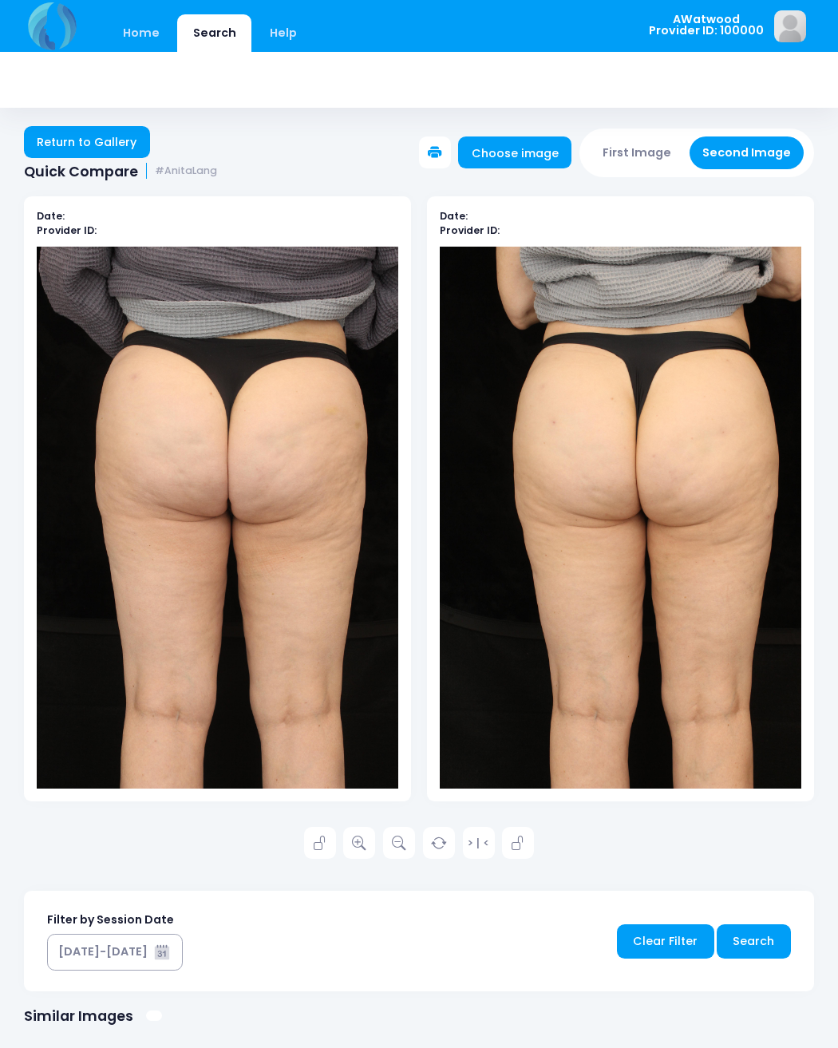
click at [353, 841] on icon at bounding box center [359, 844] width 14 height 14
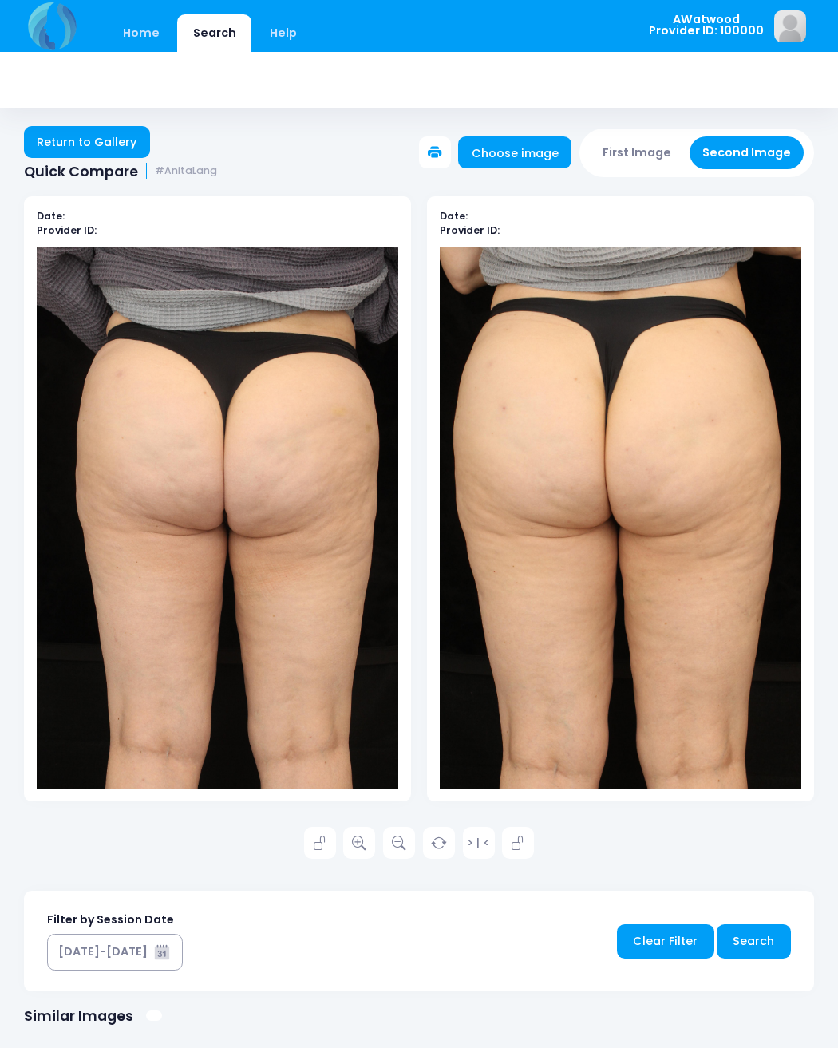
click at [90, 143] on link "Return to Gallery" at bounding box center [87, 142] width 126 height 32
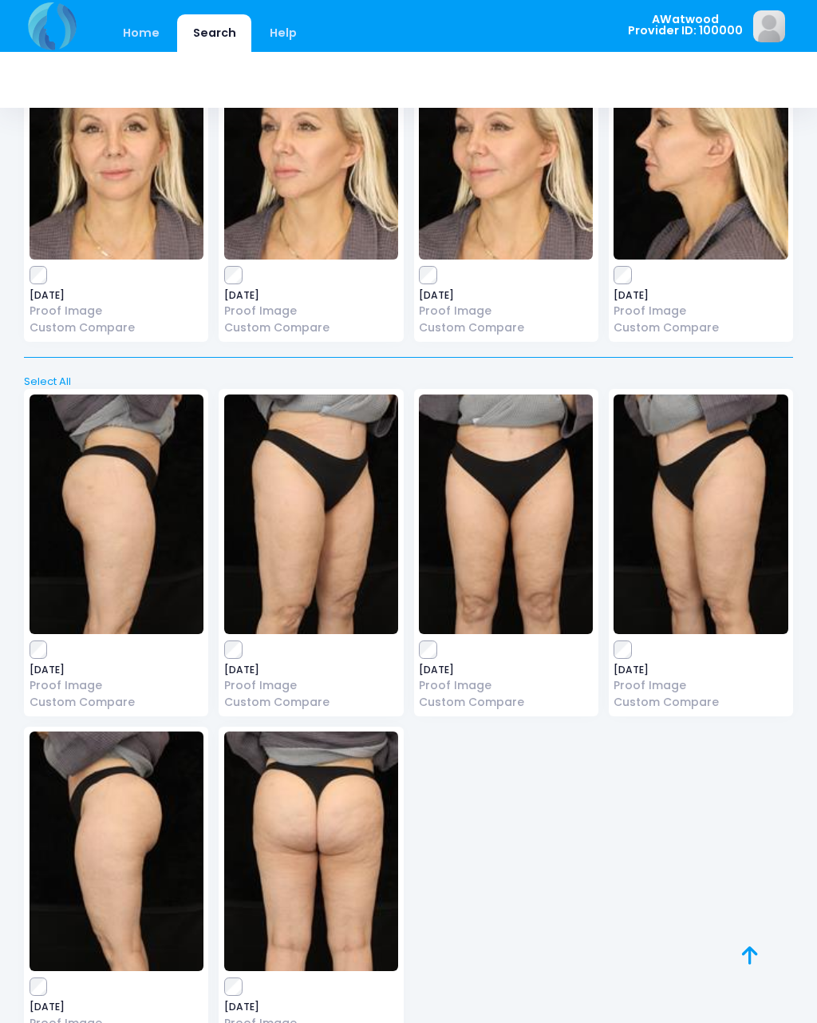
scroll to position [15482, 0]
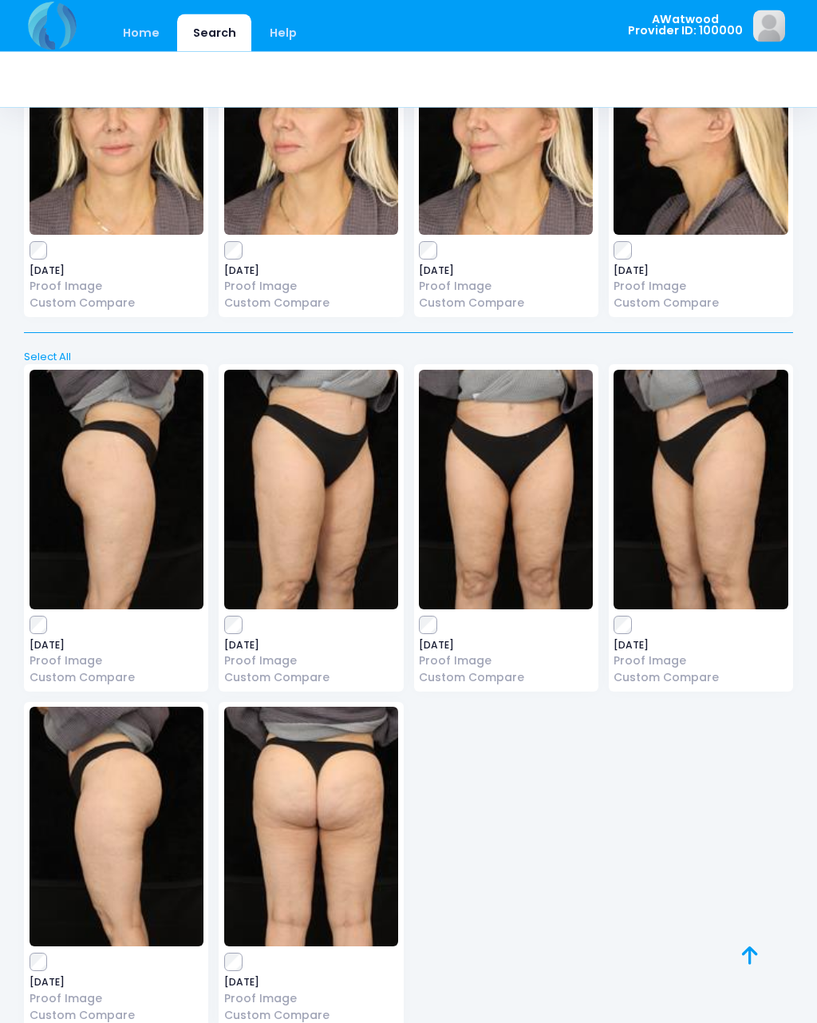
click at [106, 396] on img at bounding box center [117, 489] width 174 height 239
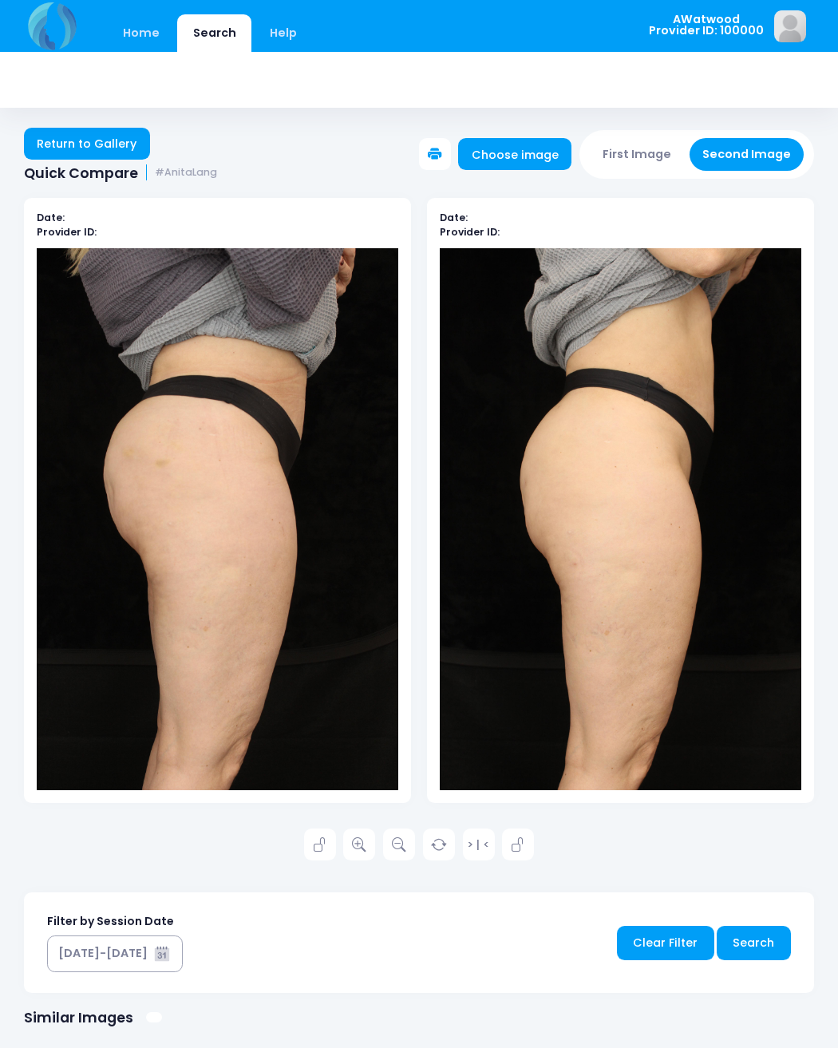
scroll to position [2, 0]
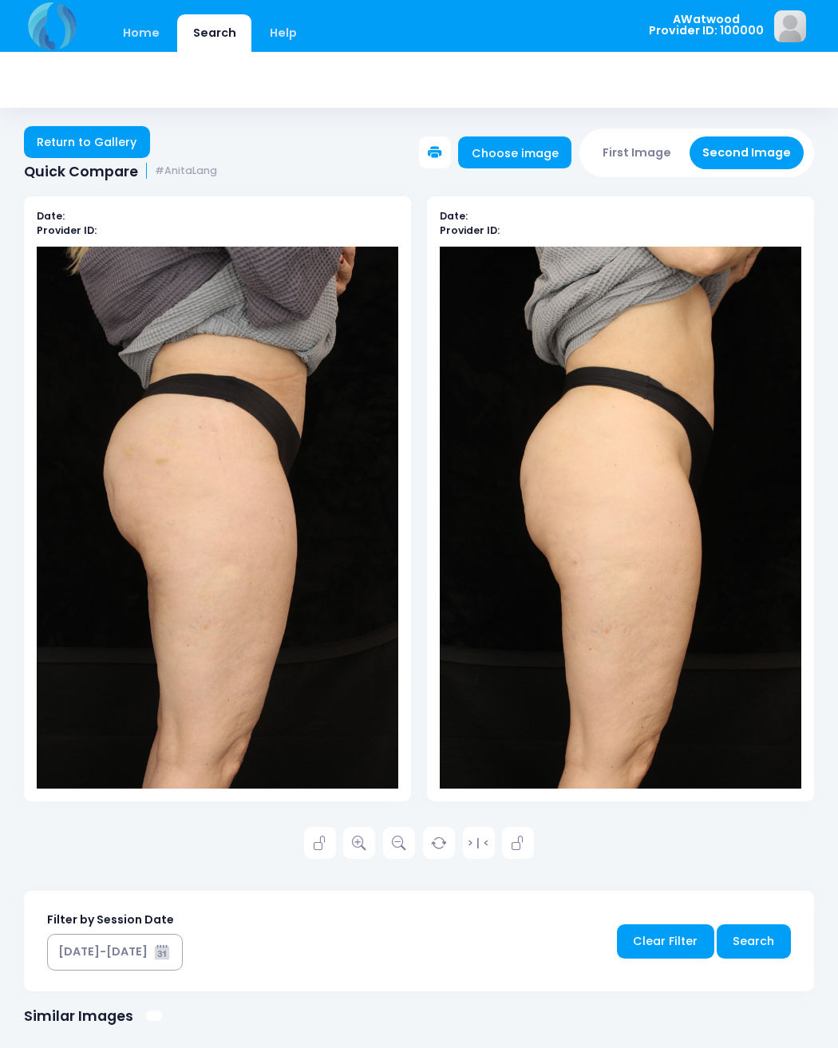
click at [102, 145] on link "Return to Gallery" at bounding box center [87, 142] width 126 height 32
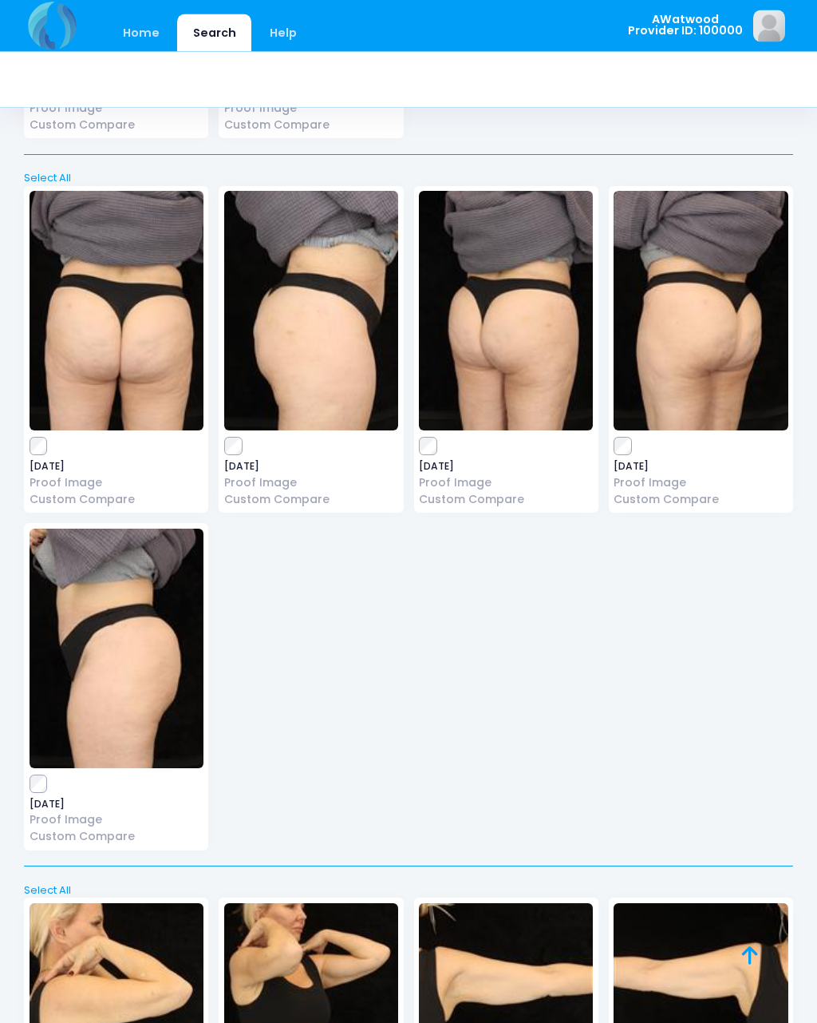
scroll to position [16373, 0]
click at [81, 292] on img at bounding box center [117, 310] width 174 height 239
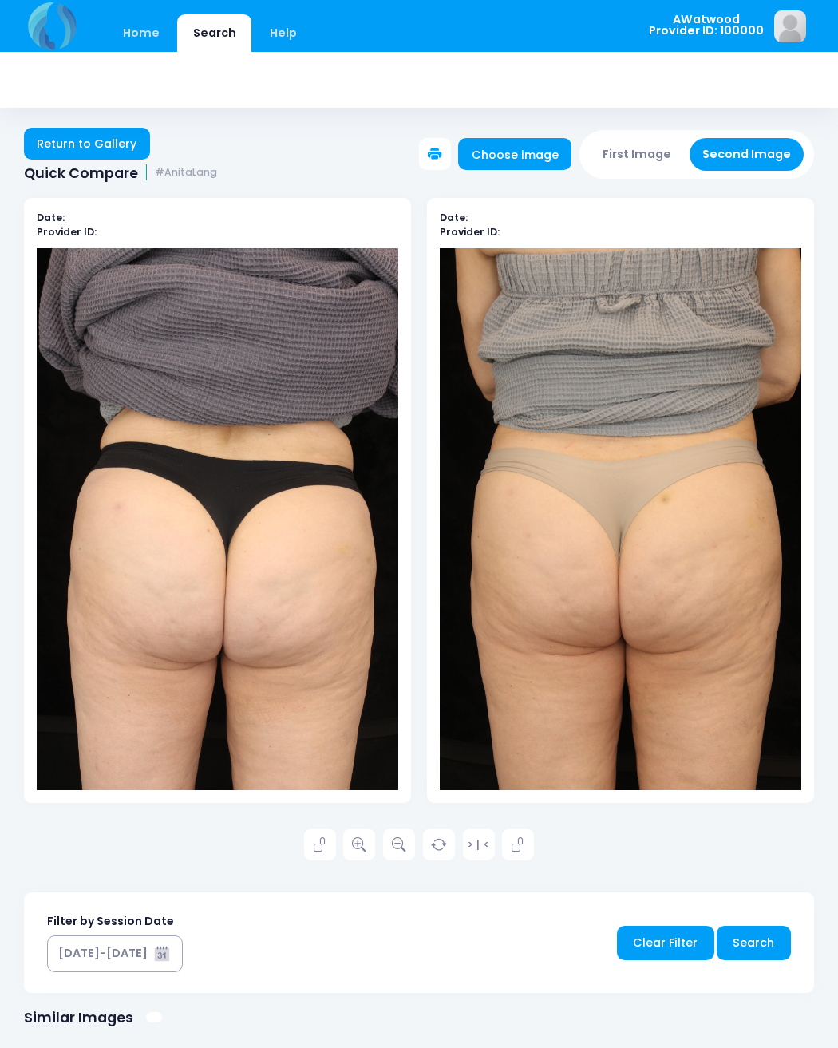
scroll to position [2, 0]
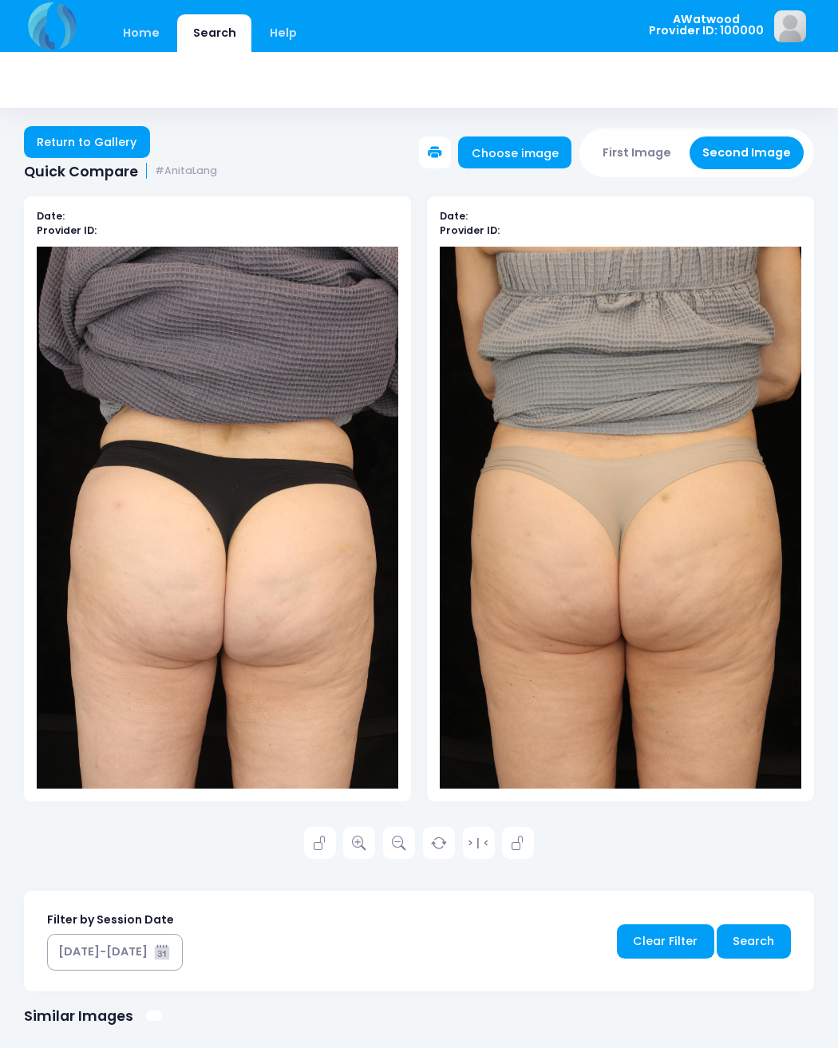
click at [97, 138] on link "Return to Gallery" at bounding box center [87, 142] width 126 height 32
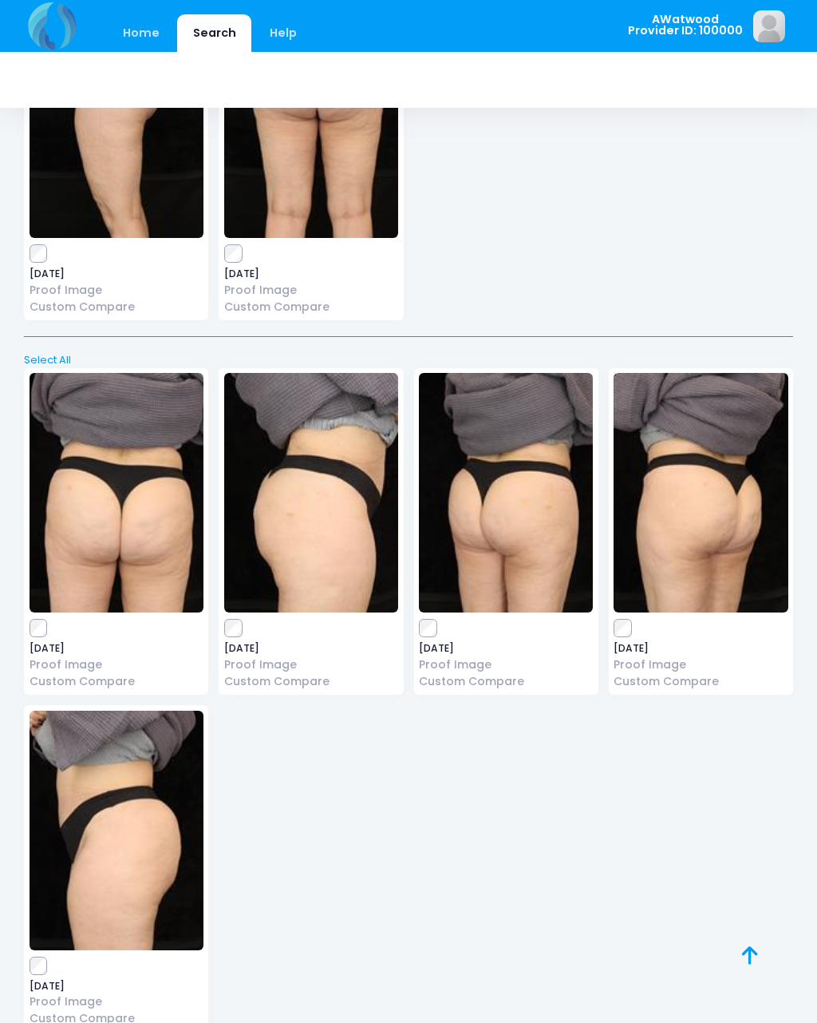
scroll to position [16202, 0]
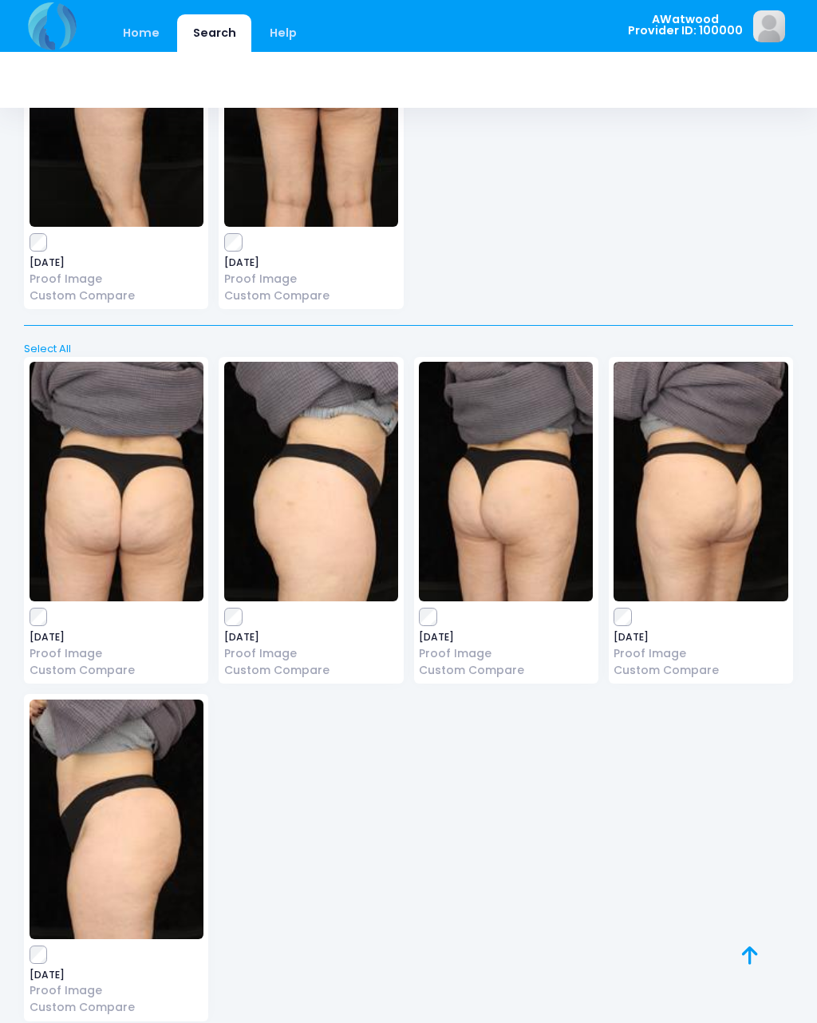
click at [314, 417] on img at bounding box center [311, 481] width 174 height 239
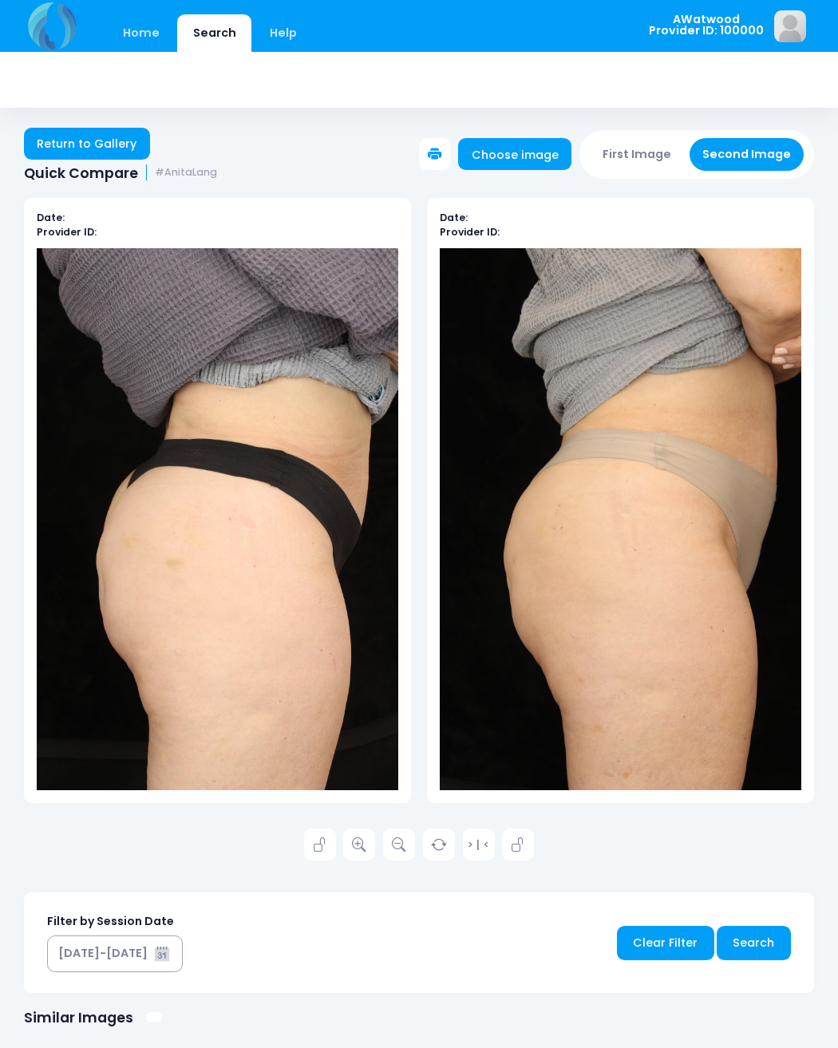
scroll to position [2, 0]
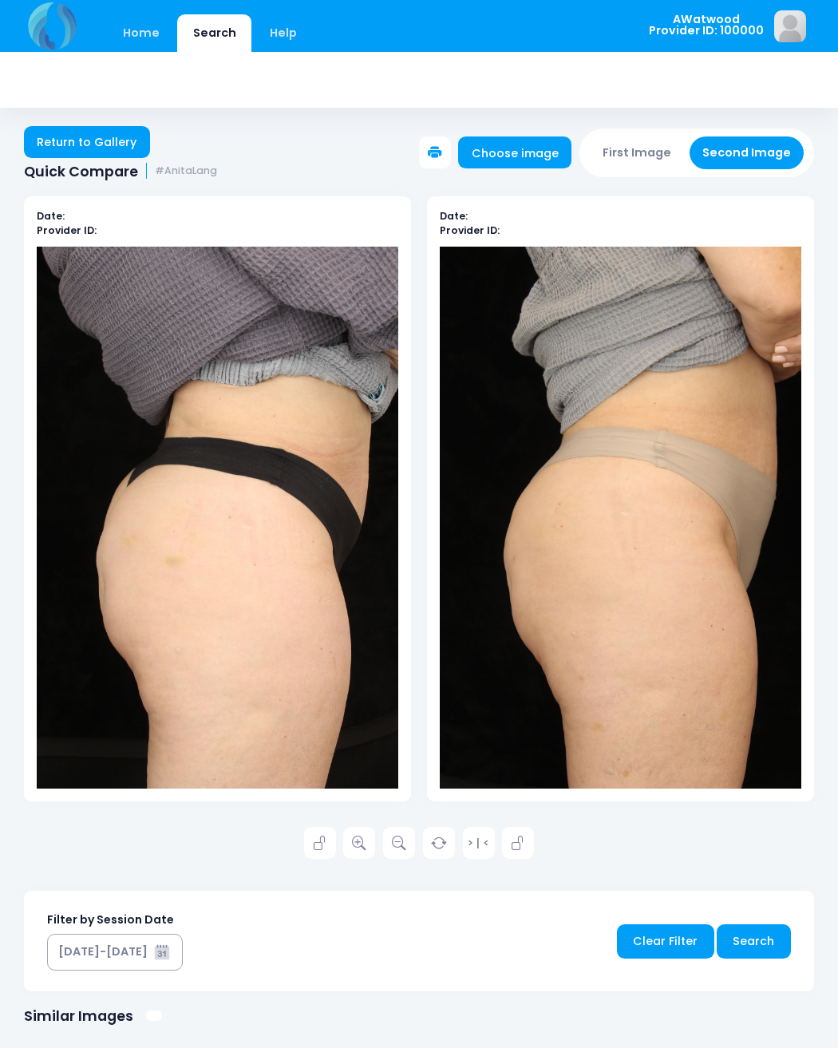
click at [68, 153] on link "Return to Gallery" at bounding box center [87, 142] width 126 height 32
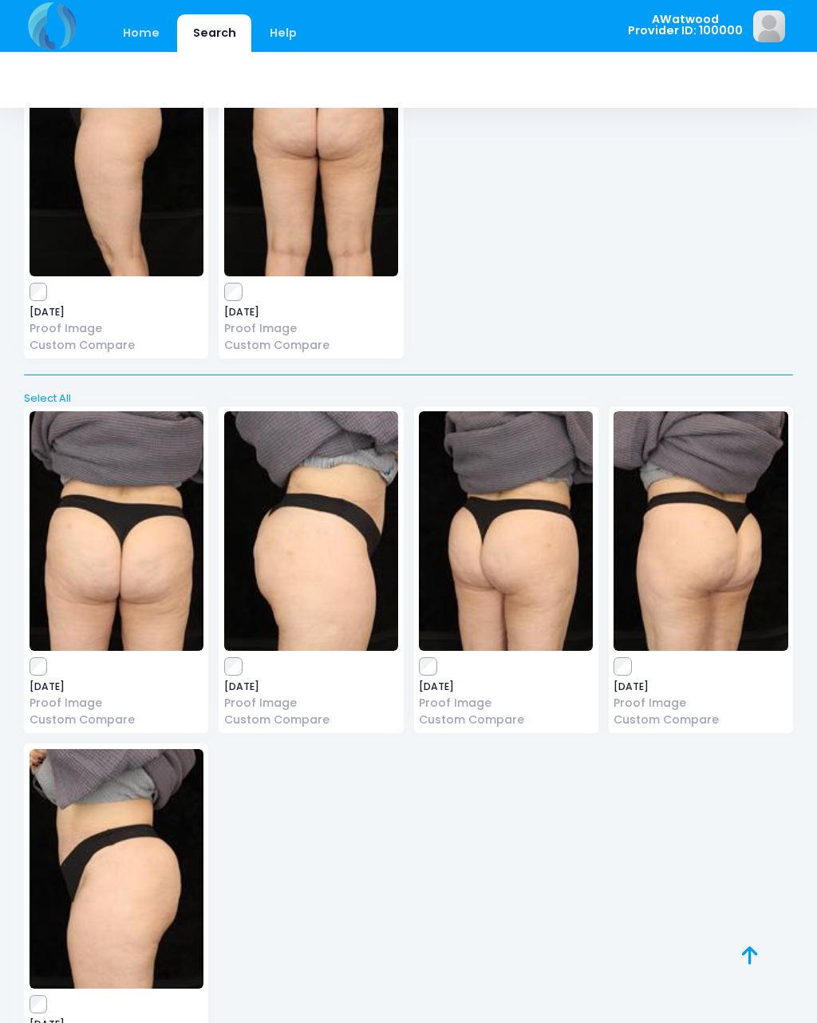
scroll to position [16152, 0]
click at [166, 862] on img at bounding box center [117, 869] width 174 height 239
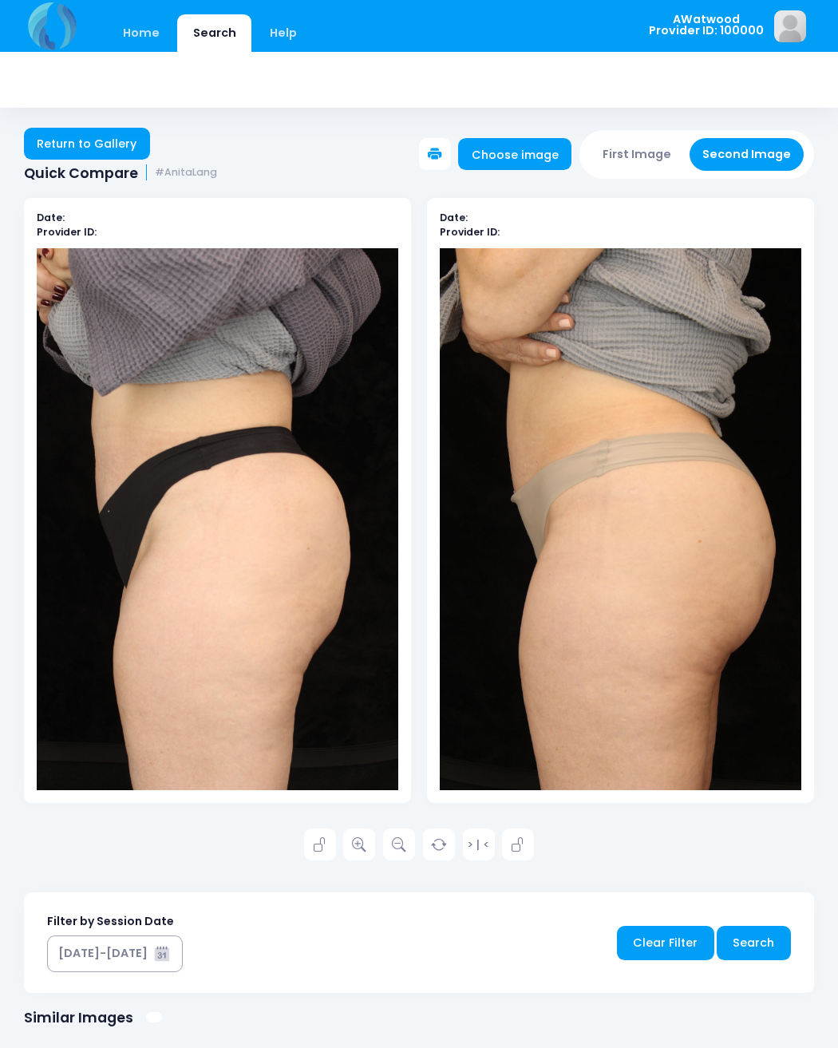
scroll to position [2, 0]
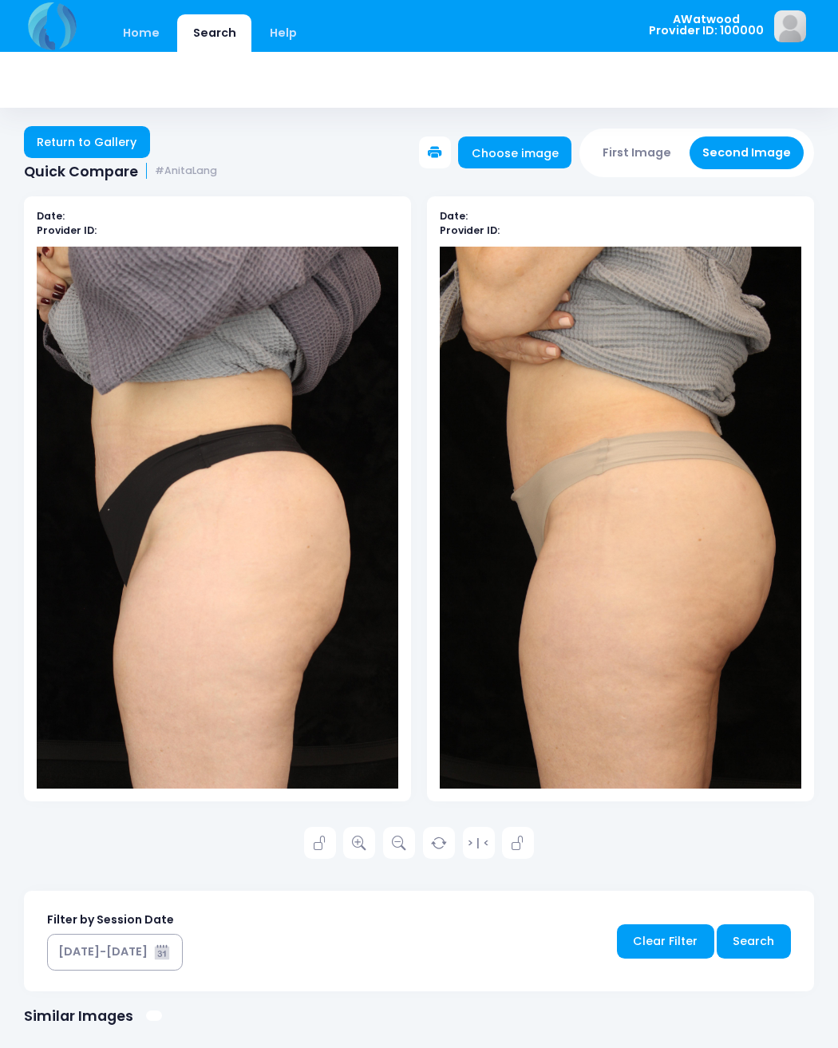
click at [91, 135] on link "Return to Gallery" at bounding box center [87, 142] width 126 height 32
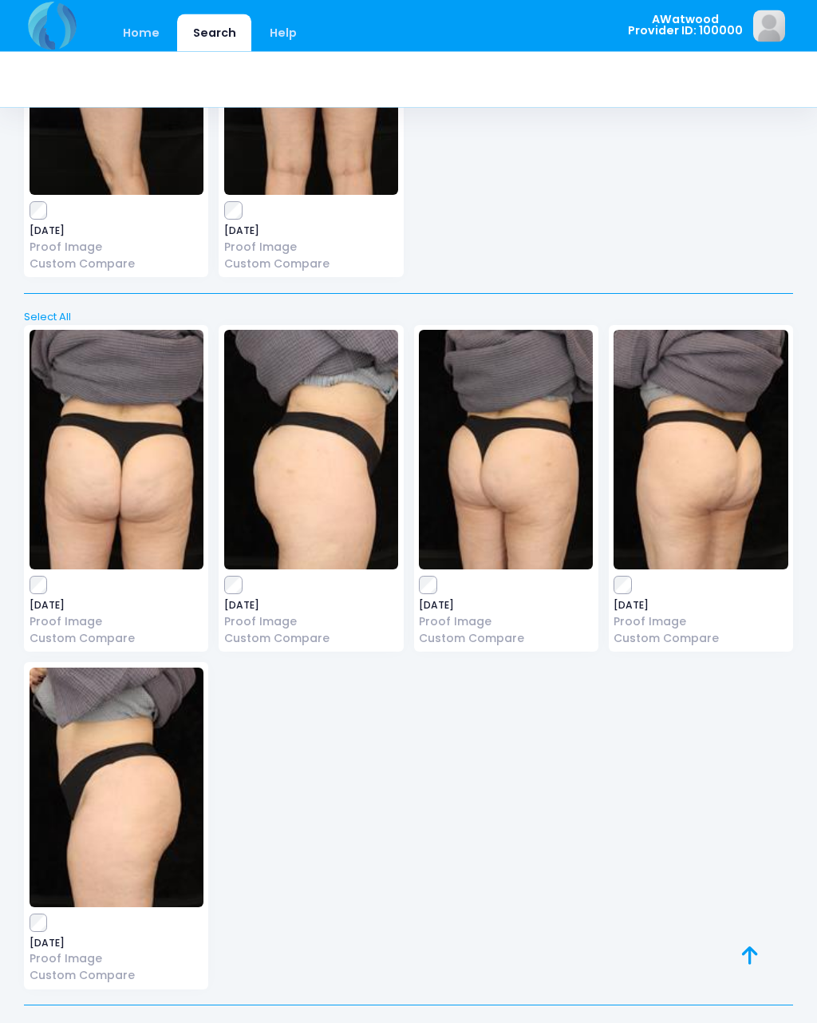
scroll to position [16233, 0]
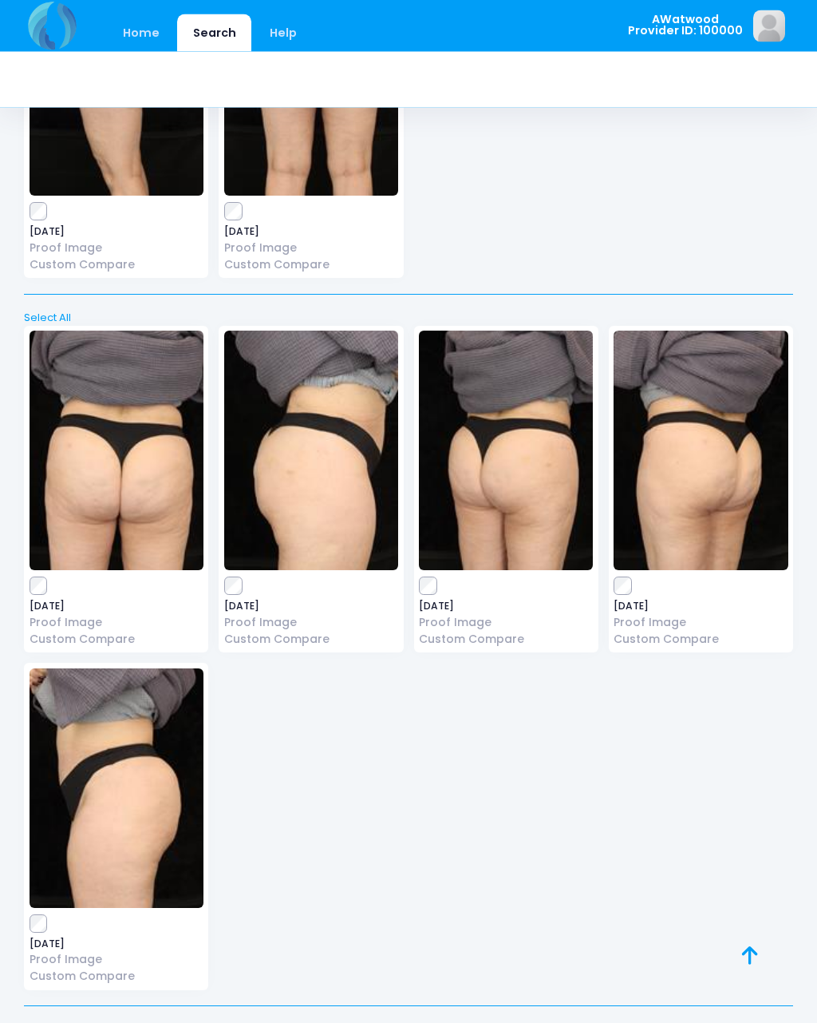
click at [569, 445] on img at bounding box center [506, 450] width 174 height 239
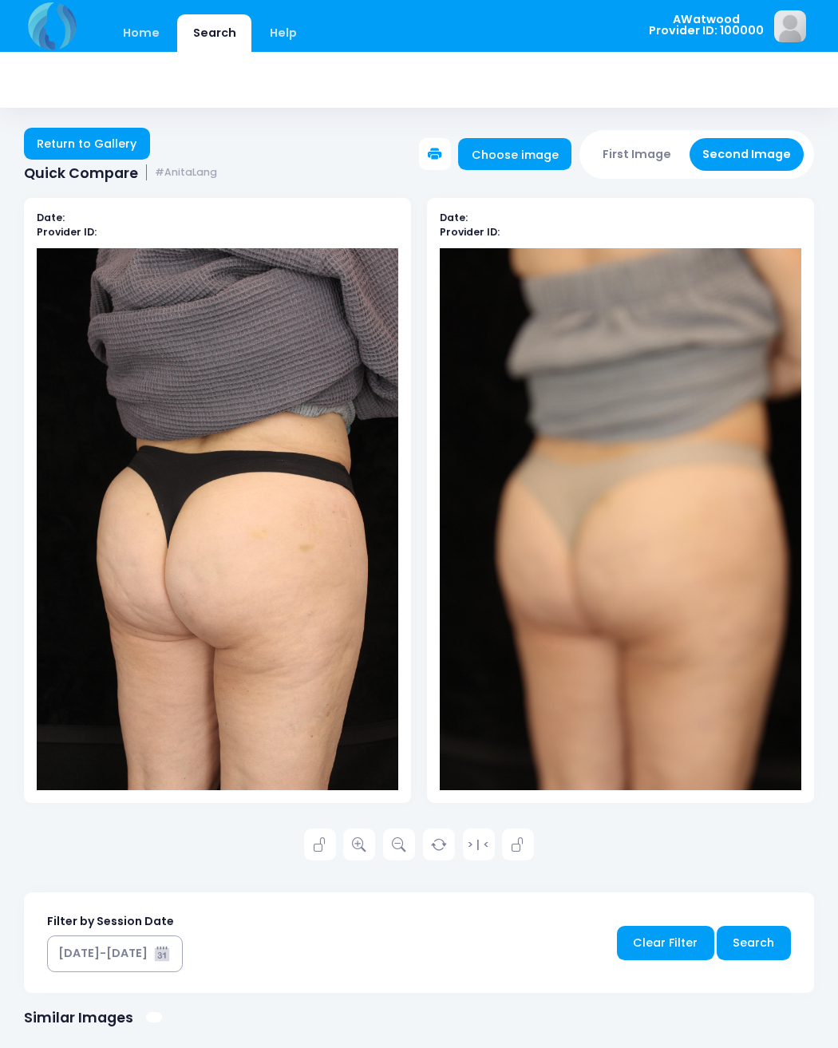
scroll to position [2, 0]
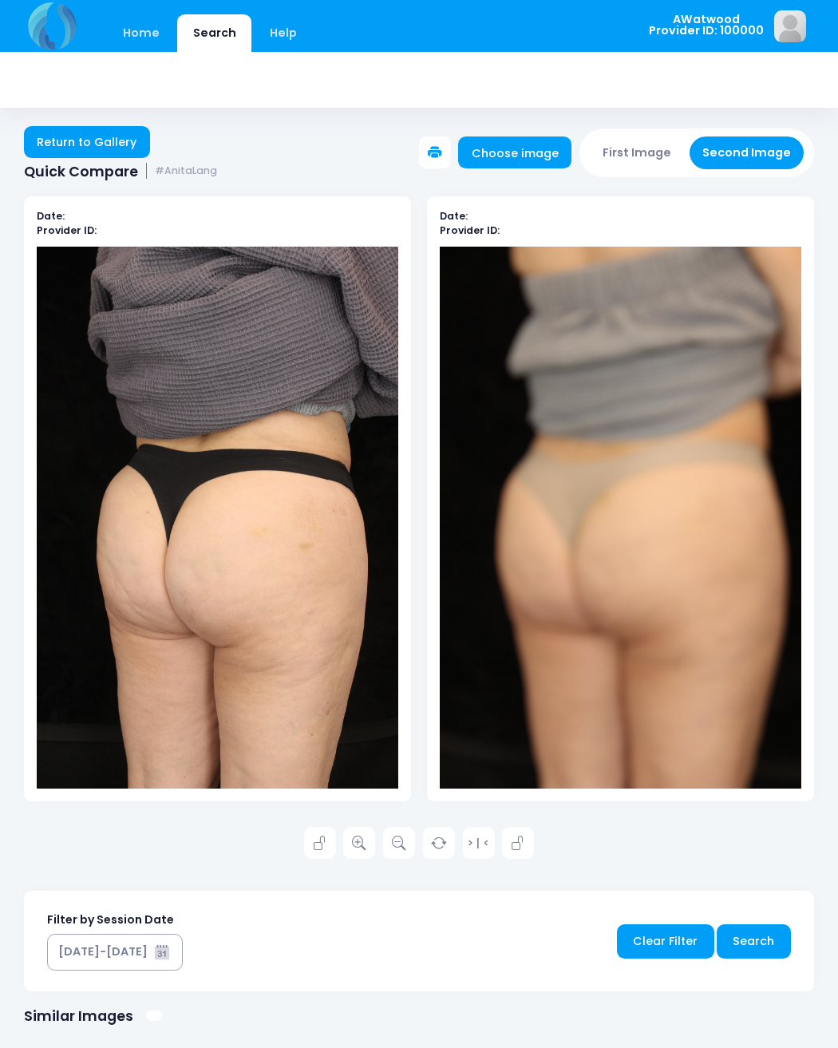
click at [77, 140] on link "Return to Gallery" at bounding box center [87, 142] width 126 height 32
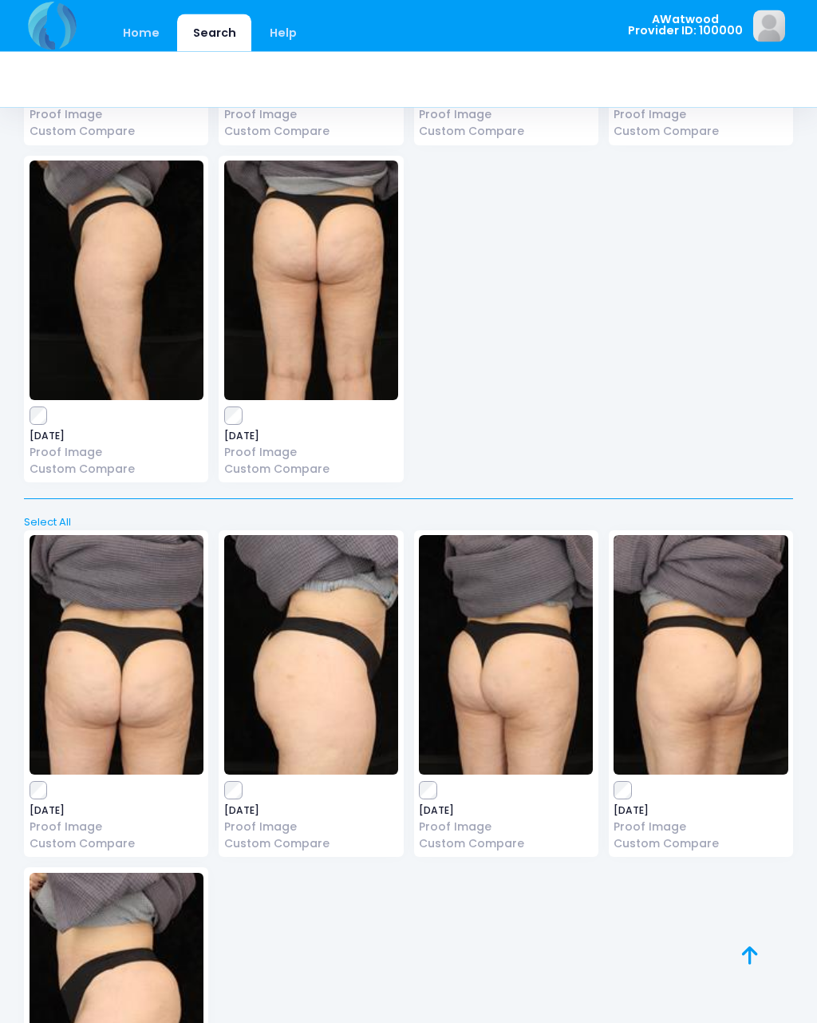
scroll to position [16323, 0]
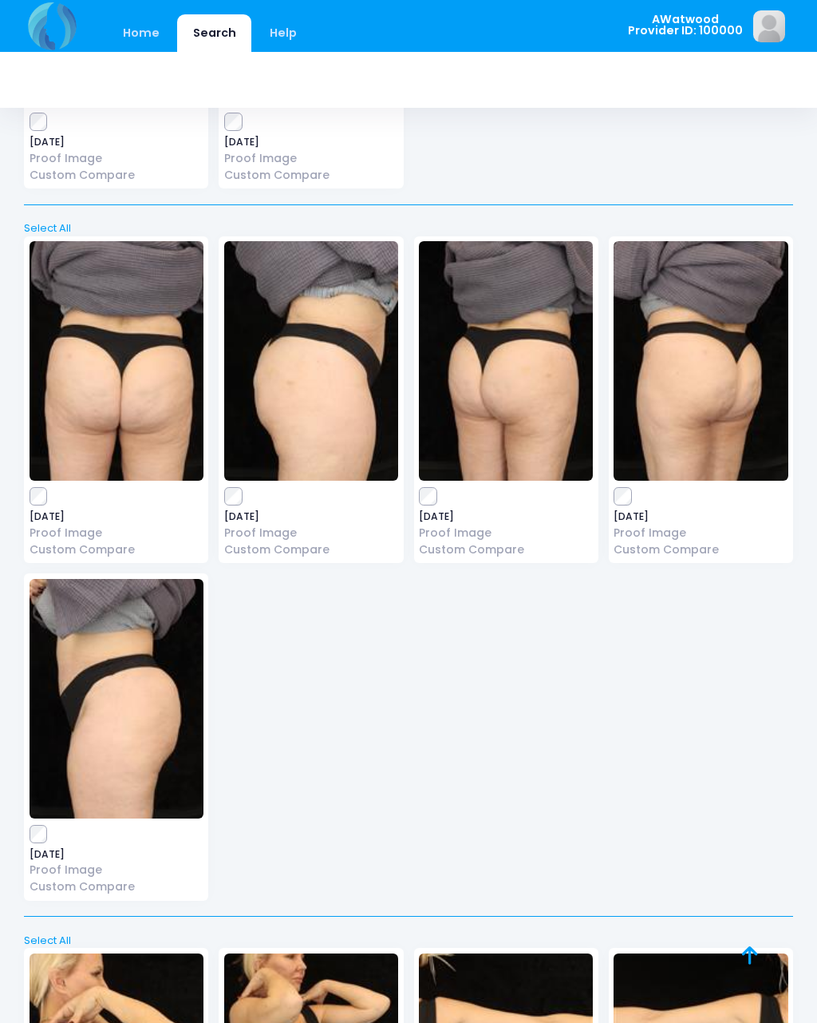
click at [746, 340] on img at bounding box center [701, 360] width 174 height 239
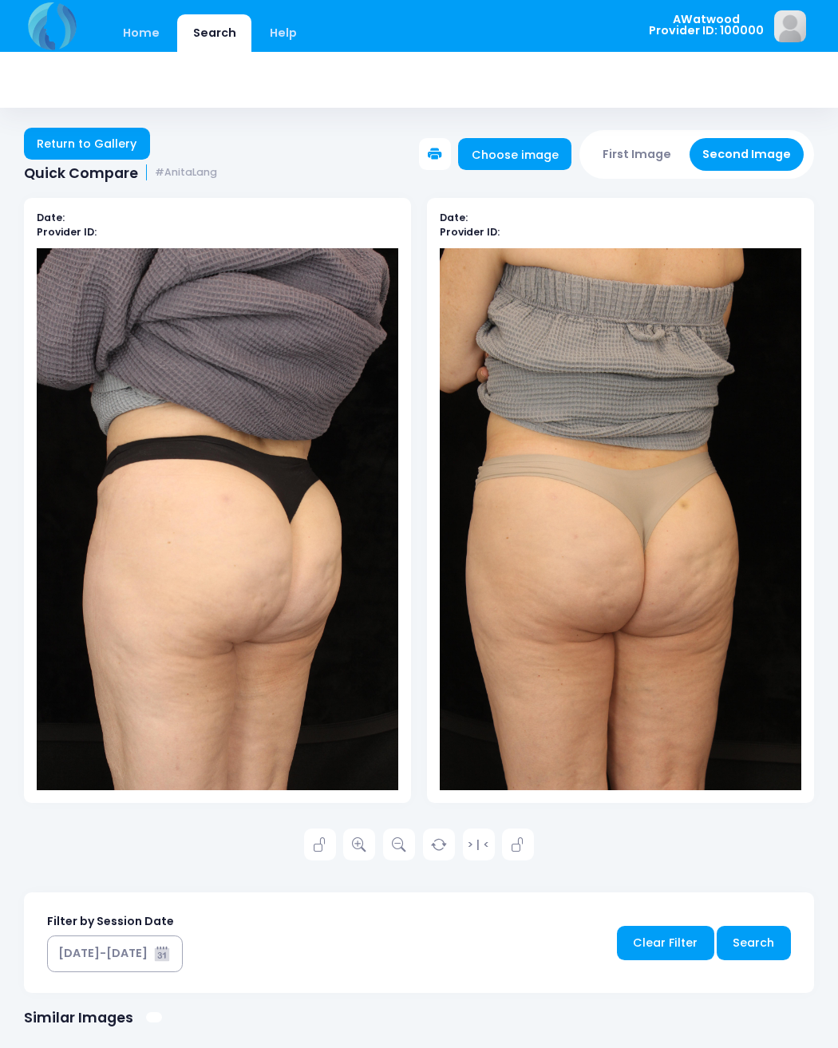
scroll to position [2, 0]
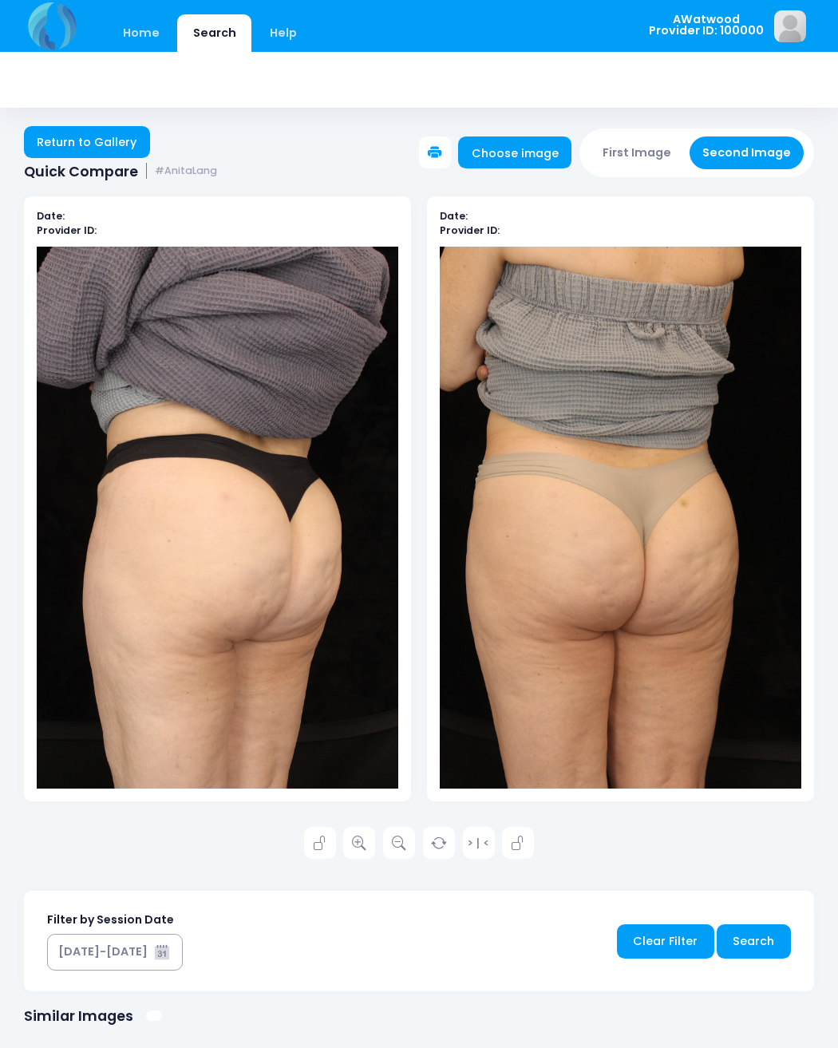
click at [73, 146] on link "Return to Gallery" at bounding box center [87, 142] width 126 height 32
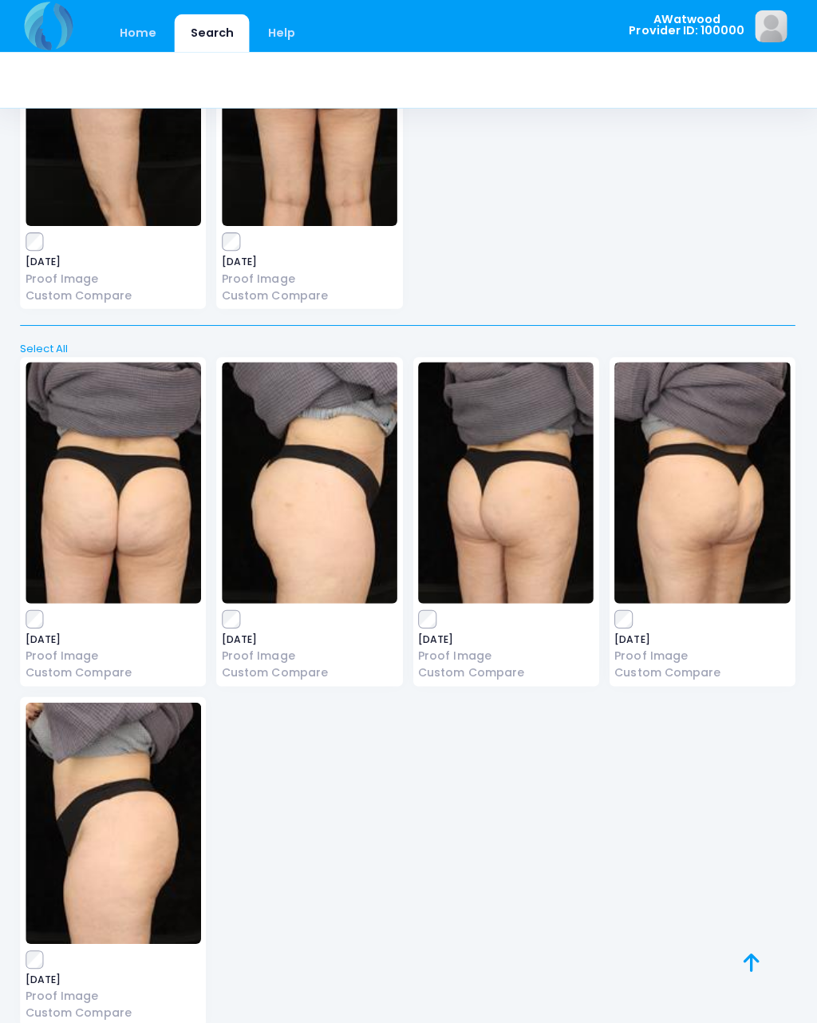
scroll to position [16206, 0]
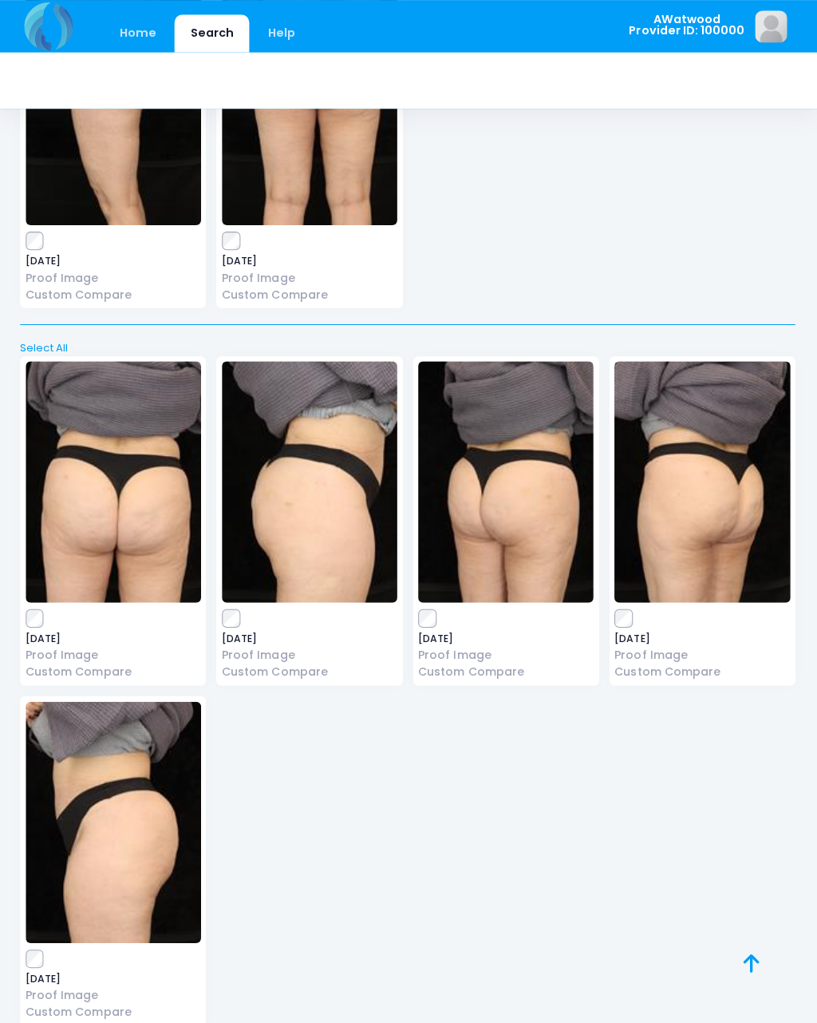
click at [97, 452] on img at bounding box center [117, 477] width 174 height 239
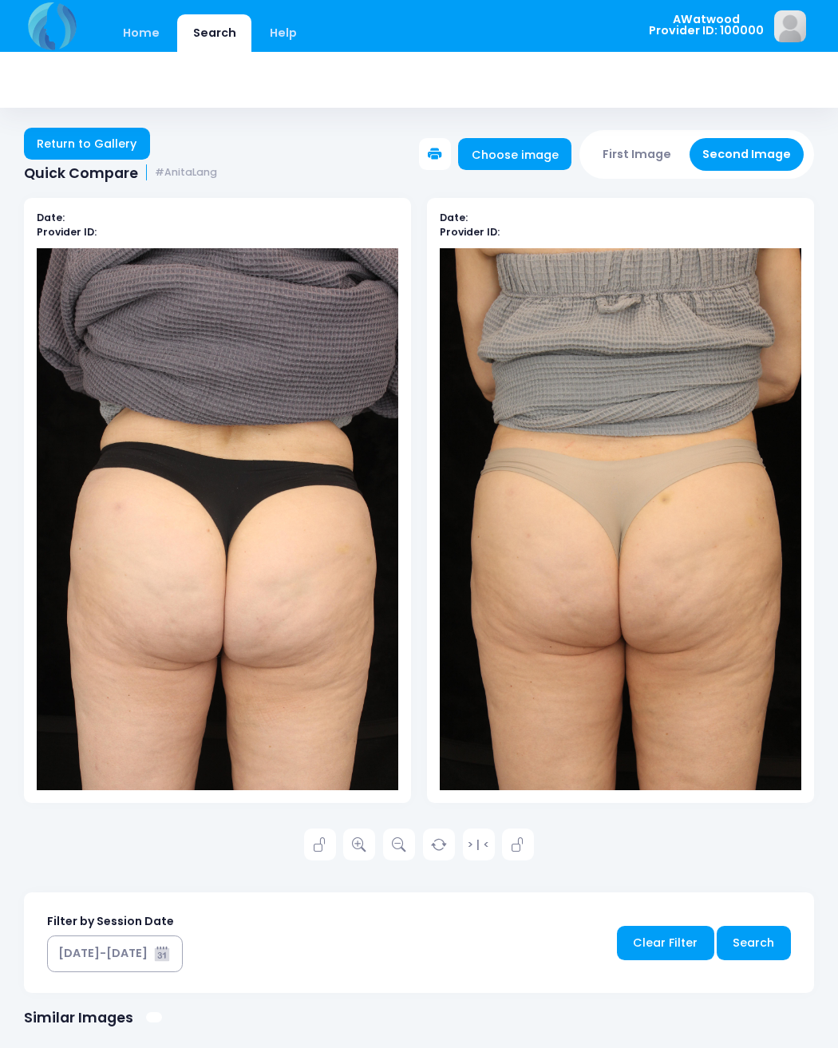
scroll to position [2, 0]
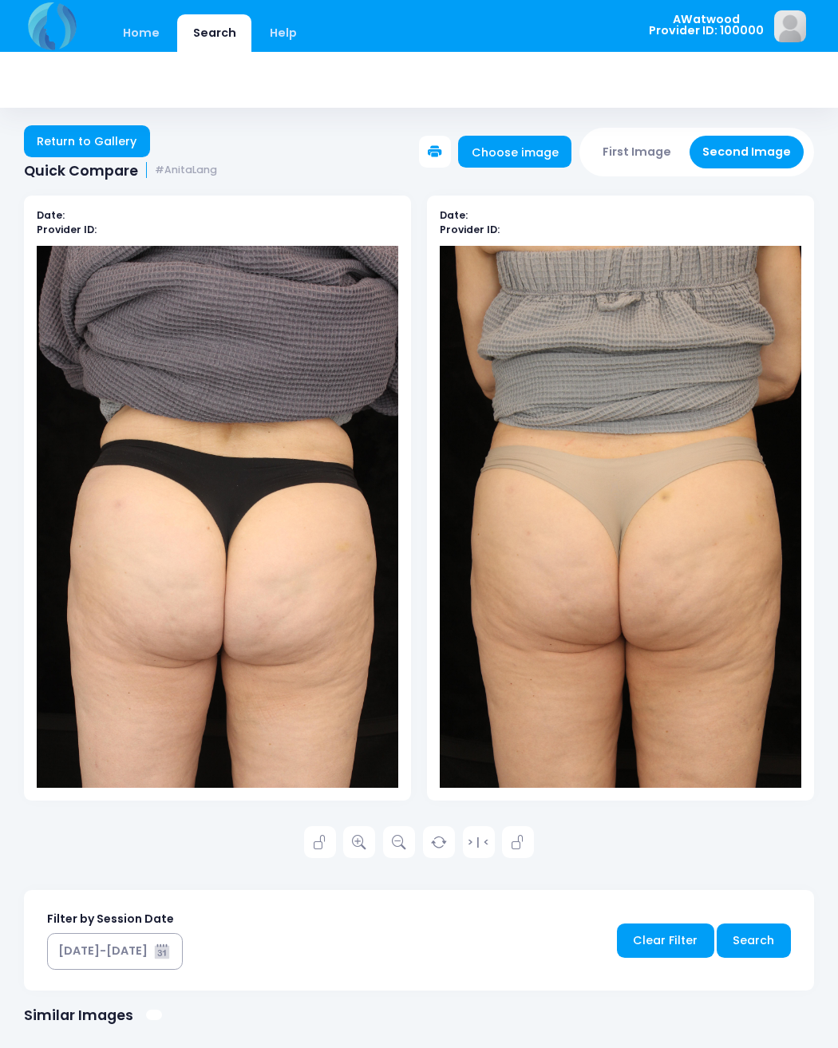
click at [54, 155] on link "Return to Gallery" at bounding box center [87, 141] width 126 height 32
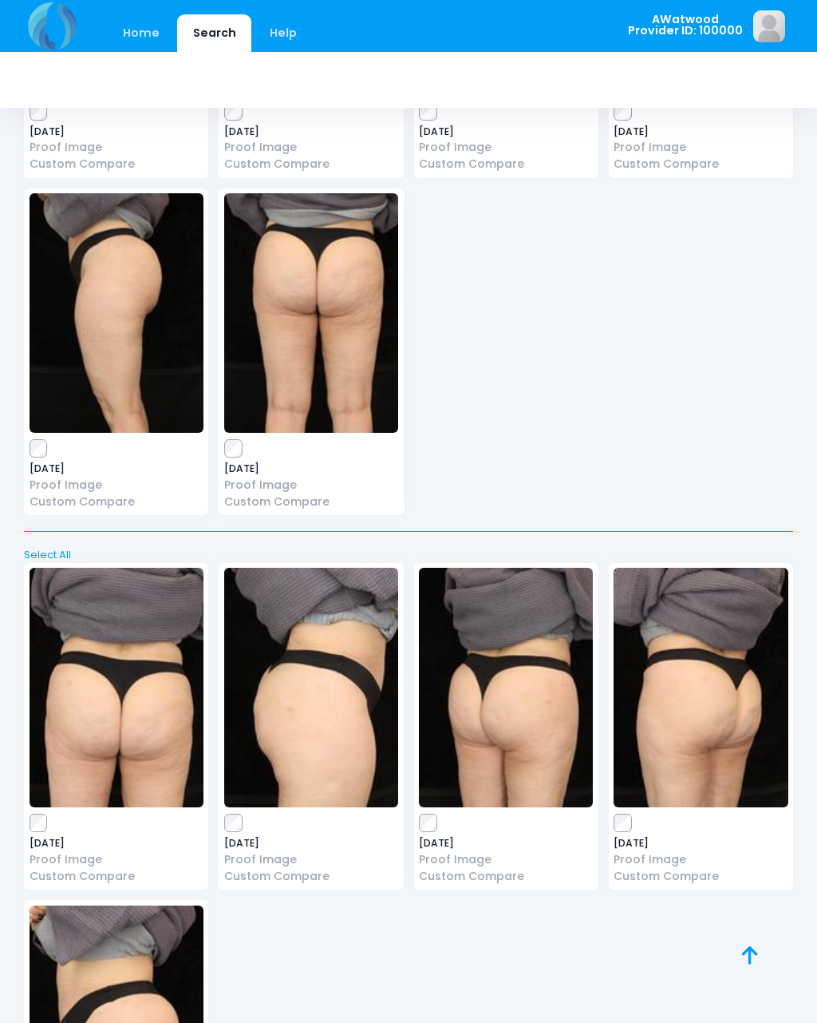
scroll to position [15538, 0]
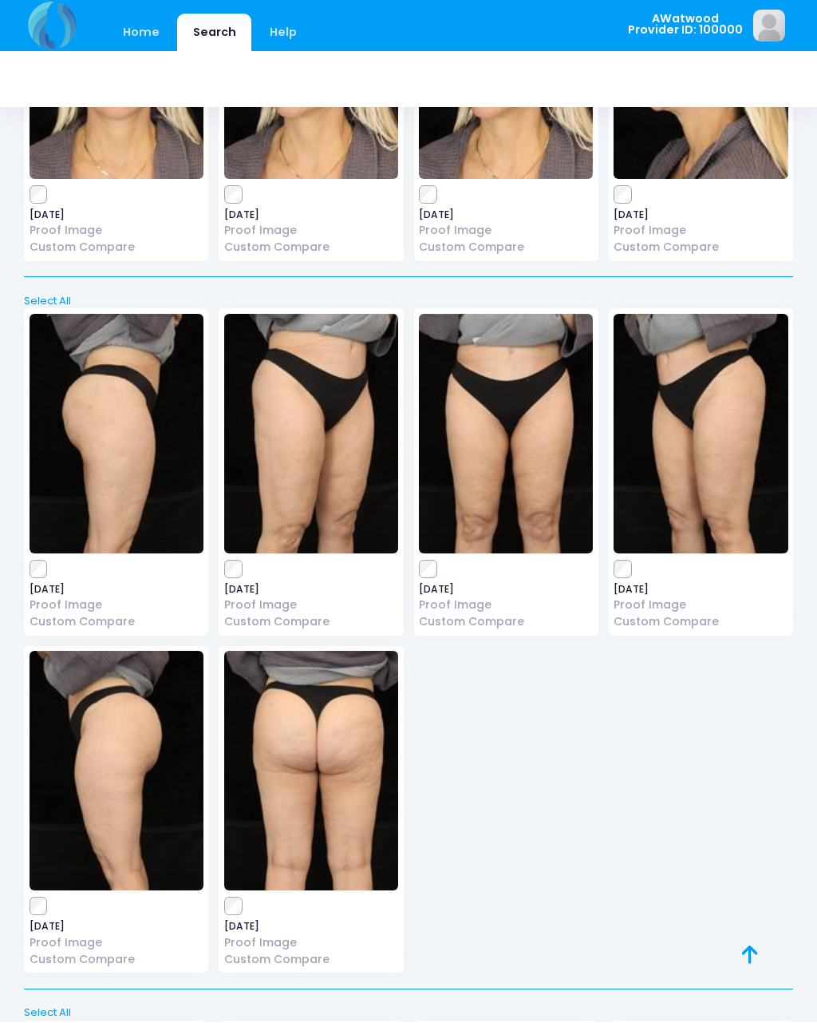
click at [340, 754] on img at bounding box center [311, 770] width 174 height 239
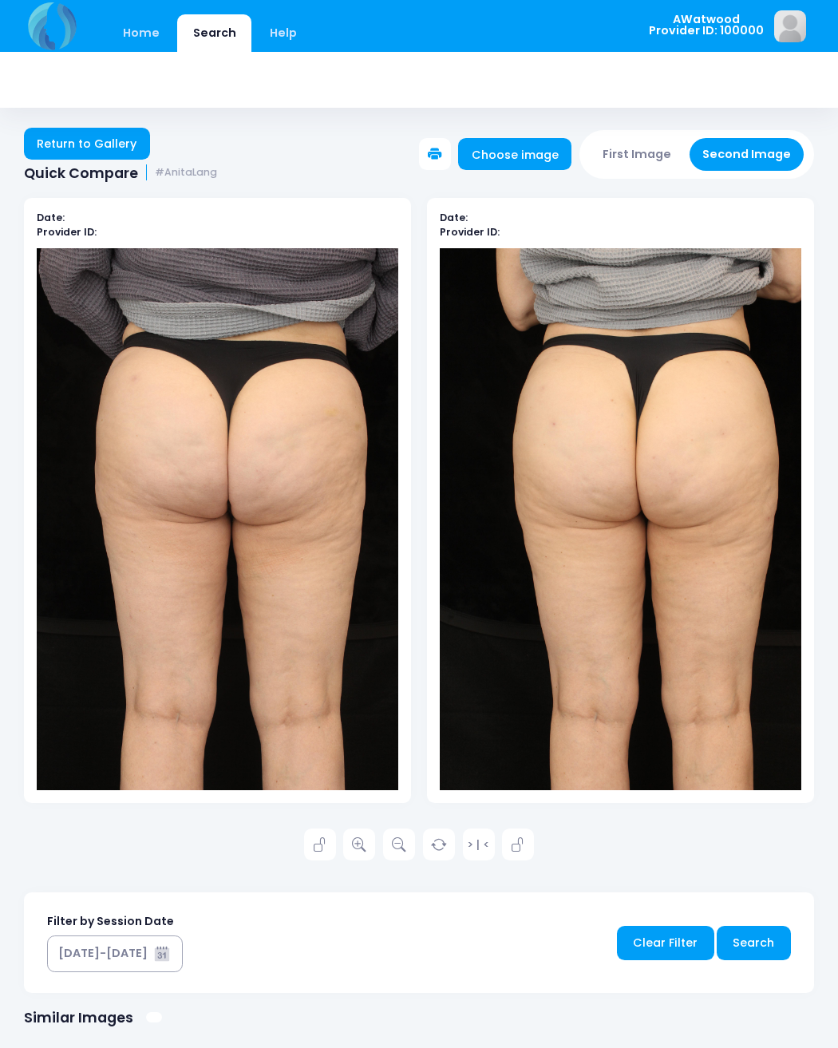
scroll to position [2, 0]
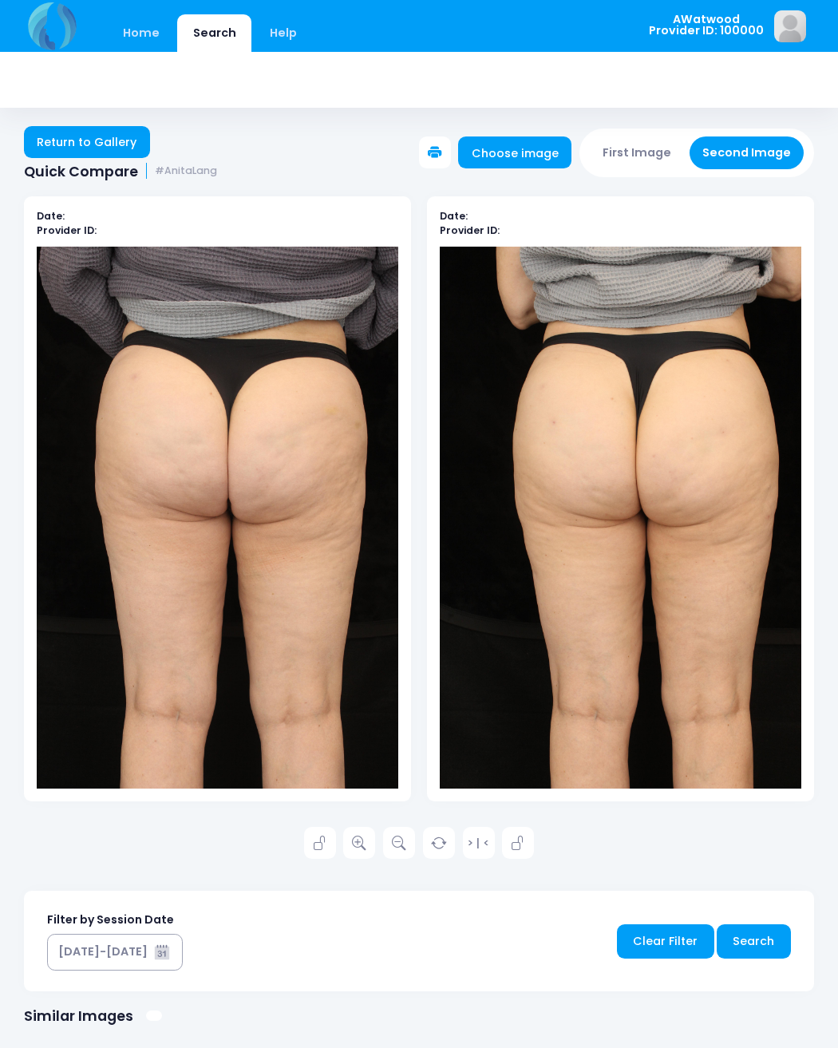
click at [371, 846] on link at bounding box center [359, 843] width 32 height 32
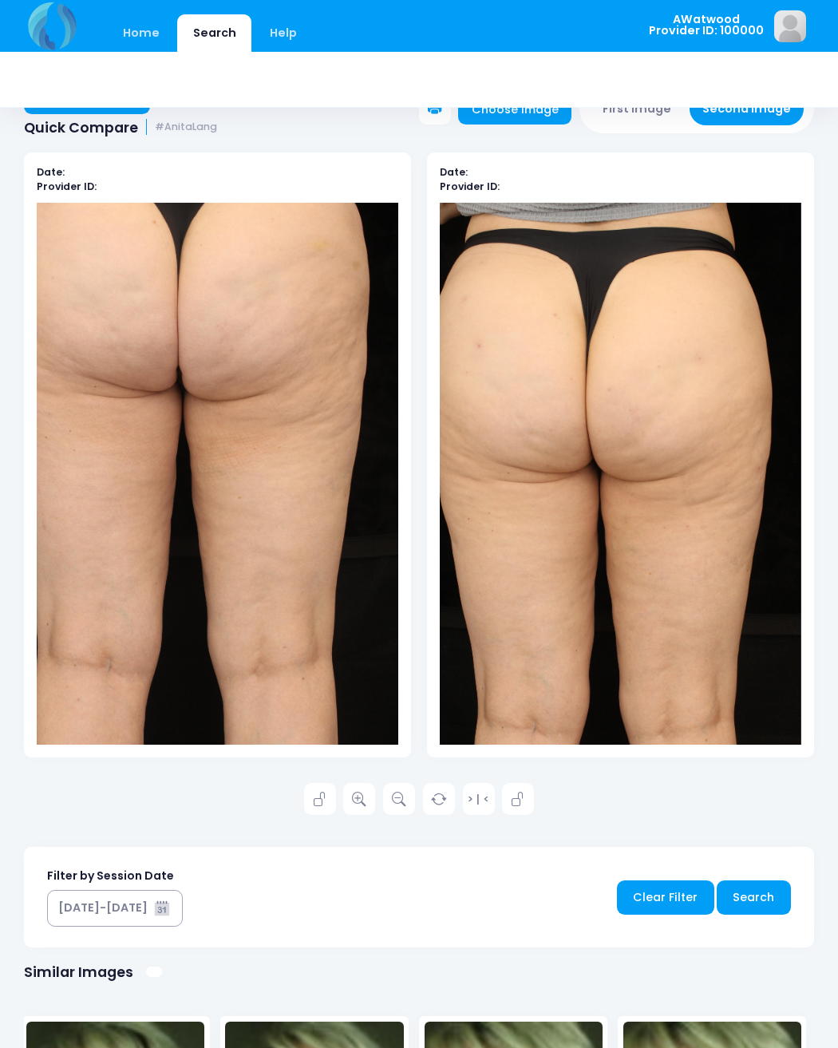
scroll to position [0, 0]
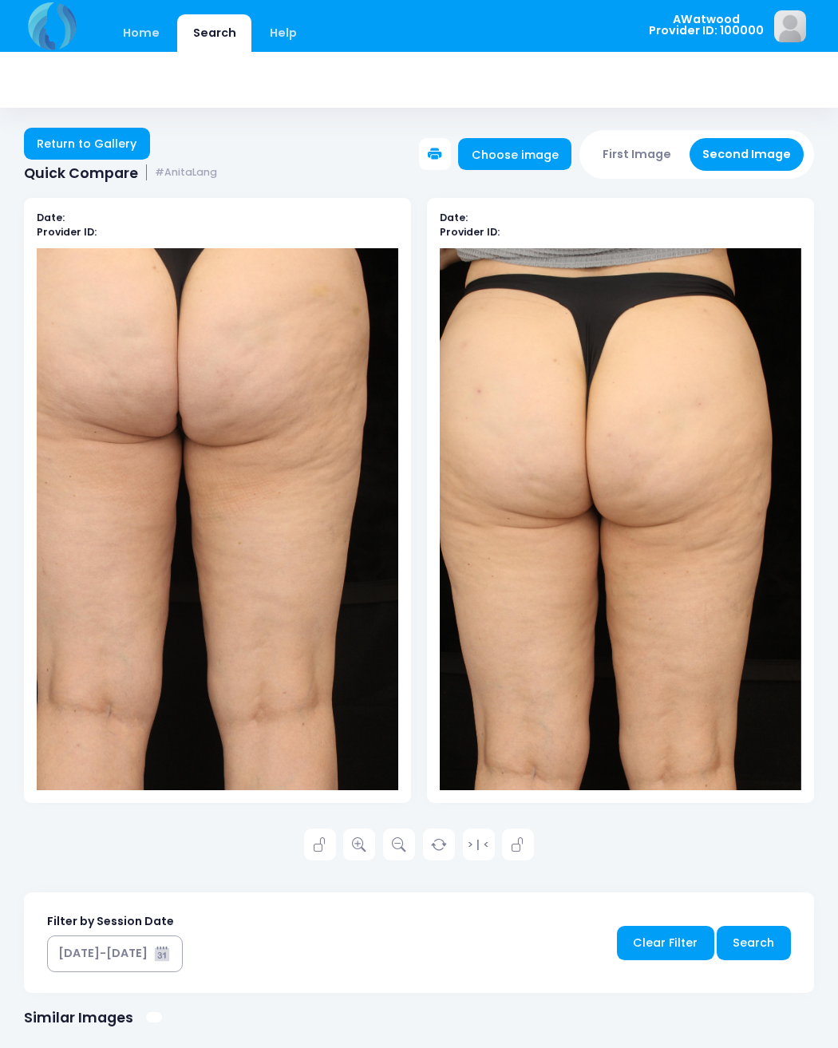
click at [113, 140] on link "Return to Gallery" at bounding box center [87, 144] width 126 height 32
